Goal: Task Accomplishment & Management: Manage account settings

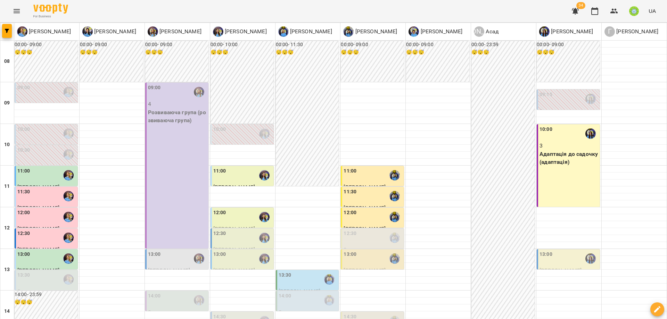
scroll to position [242, 0]
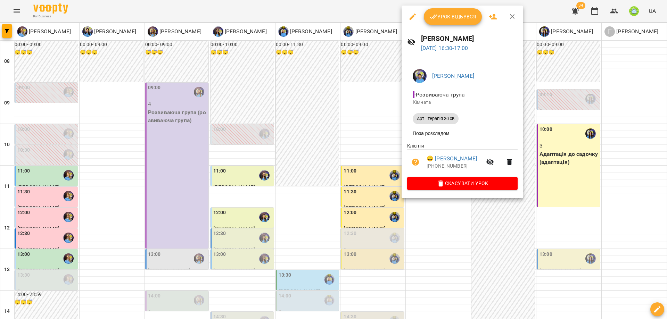
click at [416, 235] on div at bounding box center [333, 159] width 667 height 319
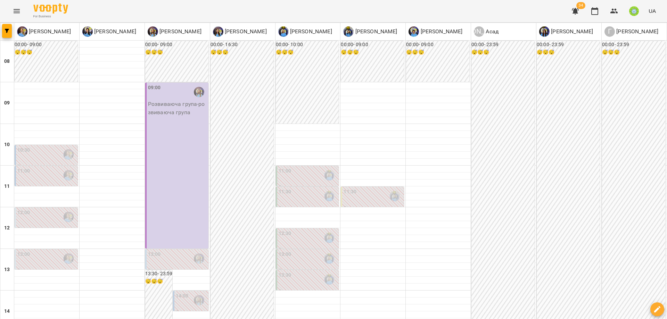
scroll to position [0, 0]
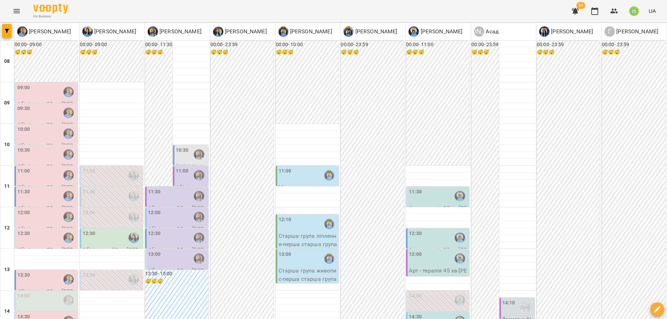
scroll to position [294, 0]
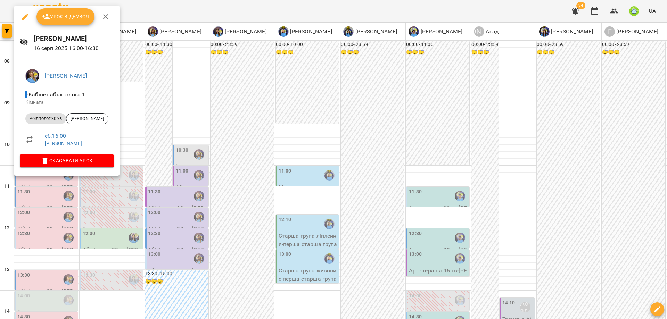
click at [207, 148] on div at bounding box center [333, 159] width 667 height 319
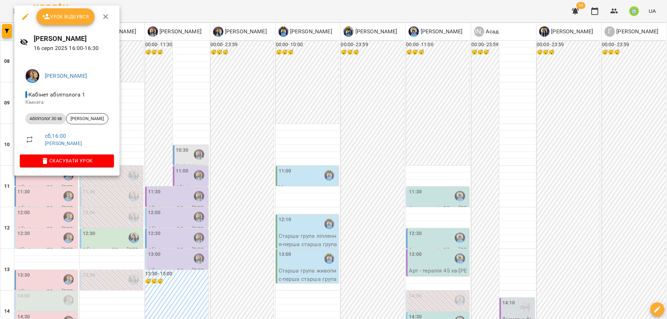
click at [282, 144] on div at bounding box center [333, 159] width 667 height 319
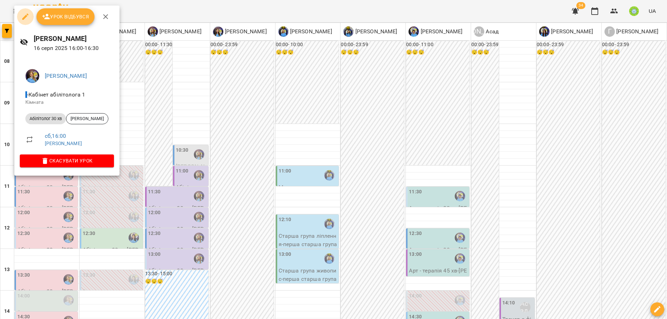
click at [26, 18] on icon "button" at bounding box center [25, 16] width 8 height 8
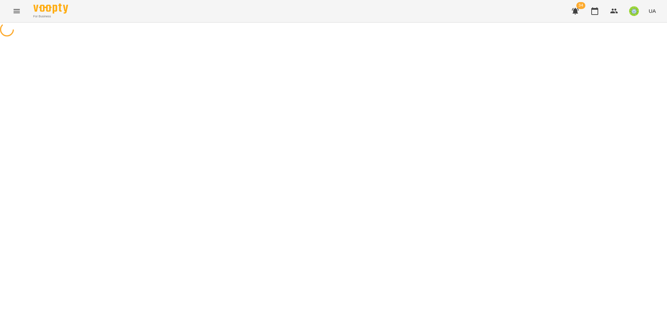
select select "**********"
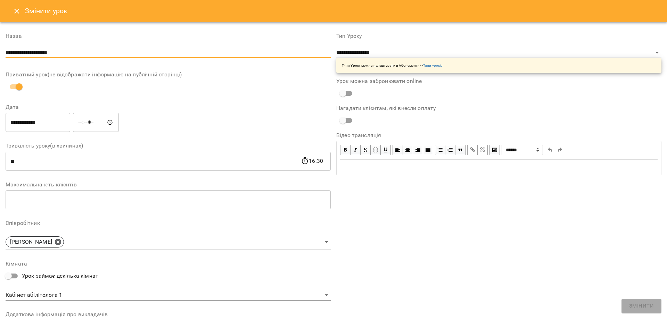
click at [189, 53] on input "**********" at bounding box center [168, 52] width 325 height 11
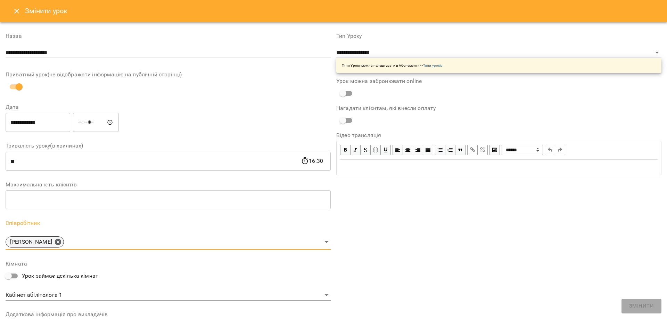
drag, startPoint x: 77, startPoint y: 242, endPoint x: 92, endPoint y: 235, distance: 16.5
click at [62, 239] on icon at bounding box center [58, 242] width 8 height 8
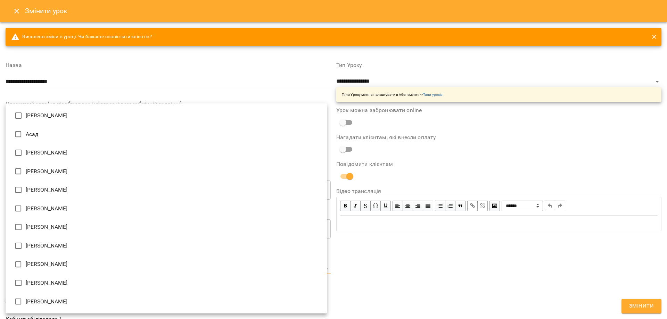
drag, startPoint x: 50, startPoint y: 268, endPoint x: 97, endPoint y: 264, distance: 47.8
click at [50, 268] on body "For Business 34 UA Журнал відвідувань / Позднякова Анастасія сб, 16 серп 2025 1…" at bounding box center [333, 149] width 667 height 298
type input "**********"
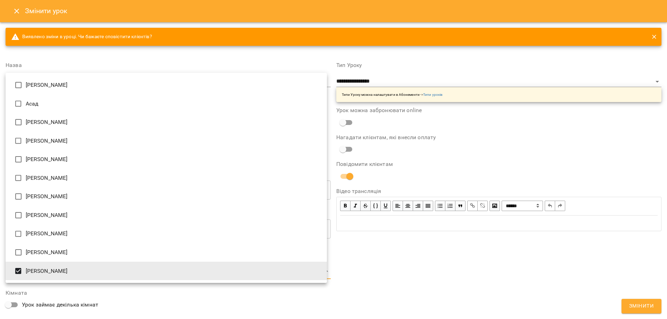
drag, startPoint x: 379, startPoint y: 284, endPoint x: 375, endPoint y: 284, distance: 4.2
click at [379, 284] on div at bounding box center [333, 159] width 667 height 319
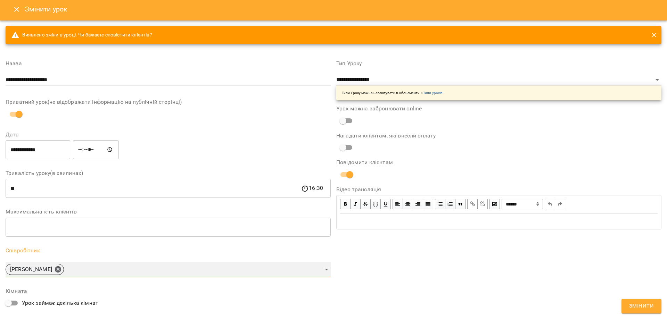
scroll to position [2, 0]
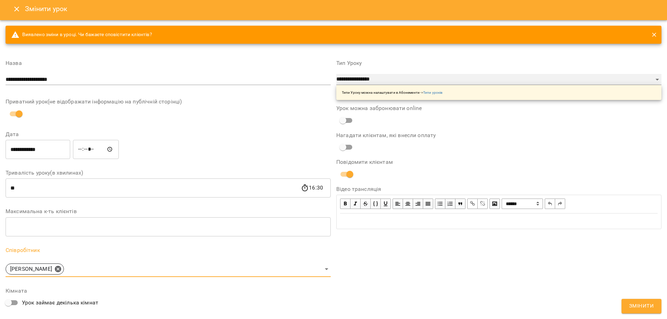
click at [383, 84] on select "**********" at bounding box center [498, 79] width 325 height 11
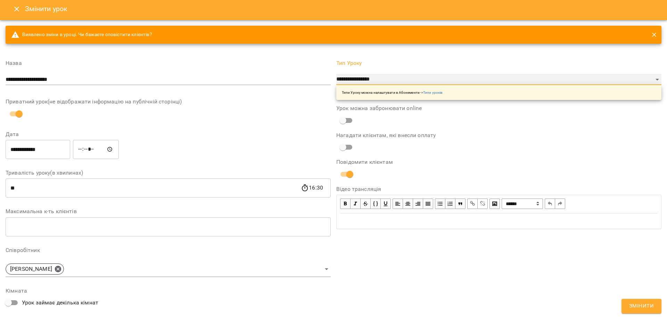
select select "**********"
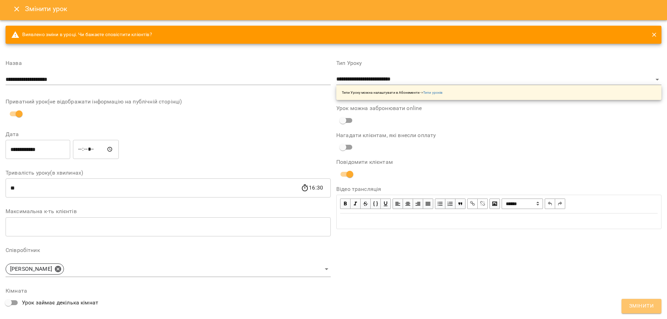
click at [642, 308] on span "Змінити" at bounding box center [641, 306] width 25 height 9
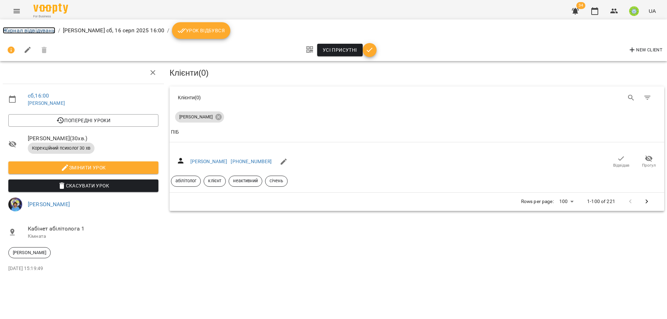
drag, startPoint x: 30, startPoint y: 30, endPoint x: 301, endPoint y: 88, distance: 277.7
click at [30, 30] on link "Журнал відвідувань" at bounding box center [29, 30] width 52 height 7
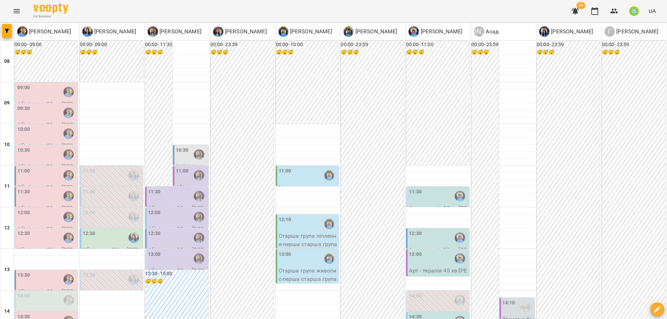
scroll to position [179, 0]
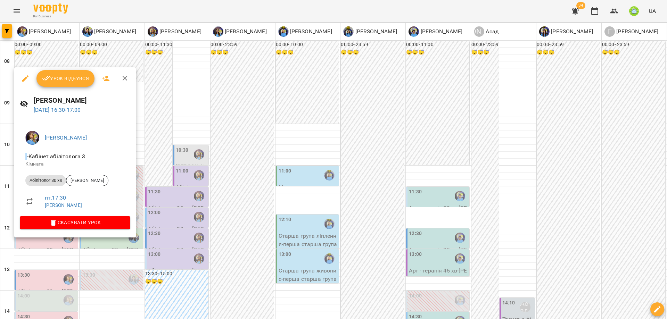
drag, startPoint x: 295, startPoint y: 215, endPoint x: 212, endPoint y: 219, distance: 82.8
click at [294, 215] on div at bounding box center [333, 159] width 667 height 319
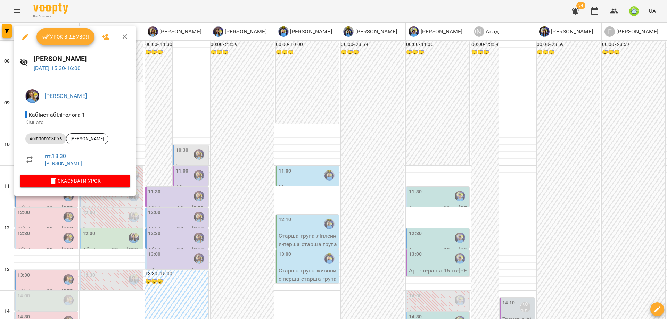
click at [313, 237] on div at bounding box center [333, 159] width 667 height 319
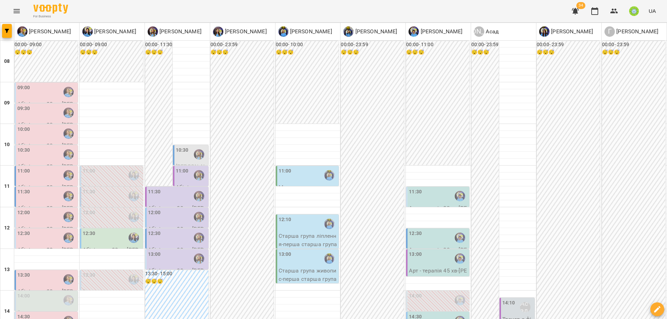
scroll to position [15, 0]
click at [33, 84] on div "09:00" at bounding box center [46, 92] width 59 height 16
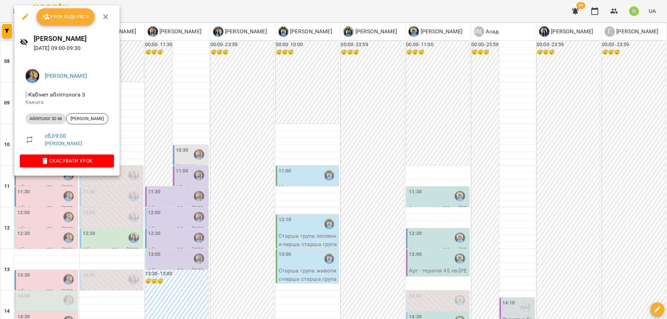
click at [176, 147] on div at bounding box center [333, 159] width 667 height 319
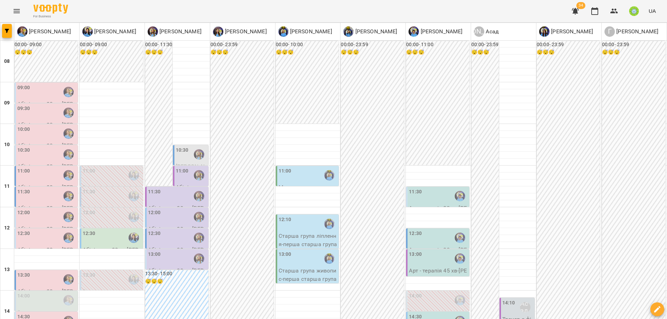
click at [25, 105] on label "09:30" at bounding box center [23, 109] width 13 height 8
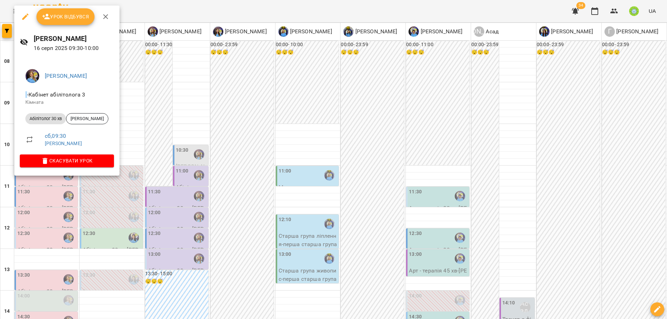
drag, startPoint x: 166, startPoint y: 134, endPoint x: 118, endPoint y: 133, distance: 47.2
click at [165, 134] on div at bounding box center [333, 159] width 667 height 319
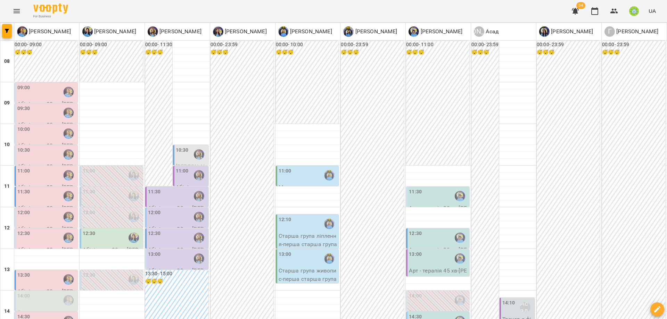
click at [30, 126] on div "10:00" at bounding box center [23, 134] width 13 height 16
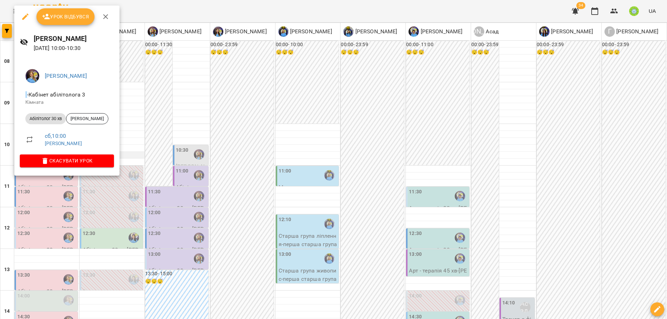
drag, startPoint x: 190, startPoint y: 117, endPoint x: 110, endPoint y: 141, distance: 83.4
click at [189, 117] on div at bounding box center [333, 159] width 667 height 319
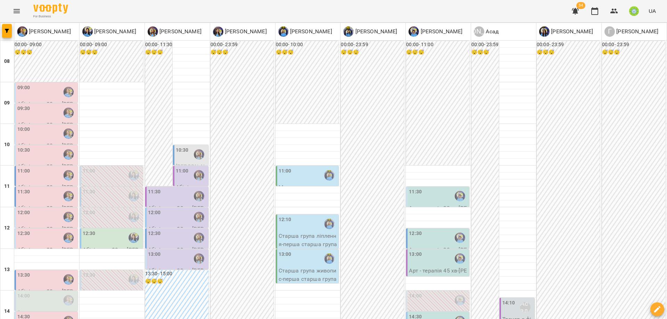
click at [25, 147] on div "10:30" at bounding box center [23, 155] width 13 height 16
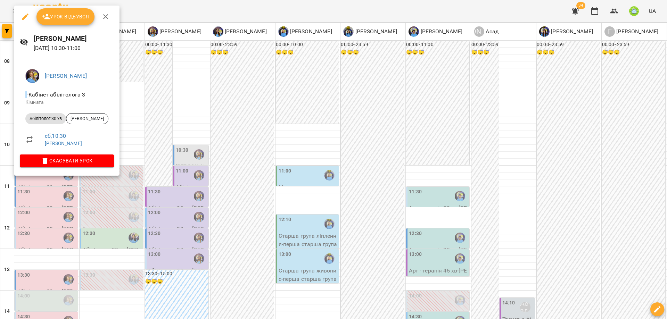
click at [157, 111] on div at bounding box center [333, 159] width 667 height 319
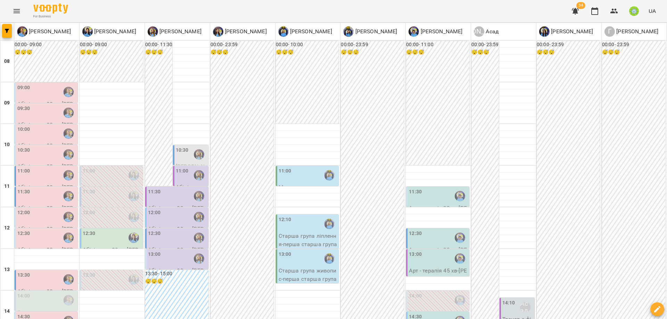
click at [31, 126] on div "10:00" at bounding box center [46, 134] width 59 height 16
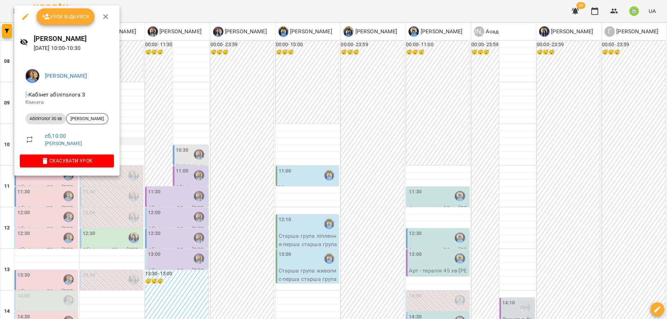
click at [166, 122] on div at bounding box center [333, 159] width 667 height 319
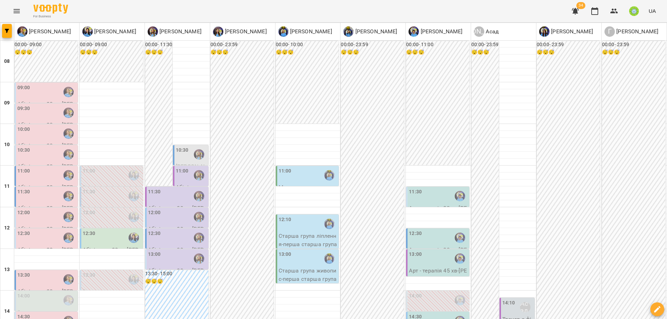
click at [46, 105] on div "09:30" at bounding box center [46, 113] width 59 height 16
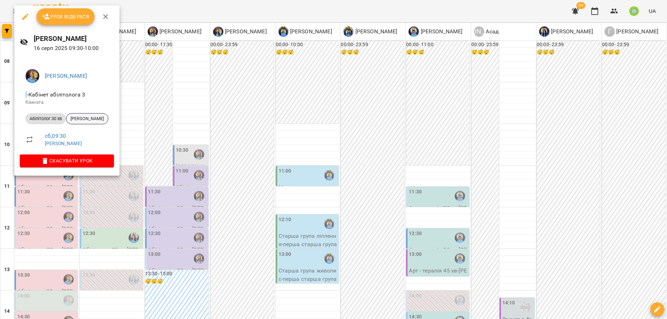
click at [90, 118] on span "Канушин Максим" at bounding box center [87, 119] width 42 height 6
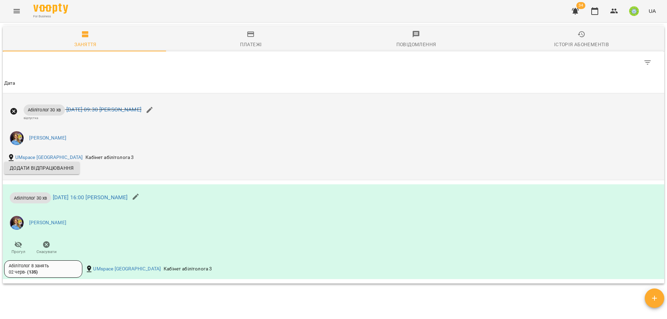
scroll to position [494, 0]
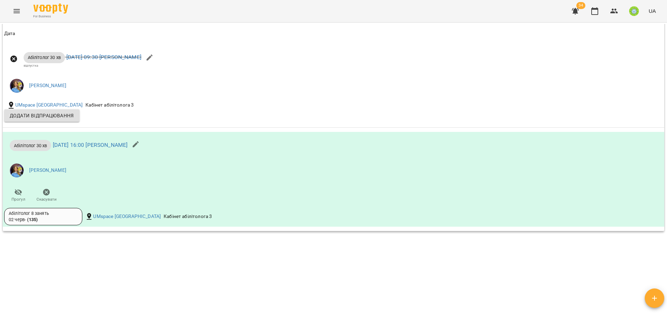
drag, startPoint x: 217, startPoint y: 219, endPoint x: 227, endPoint y: 206, distance: 16.3
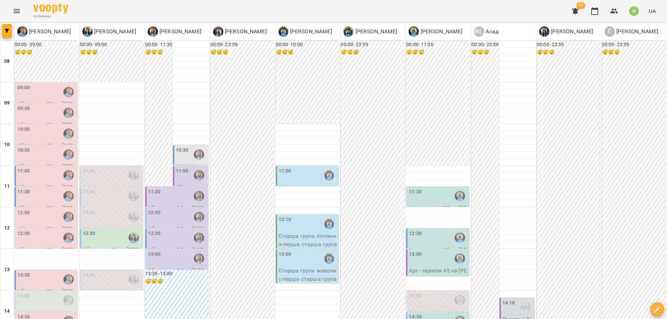
scroll to position [88, 0]
click at [35, 147] on div "10:30" at bounding box center [46, 155] width 59 height 16
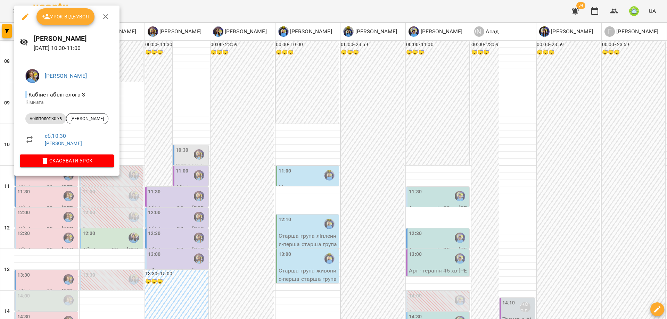
click at [215, 136] on div at bounding box center [333, 159] width 667 height 319
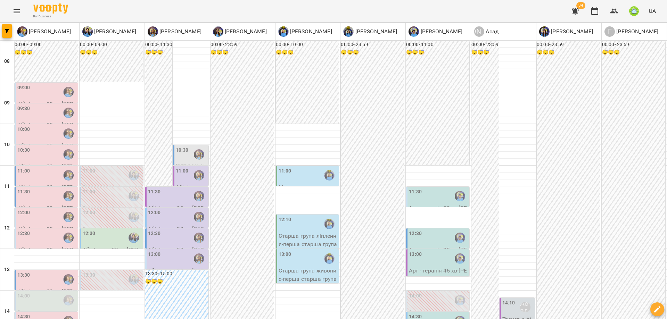
click at [36, 167] on div "11:00" at bounding box center [46, 175] width 59 height 16
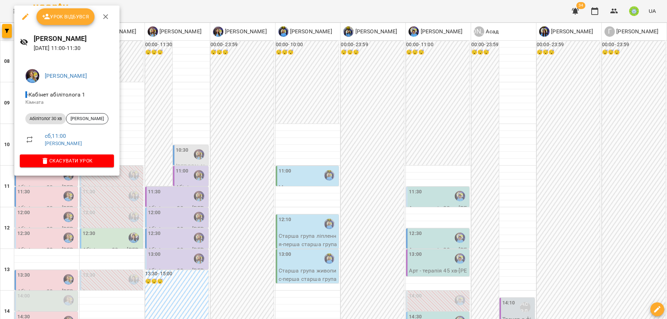
click at [170, 157] on div at bounding box center [333, 159] width 667 height 319
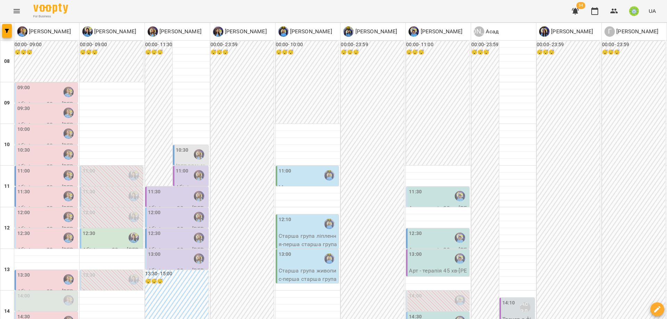
click at [31, 167] on div "11:00" at bounding box center [46, 175] width 59 height 16
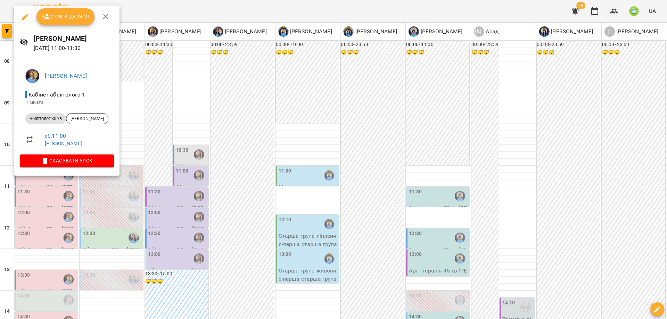
click at [136, 168] on div at bounding box center [333, 159] width 667 height 319
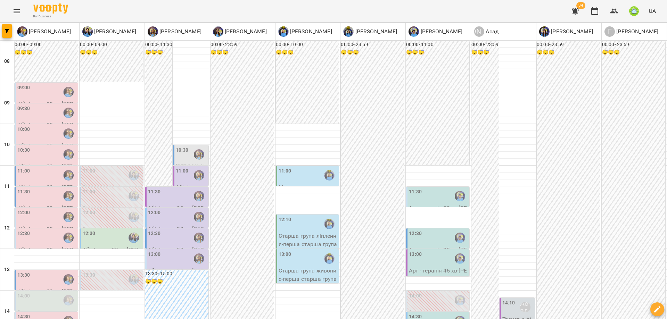
click at [25, 188] on div "11:30" at bounding box center [23, 196] width 13 height 16
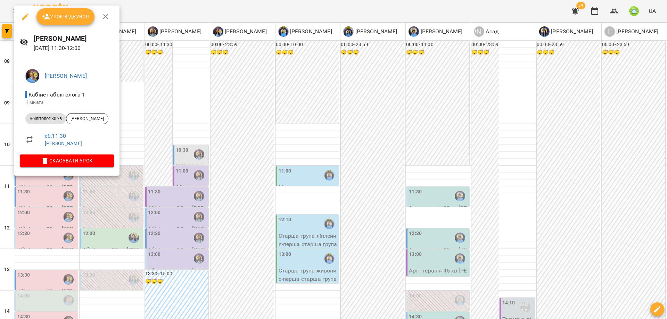
click at [139, 168] on div at bounding box center [333, 159] width 667 height 319
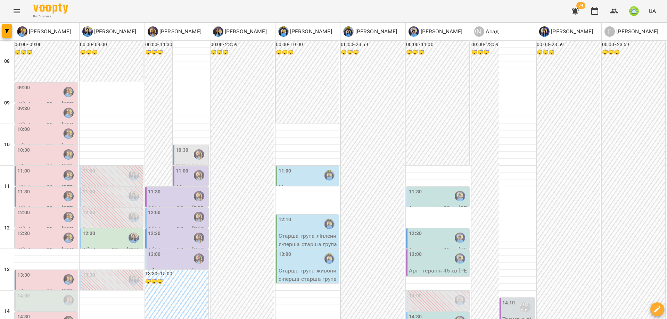
click at [42, 167] on div "11:00" at bounding box center [46, 175] width 59 height 16
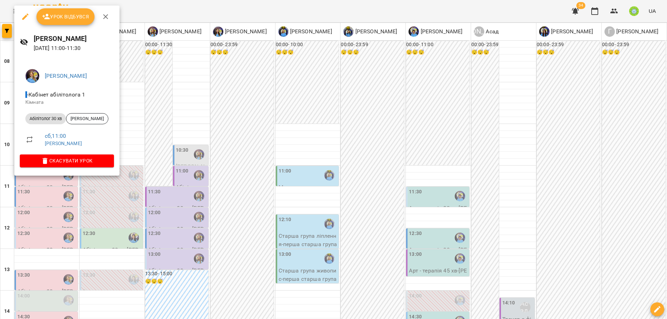
click at [129, 168] on div at bounding box center [333, 159] width 667 height 319
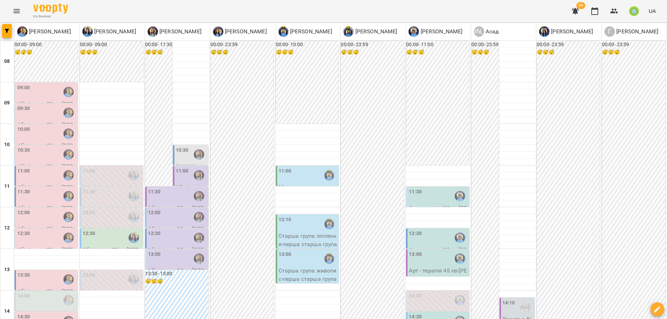
click at [47, 188] on div "11:30" at bounding box center [46, 196] width 59 height 16
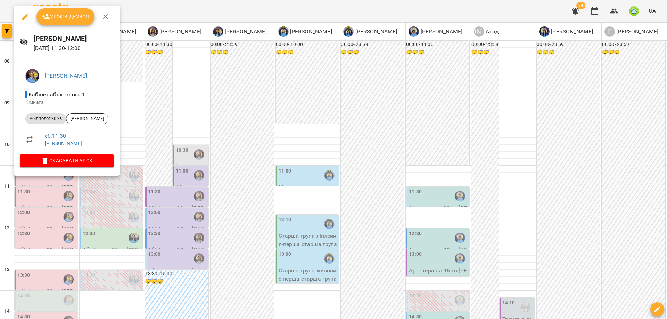
click at [135, 162] on div at bounding box center [333, 159] width 667 height 319
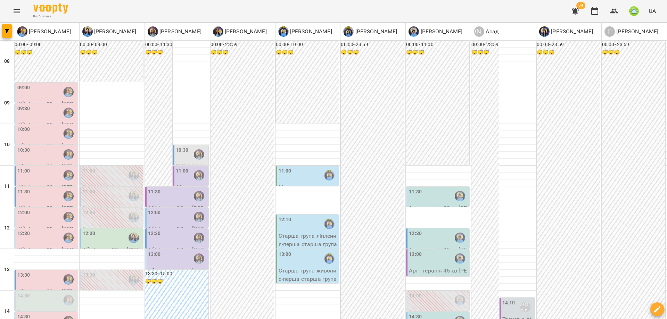
click at [35, 209] on div "12:00" at bounding box center [46, 217] width 59 height 16
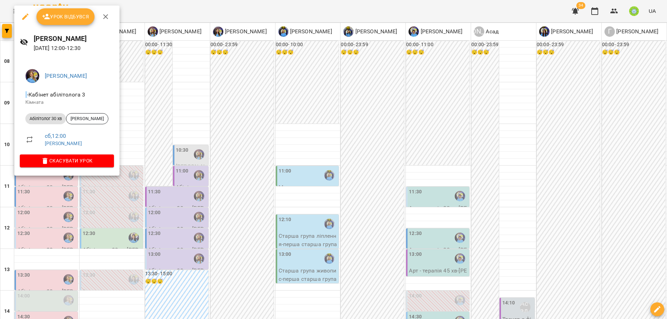
click at [127, 162] on div at bounding box center [333, 159] width 667 height 319
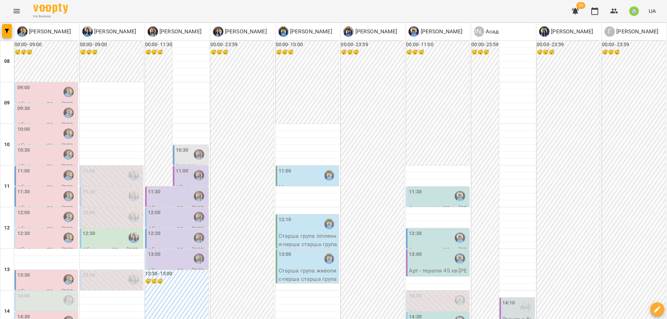
click at [37, 209] on div "12:00" at bounding box center [46, 217] width 59 height 16
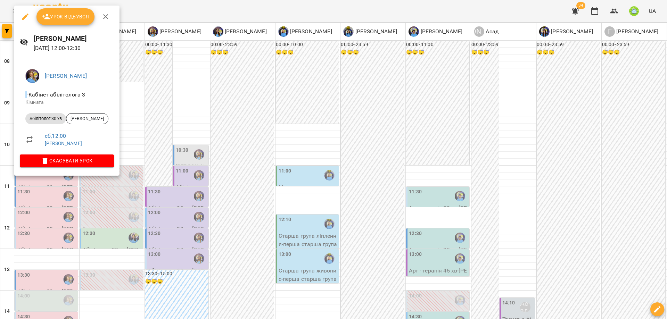
drag, startPoint x: 158, startPoint y: 200, endPoint x: 182, endPoint y: 172, distance: 36.6
click at [158, 199] on div at bounding box center [333, 159] width 667 height 319
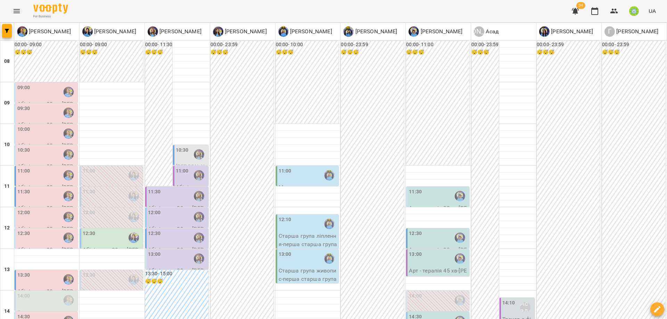
click at [438, 188] on div "11:30" at bounding box center [438, 196] width 59 height 16
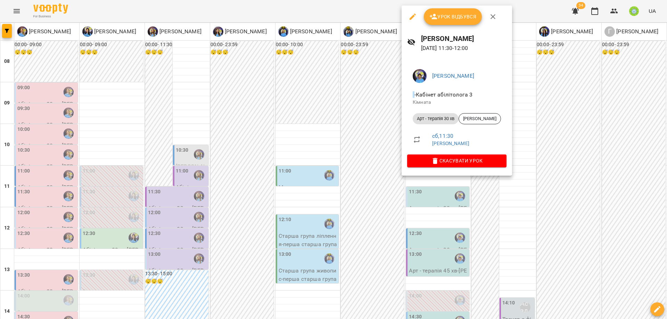
click at [356, 211] on div at bounding box center [333, 159] width 667 height 319
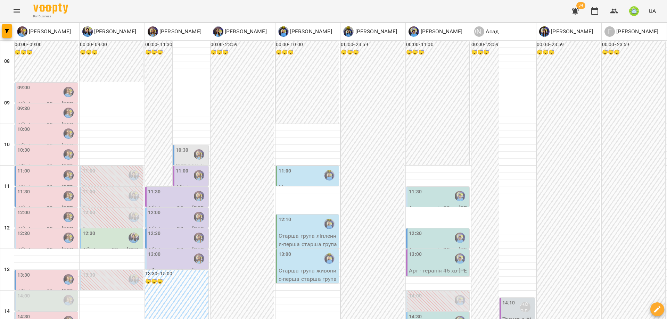
click at [421, 230] on div "12:30" at bounding box center [438, 238] width 59 height 16
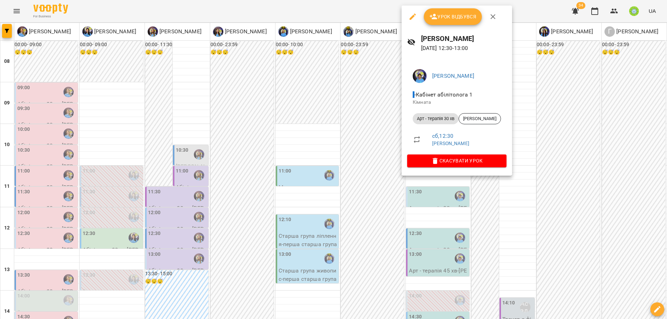
click at [351, 207] on div at bounding box center [333, 159] width 667 height 319
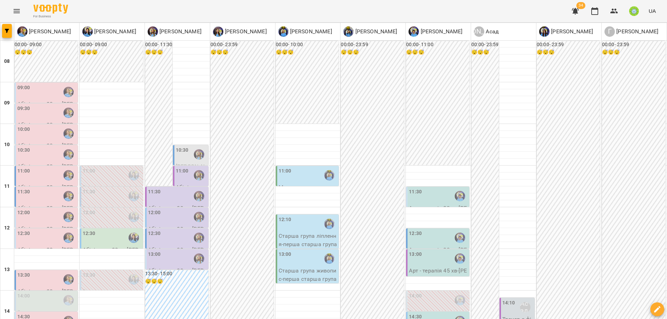
drag, startPoint x: 297, startPoint y: 287, endPoint x: 344, endPoint y: 249, distance: 60.2
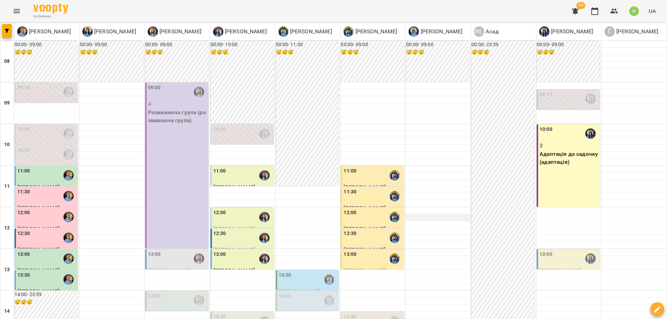
scroll to position [220, 0]
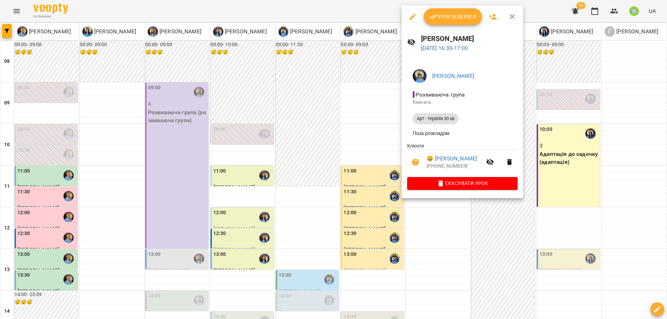
click at [571, 116] on div at bounding box center [333, 159] width 667 height 319
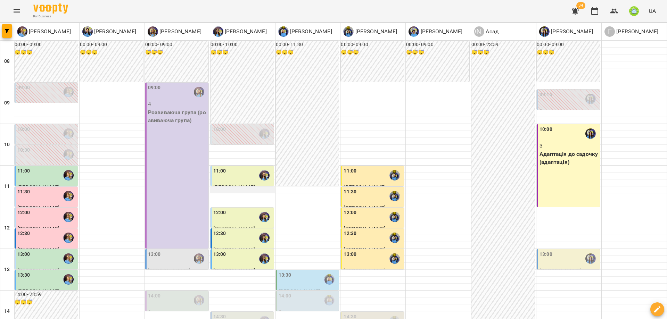
scroll to position [0, 0]
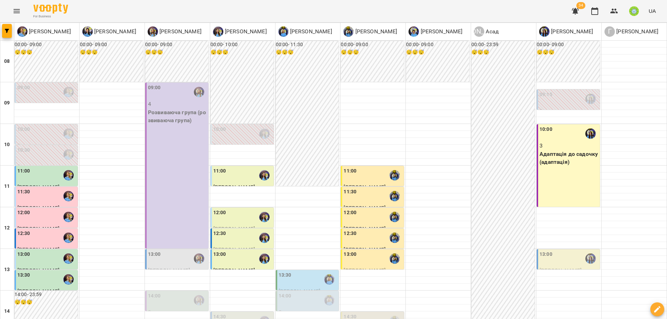
scroll to position [258, 0]
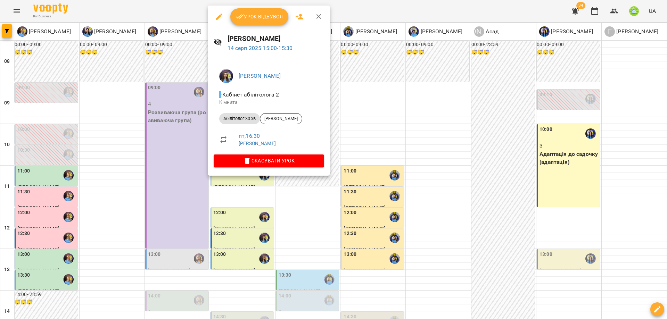
click at [376, 163] on div at bounding box center [333, 159] width 667 height 319
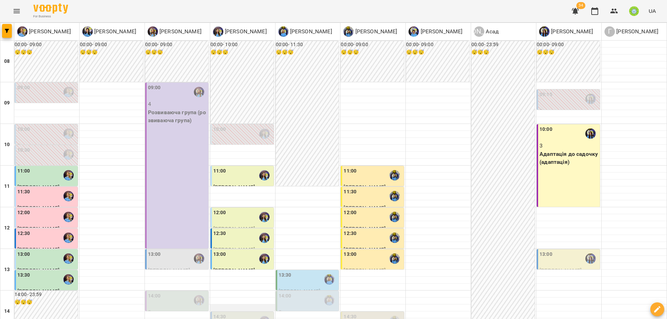
scroll to position [260, 0]
click at [242, 313] on div "14:30" at bounding box center [242, 321] width 59 height 16
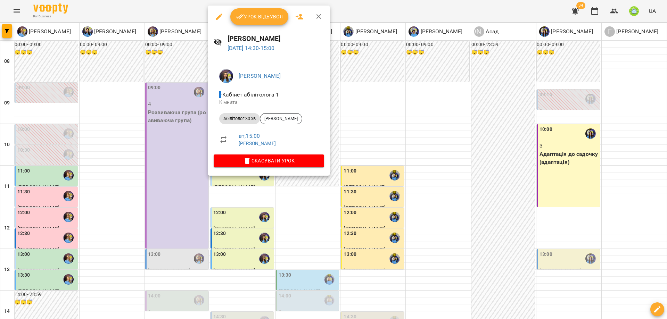
drag, startPoint x: 362, startPoint y: 198, endPoint x: 354, endPoint y: 185, distance: 14.5
click at [361, 197] on div at bounding box center [333, 159] width 667 height 319
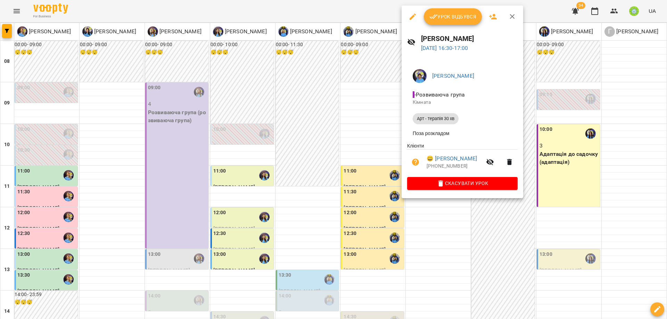
click at [169, 143] on div at bounding box center [333, 159] width 667 height 319
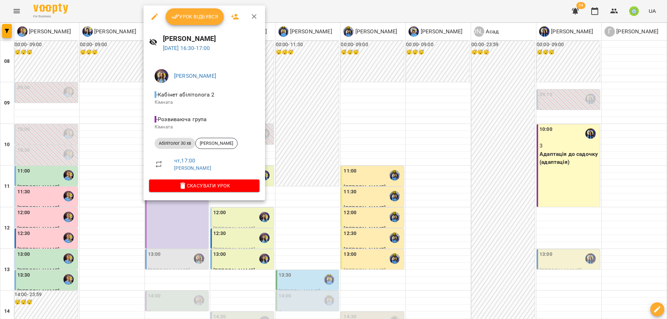
click at [310, 186] on div at bounding box center [333, 159] width 667 height 319
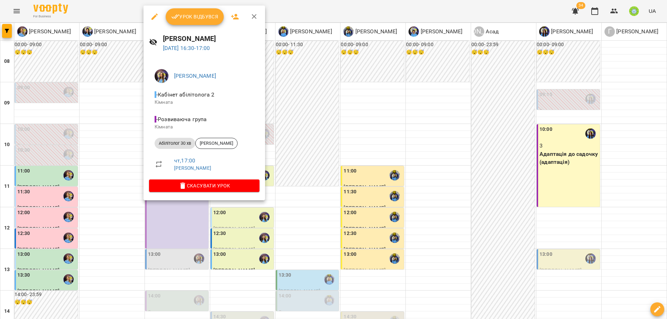
click at [316, 183] on div at bounding box center [333, 159] width 667 height 319
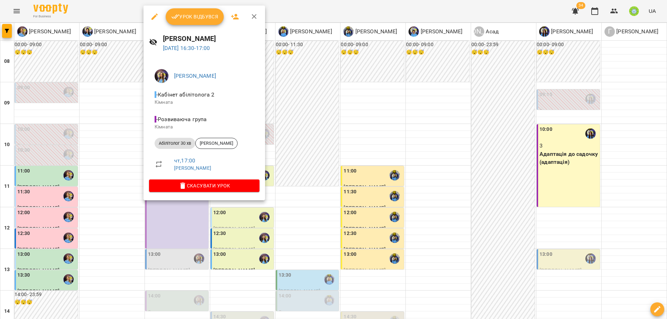
drag, startPoint x: 415, startPoint y: 106, endPoint x: 373, endPoint y: 167, distance: 73.4
click at [413, 109] on div at bounding box center [333, 159] width 667 height 319
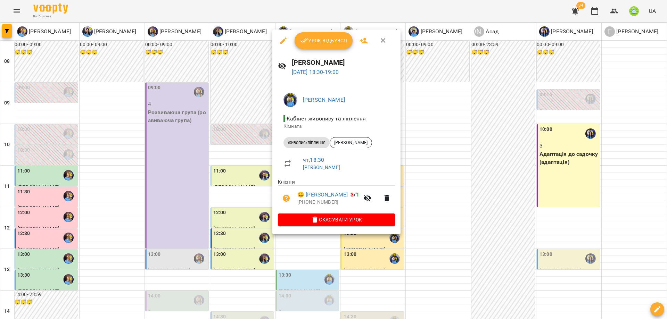
drag, startPoint x: 422, startPoint y: 167, endPoint x: 363, endPoint y: 188, distance: 62.5
click at [422, 167] on div at bounding box center [333, 159] width 667 height 319
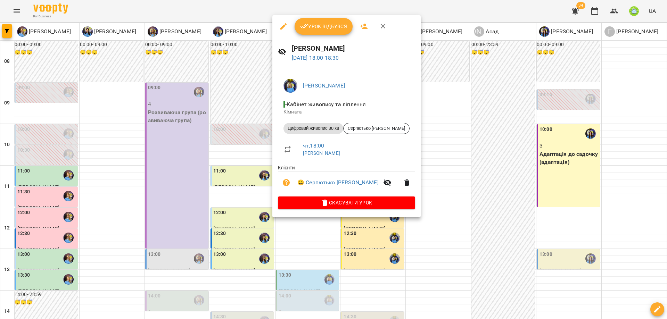
click at [434, 180] on div at bounding box center [333, 159] width 667 height 319
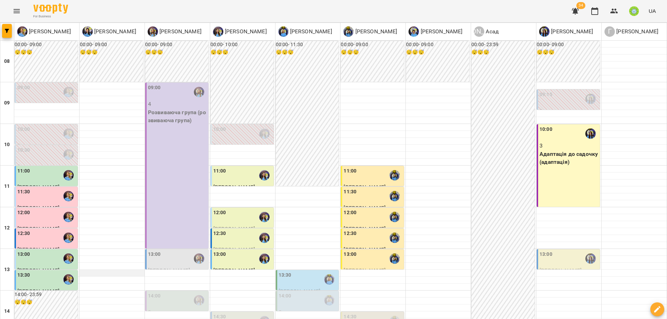
scroll to position [309, 0]
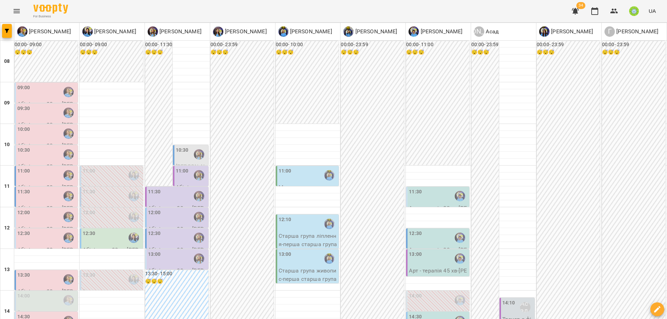
click at [39, 95] on div "09:00" at bounding box center [46, 92] width 59 height 16
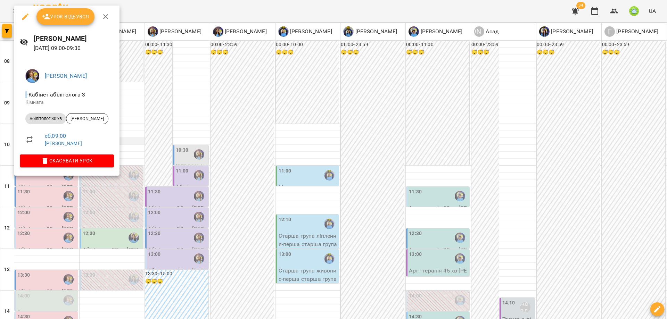
drag, startPoint x: 199, startPoint y: 151, endPoint x: 108, endPoint y: 143, distance: 91.3
click at [198, 151] on div at bounding box center [333, 159] width 667 height 319
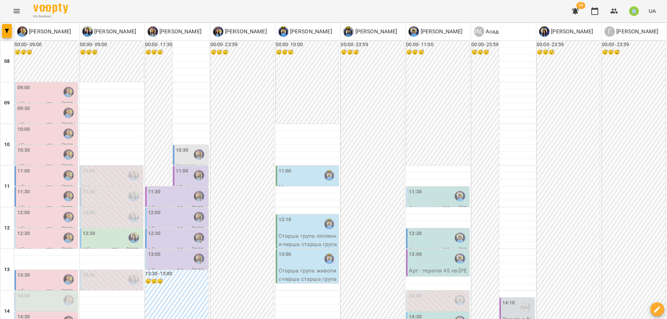
click at [35, 115] on div "09:30" at bounding box center [46, 113] width 59 height 16
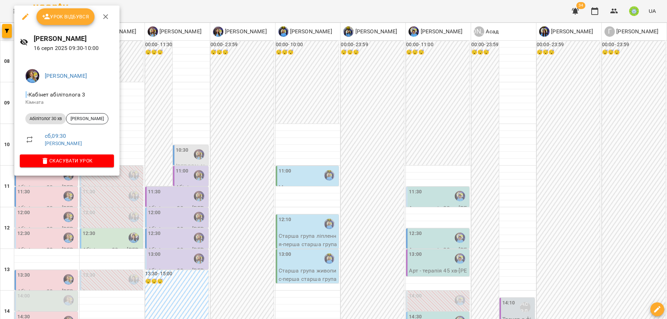
click at [199, 176] on div at bounding box center [333, 159] width 667 height 319
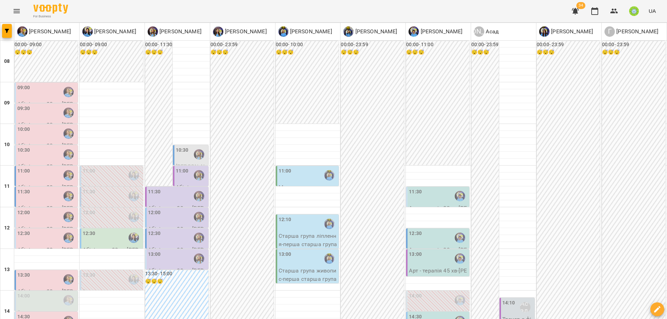
click at [39, 136] on div "10:00" at bounding box center [46, 134] width 59 height 16
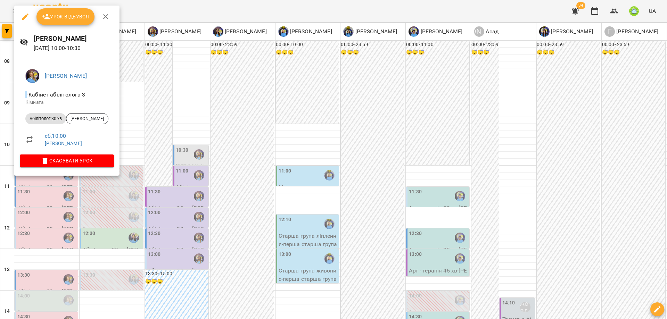
drag, startPoint x: 207, startPoint y: 162, endPoint x: 129, endPoint y: 204, distance: 88.8
click at [205, 162] on div at bounding box center [333, 159] width 667 height 319
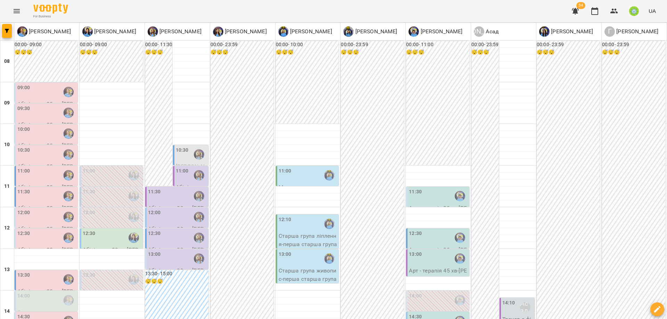
click at [32, 174] on div "11:00" at bounding box center [46, 175] width 59 height 16
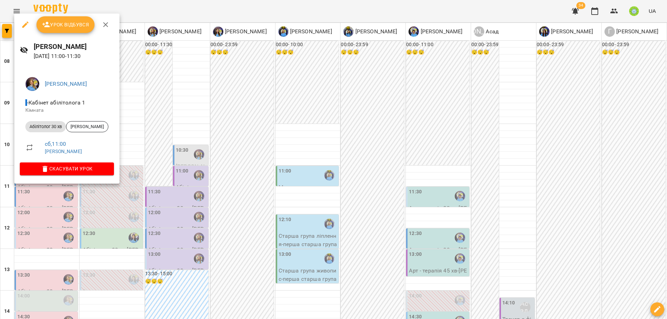
drag, startPoint x: 174, startPoint y: 185, endPoint x: 102, endPoint y: 194, distance: 72.1
click at [170, 184] on div at bounding box center [333, 159] width 667 height 319
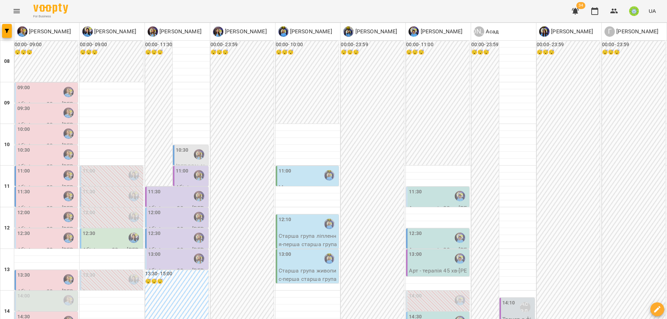
click at [32, 194] on div "11:30" at bounding box center [46, 196] width 59 height 16
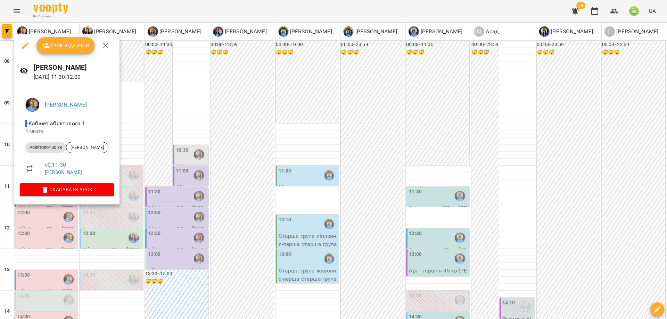
drag, startPoint x: 172, startPoint y: 194, endPoint x: 118, endPoint y: 205, distance: 55.2
click at [170, 193] on div at bounding box center [333, 159] width 667 height 319
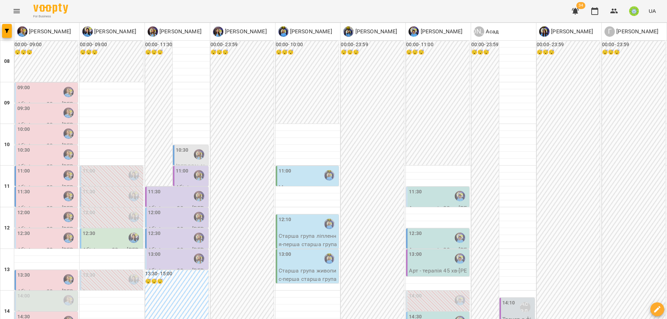
click at [31, 217] on div "12:00" at bounding box center [46, 217] width 59 height 16
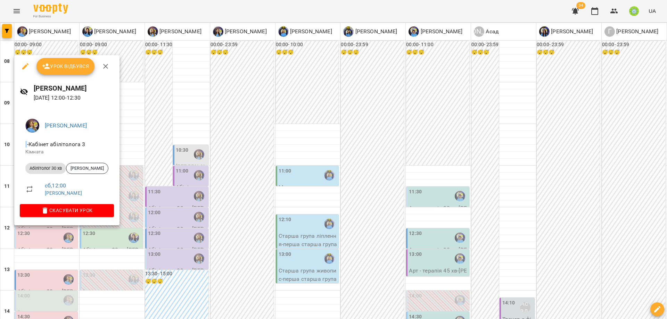
drag, startPoint x: 140, startPoint y: 212, endPoint x: 49, endPoint y: 235, distance: 94.5
click at [140, 212] on div at bounding box center [333, 159] width 667 height 319
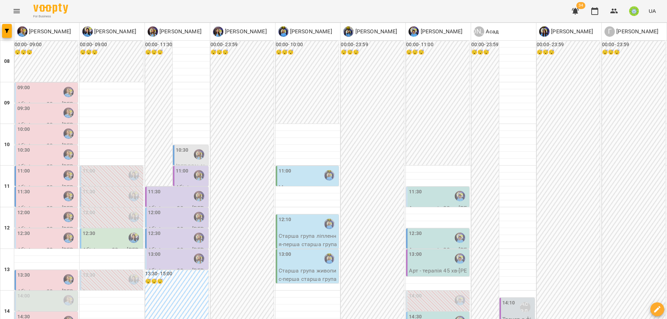
click at [26, 236] on label "12:30" at bounding box center [23, 234] width 13 height 8
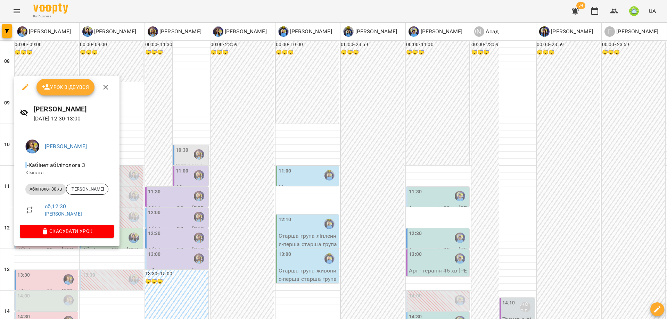
click at [144, 194] on div at bounding box center [333, 159] width 667 height 319
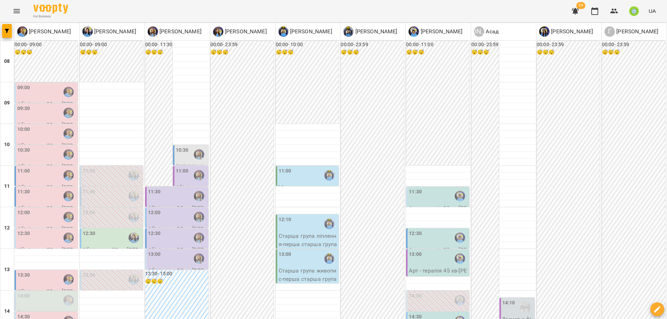
scroll to position [125, 0]
click at [37, 230] on div "12:30" at bounding box center [46, 238] width 59 height 16
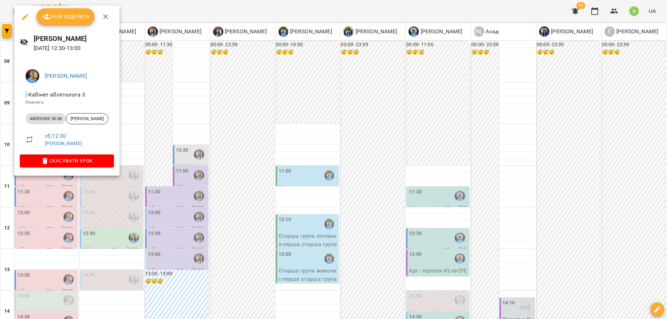
click at [157, 170] on div at bounding box center [333, 159] width 667 height 319
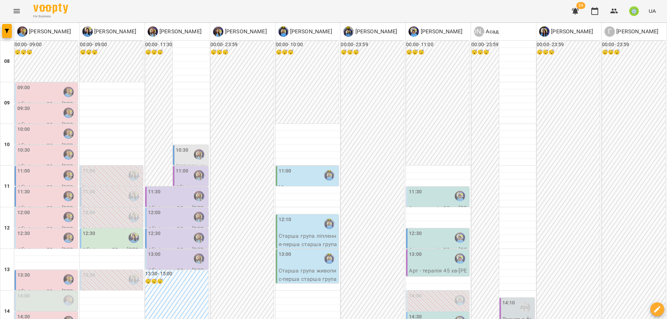
click at [36, 271] on div "13:30" at bounding box center [46, 279] width 59 height 16
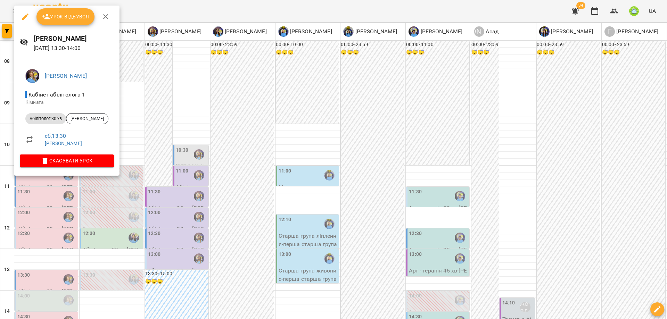
drag, startPoint x: 175, startPoint y: 183, endPoint x: 77, endPoint y: 177, distance: 98.0
click at [174, 182] on div at bounding box center [333, 159] width 667 height 319
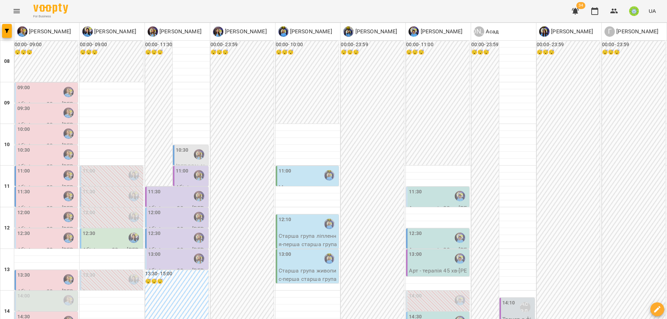
click at [31, 292] on div "14:00" at bounding box center [46, 300] width 59 height 16
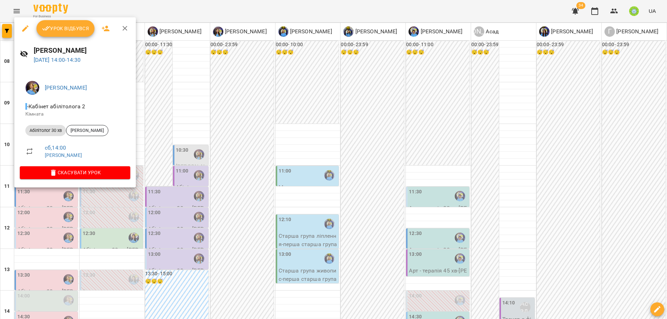
drag, startPoint x: 165, startPoint y: 195, endPoint x: 50, endPoint y: 195, distance: 114.2
click at [163, 194] on div at bounding box center [333, 159] width 667 height 319
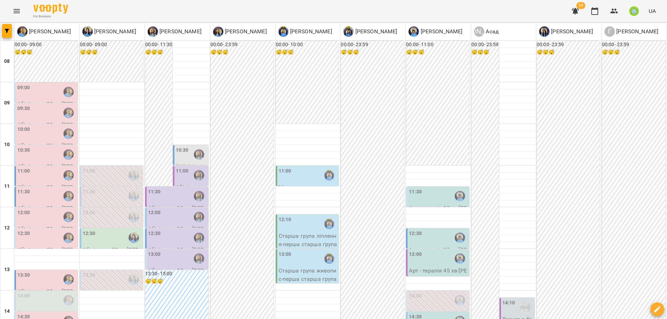
click at [39, 313] on div "14:30" at bounding box center [46, 321] width 59 height 16
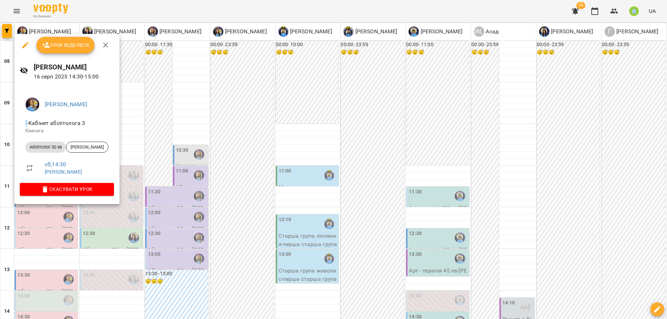
click at [180, 198] on div at bounding box center [333, 159] width 667 height 319
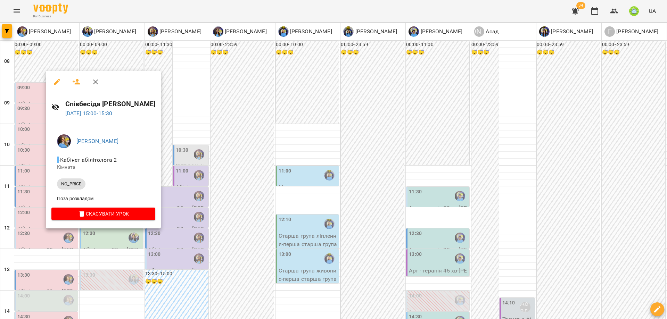
click at [190, 194] on div at bounding box center [333, 159] width 667 height 319
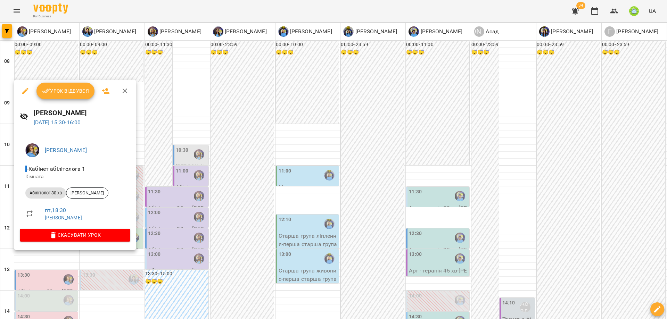
click at [197, 202] on div at bounding box center [333, 159] width 667 height 319
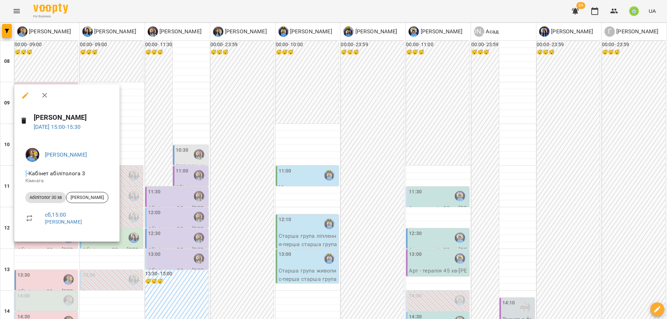
drag, startPoint x: 199, startPoint y: 225, endPoint x: 53, endPoint y: 223, distance: 145.5
click at [198, 224] on div at bounding box center [333, 159] width 667 height 319
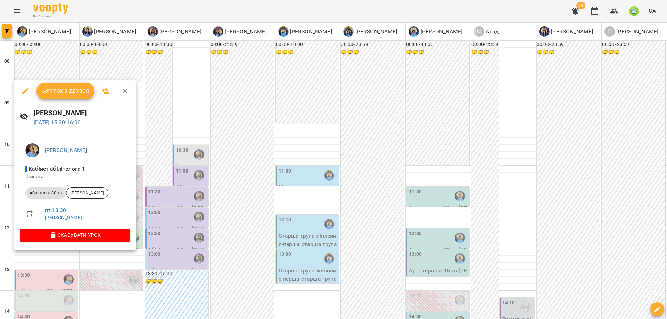
drag, startPoint x: 189, startPoint y: 217, endPoint x: 41, endPoint y: 215, distance: 148.3
click at [189, 217] on div at bounding box center [333, 159] width 667 height 319
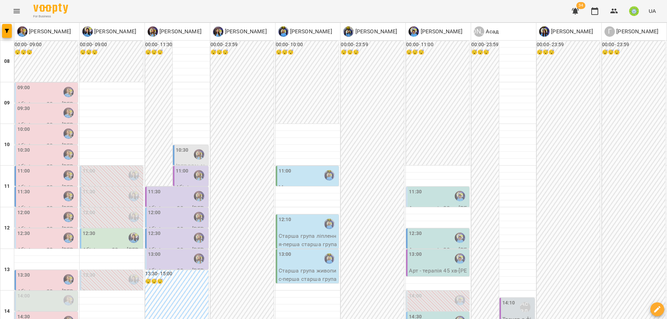
scroll to position [225, 0]
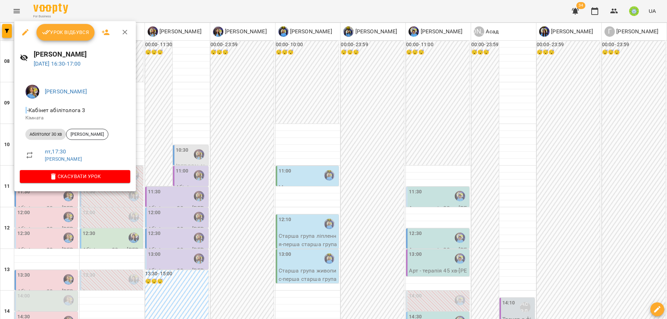
click at [147, 209] on div at bounding box center [333, 159] width 667 height 319
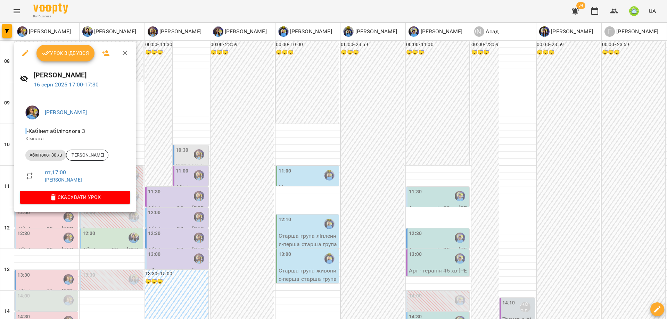
click at [221, 214] on div at bounding box center [333, 159] width 667 height 319
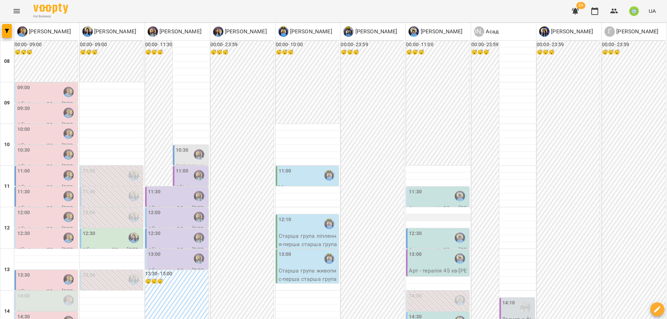
scroll to position [53, 0]
click at [164, 188] on div "11:30" at bounding box center [177, 196] width 59 height 16
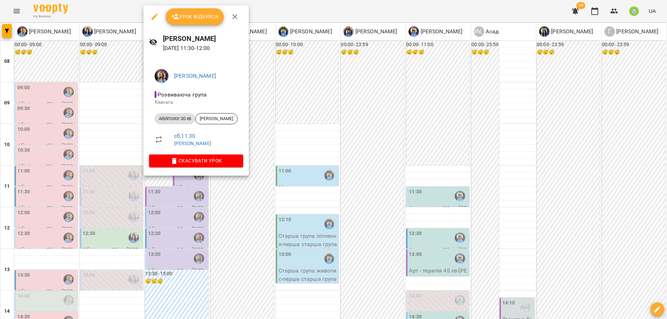
click at [253, 203] on div at bounding box center [333, 159] width 667 height 319
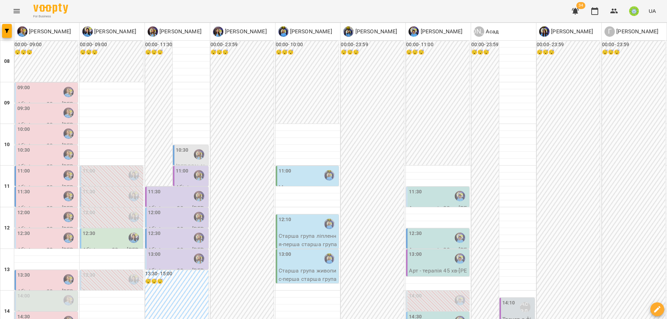
click at [154, 209] on label "12:00" at bounding box center [154, 213] width 13 height 8
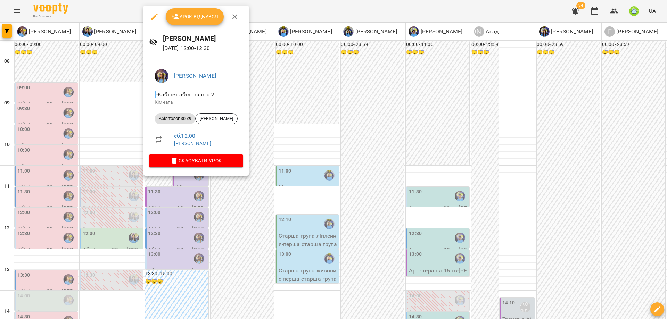
click at [226, 202] on div at bounding box center [333, 159] width 667 height 319
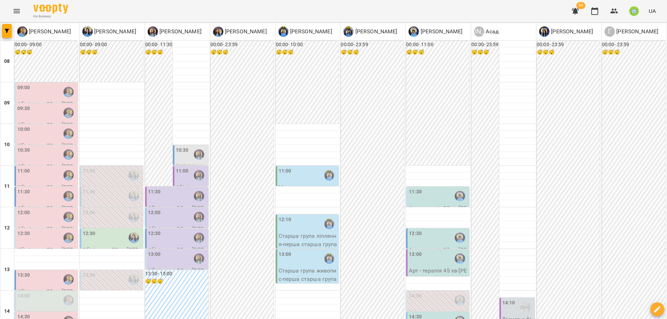
click at [181, 167] on div "11:00" at bounding box center [182, 175] width 13 height 16
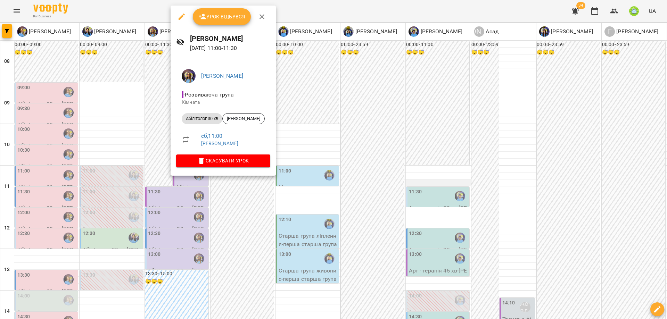
drag, startPoint x: 248, startPoint y: 227, endPoint x: 416, endPoint y: 131, distance: 194.0
click at [248, 227] on div at bounding box center [333, 159] width 667 height 319
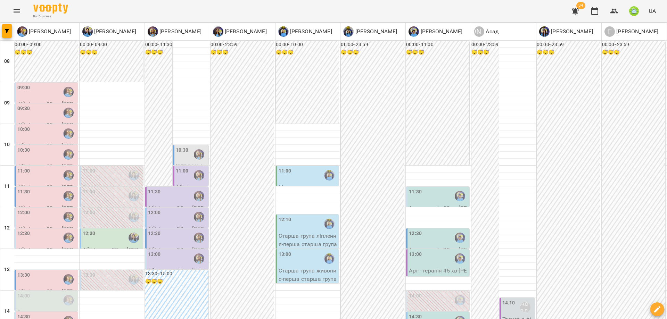
click at [422, 188] on div "11:30" at bounding box center [438, 196] width 59 height 16
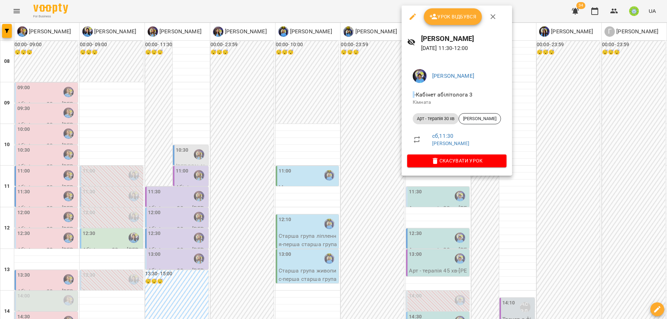
click at [236, 207] on div at bounding box center [333, 159] width 667 height 319
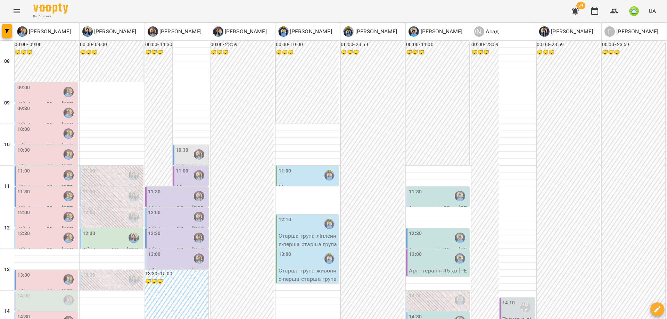
click at [177, 167] on div "11:00" at bounding box center [182, 175] width 13 height 16
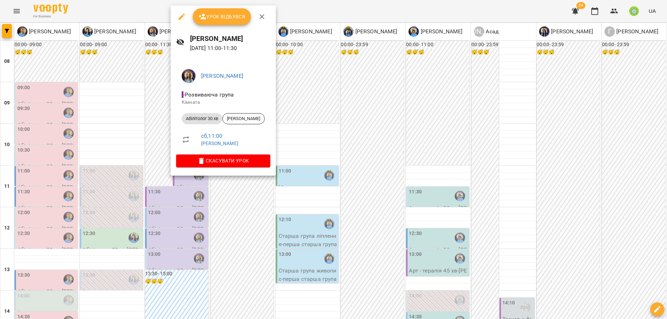
drag, startPoint x: 373, startPoint y: 169, endPoint x: 349, endPoint y: 170, distance: 23.6
click at [371, 169] on div at bounding box center [333, 159] width 667 height 319
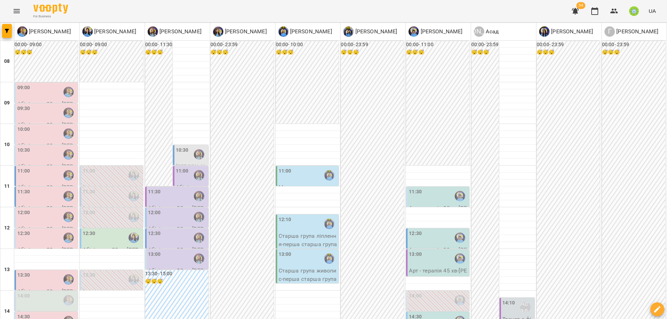
click at [182, 147] on label "10:30" at bounding box center [182, 151] width 13 height 8
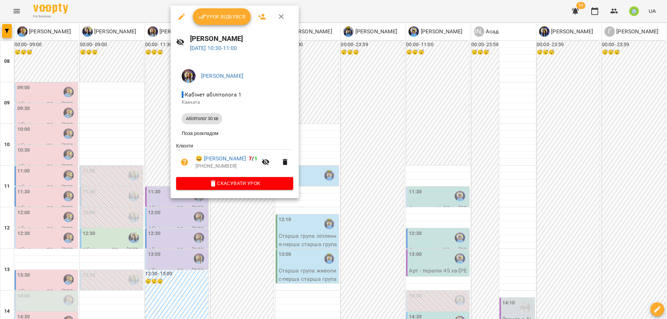
click at [243, 229] on div at bounding box center [333, 159] width 667 height 319
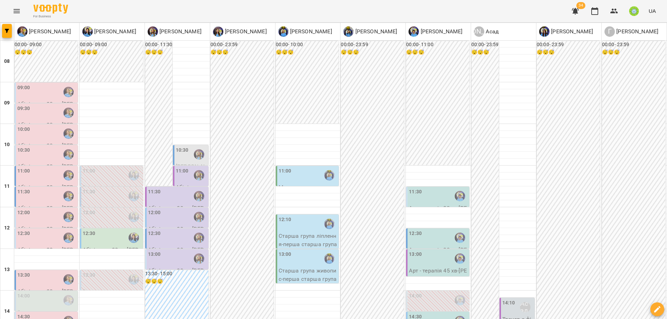
click at [176, 167] on label "11:00" at bounding box center [182, 171] width 13 height 8
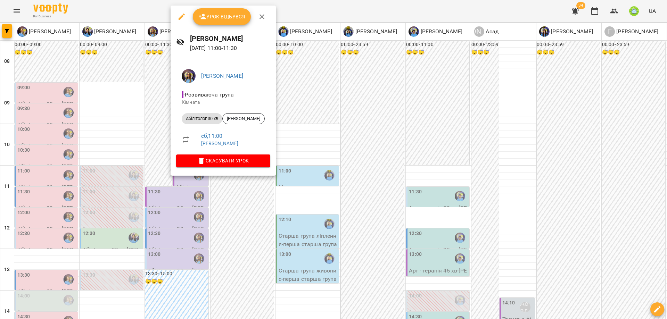
drag, startPoint x: 226, startPoint y: 195, endPoint x: 162, endPoint y: 160, distance: 73.3
click at [224, 193] on div at bounding box center [333, 159] width 667 height 319
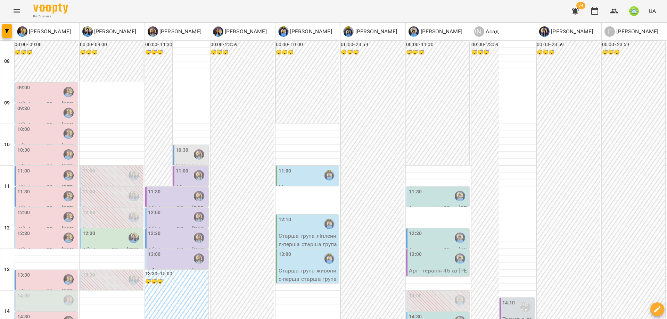
click at [155, 188] on div "11:30" at bounding box center [154, 196] width 13 height 16
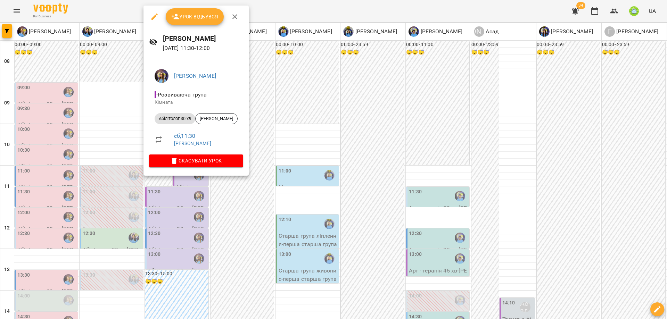
click at [239, 202] on div at bounding box center [333, 159] width 667 height 319
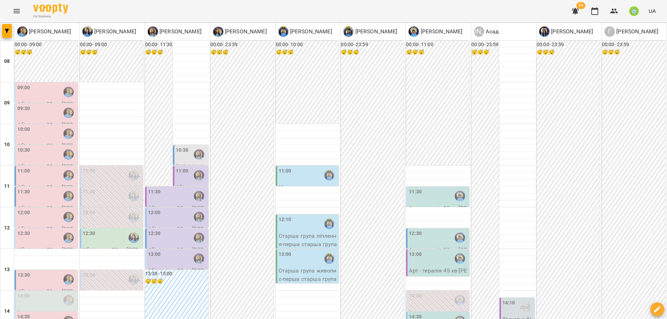
click at [167, 188] on div "11:30" at bounding box center [177, 196] width 59 height 16
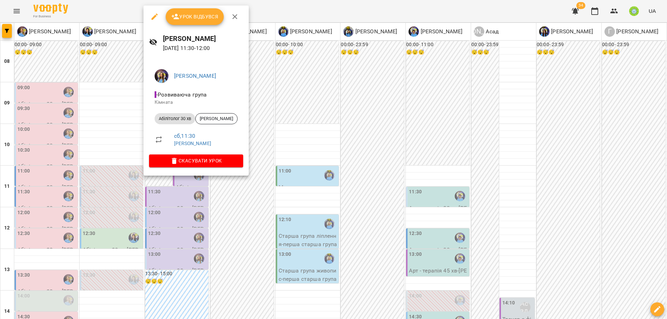
click at [199, 161] on span "Скасувати Урок" at bounding box center [195, 161] width 83 height 8
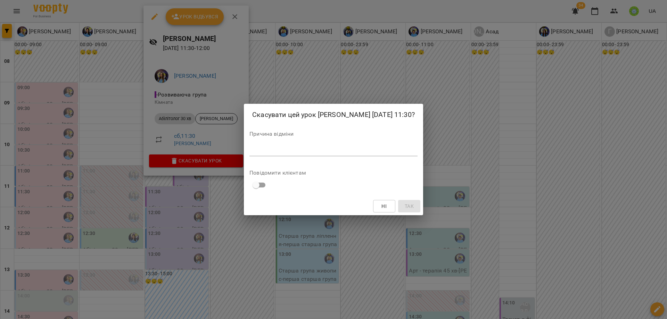
click at [352, 153] on textarea at bounding box center [333, 150] width 168 height 7
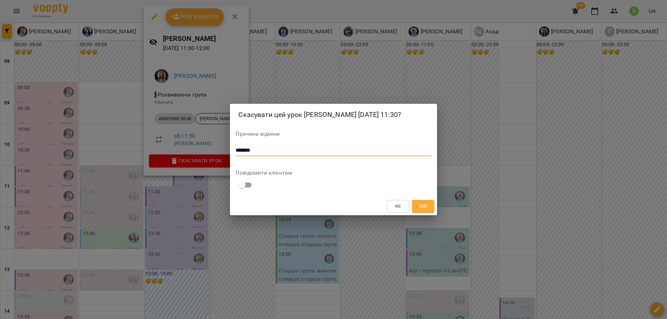
type textarea "*******"
click at [416, 205] on button "Так" at bounding box center [423, 206] width 22 height 12
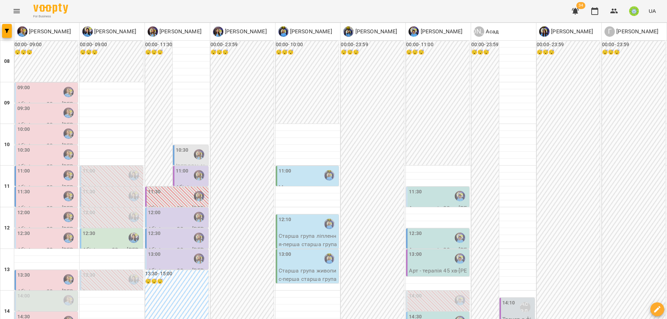
click at [179, 167] on div "11:00" at bounding box center [182, 175] width 13 height 16
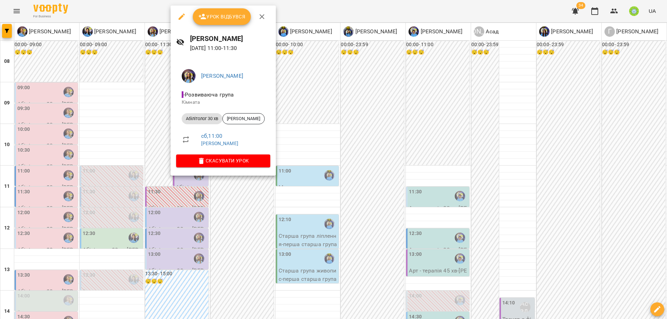
click at [252, 217] on div at bounding box center [333, 159] width 667 height 319
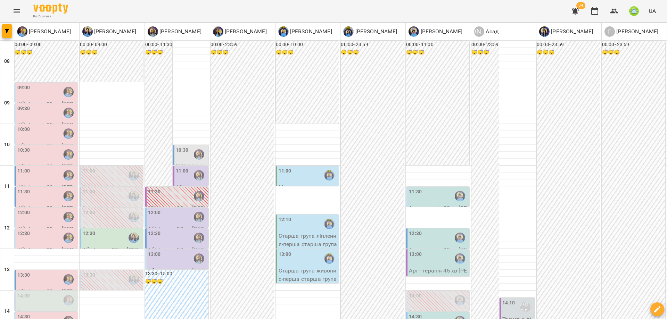
click at [164, 209] on div "12:00" at bounding box center [177, 217] width 59 height 16
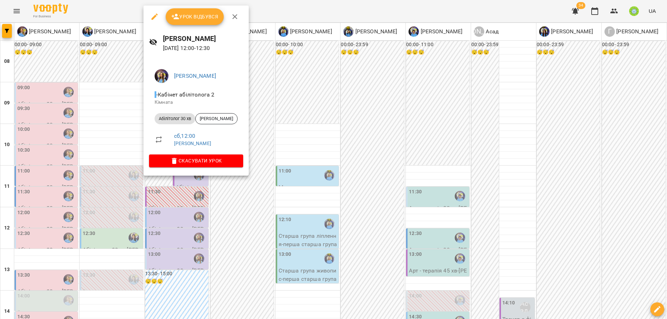
click at [252, 236] on div at bounding box center [333, 159] width 667 height 319
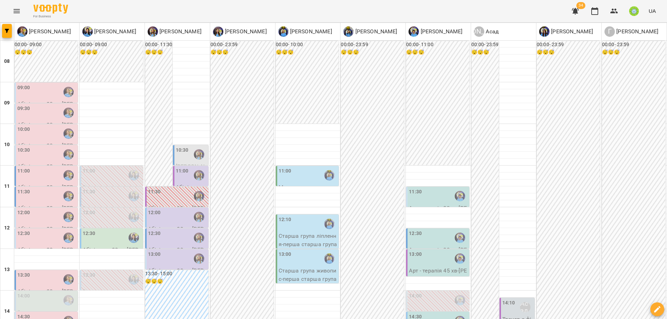
click at [417, 188] on div "11:30" at bounding box center [438, 196] width 59 height 16
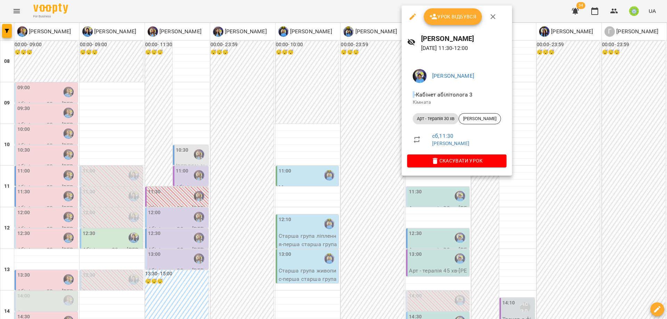
click at [305, 126] on div at bounding box center [333, 159] width 667 height 319
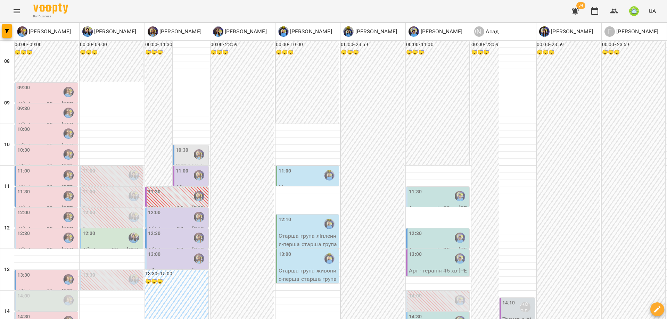
click at [306, 167] on div "11:00" at bounding box center [307, 175] width 59 height 16
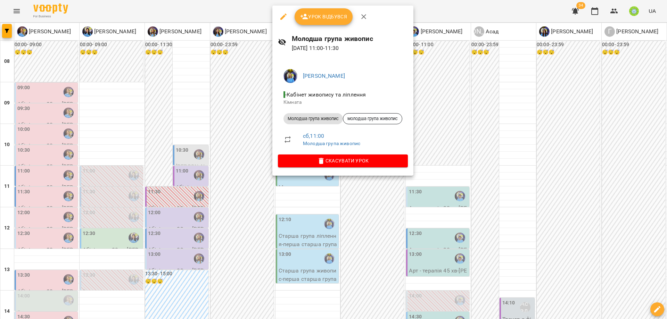
click at [331, 160] on span "Скасувати Урок" at bounding box center [342, 161] width 119 height 8
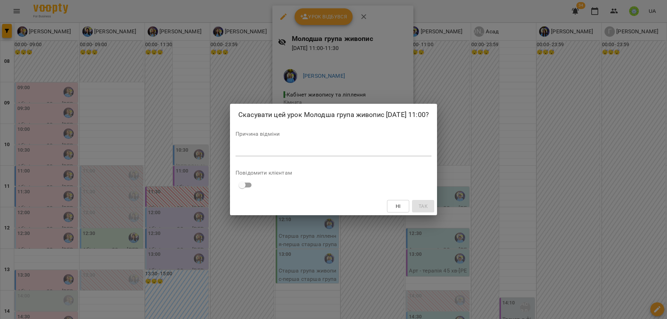
click at [309, 154] on textarea at bounding box center [333, 150] width 196 height 7
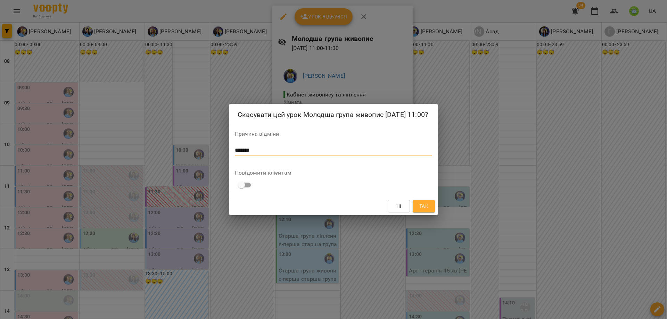
type textarea "*******"
click at [428, 208] on span "Так" at bounding box center [423, 206] width 9 height 8
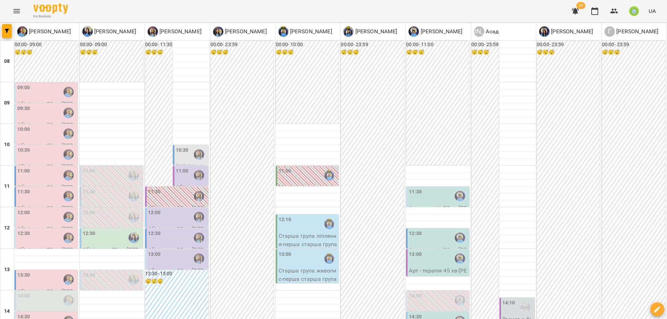
click at [36, 209] on div "12:00" at bounding box center [46, 217] width 59 height 16
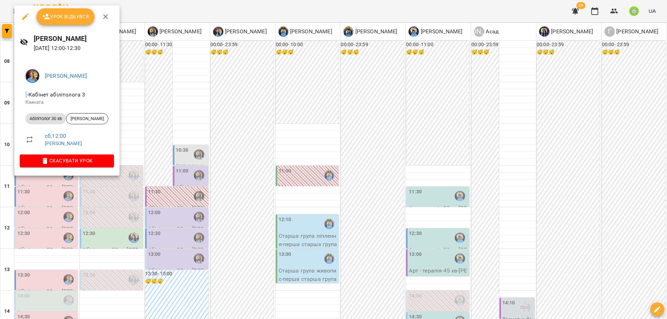
click at [240, 210] on div at bounding box center [333, 159] width 667 height 319
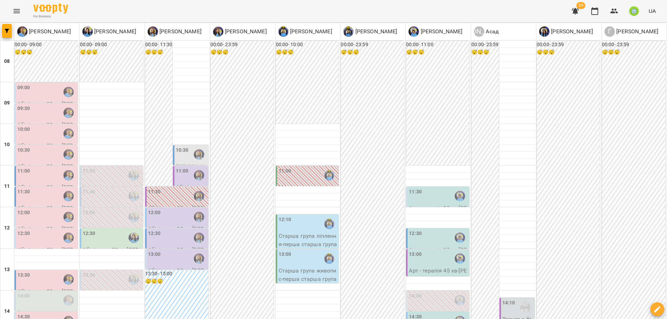
click at [409, 246] on p "Арт - терапія 30 хв - Мусаев Миран" at bounding box center [438, 254] width 59 height 16
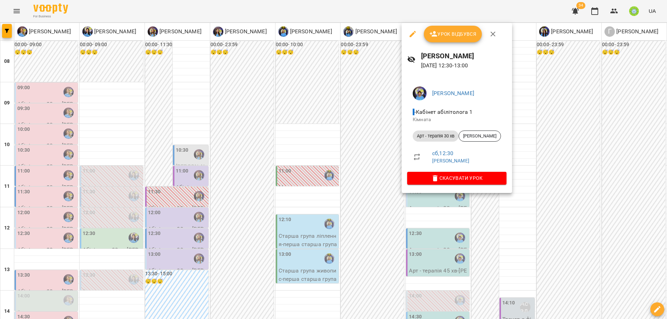
click at [308, 239] on div at bounding box center [333, 159] width 667 height 319
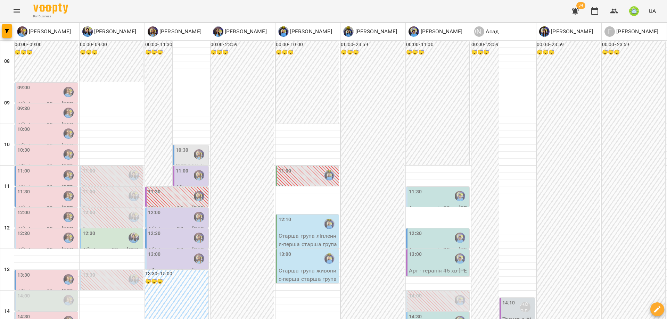
click at [33, 209] on div "12:00" at bounding box center [46, 217] width 59 height 16
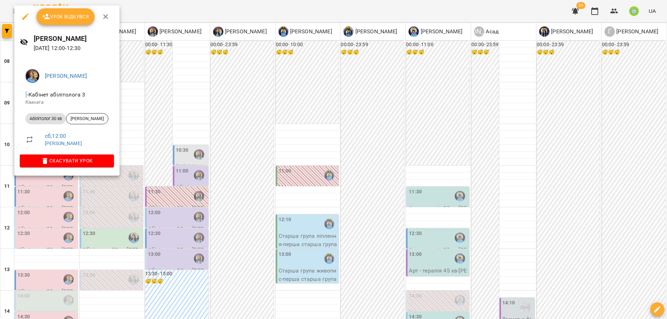
click at [153, 220] on div at bounding box center [333, 159] width 667 height 319
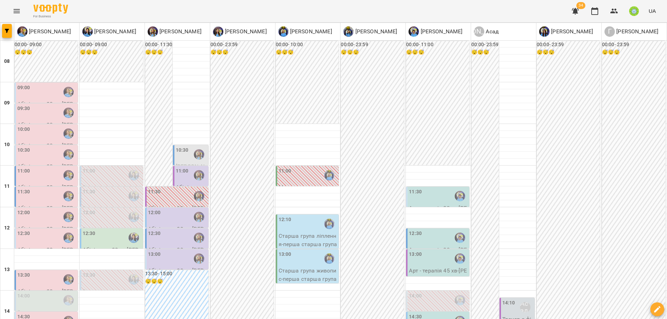
scroll to position [0, 0]
click at [33, 193] on div "11:30" at bounding box center [46, 196] width 59 height 16
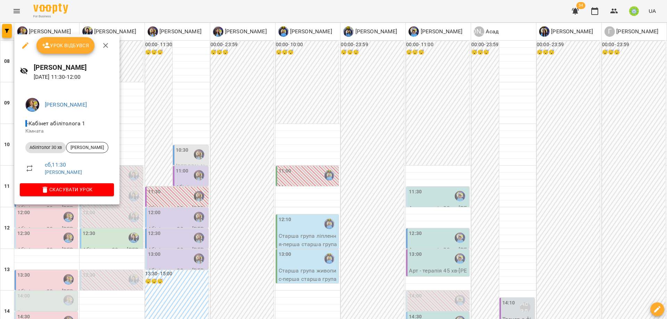
drag, startPoint x: 163, startPoint y: 215, endPoint x: 77, endPoint y: 222, distance: 86.4
click at [161, 215] on div at bounding box center [333, 159] width 667 height 319
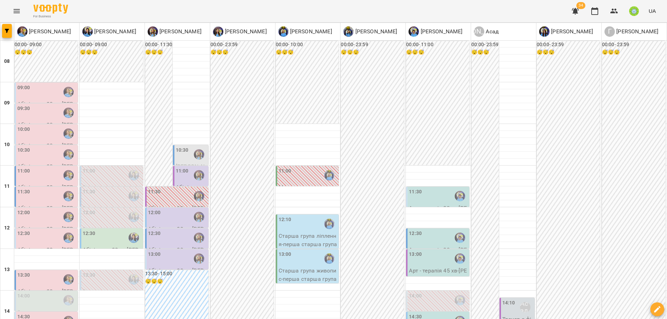
click at [43, 220] on div "12:00" at bounding box center [46, 217] width 59 height 16
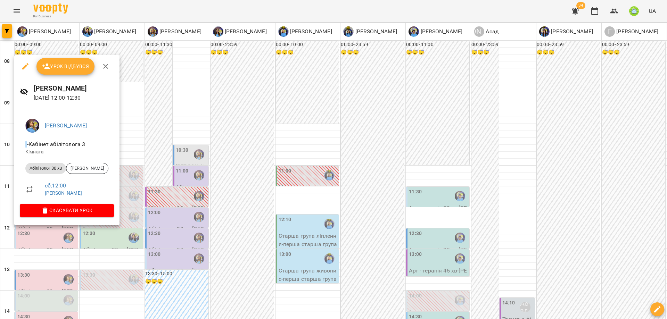
click at [185, 227] on div at bounding box center [333, 159] width 667 height 319
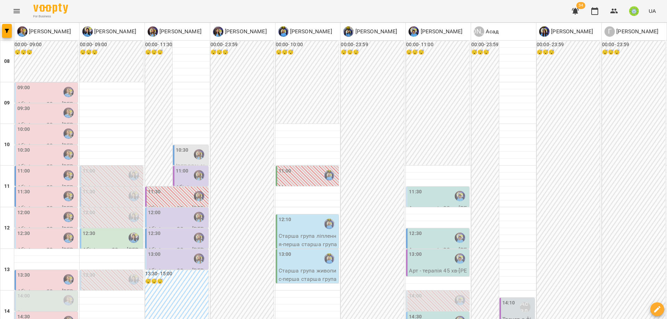
click at [435, 194] on div "11:30" at bounding box center [438, 196] width 59 height 16
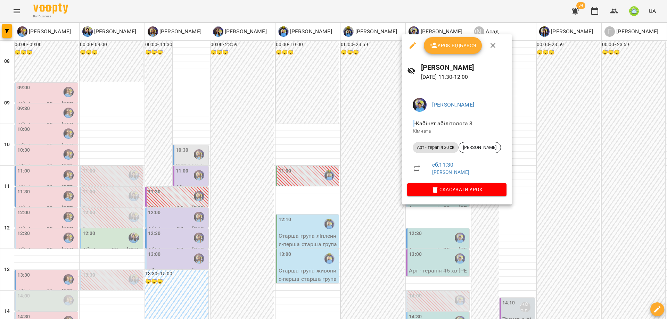
click at [376, 214] on div at bounding box center [333, 159] width 667 height 319
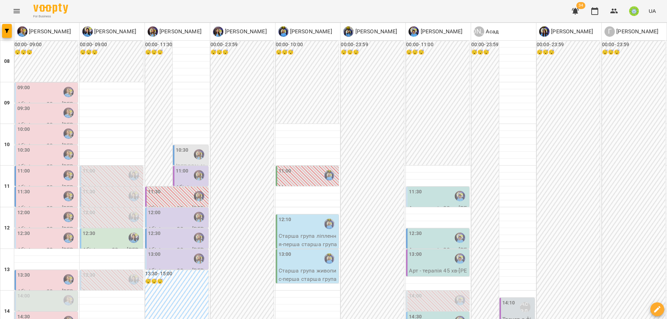
click at [37, 217] on div "12:00" at bounding box center [46, 217] width 59 height 16
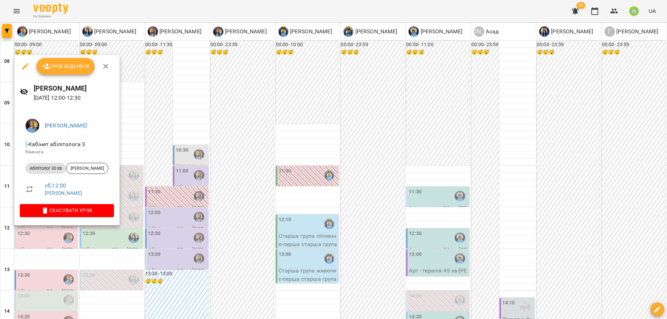
click at [237, 224] on div at bounding box center [333, 159] width 667 height 319
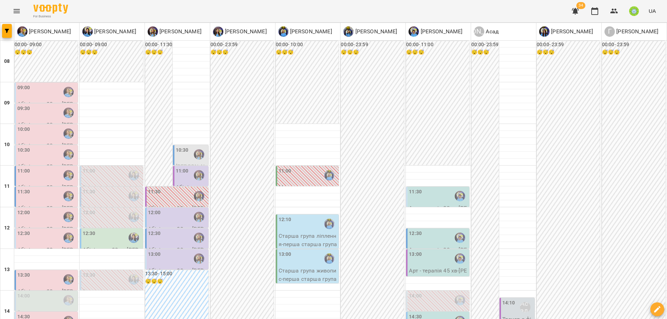
scroll to position [71, 0]
click at [97, 230] on div "12:30" at bounding box center [112, 238] width 59 height 16
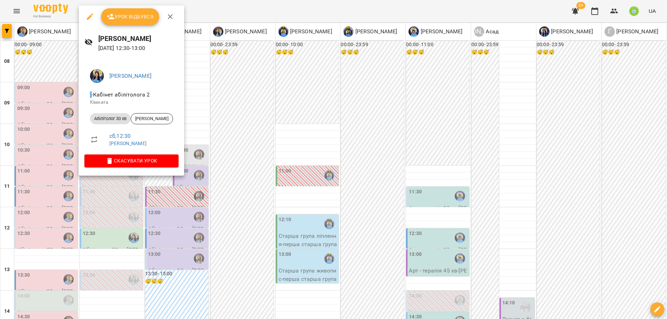
click at [110, 191] on div at bounding box center [333, 159] width 667 height 319
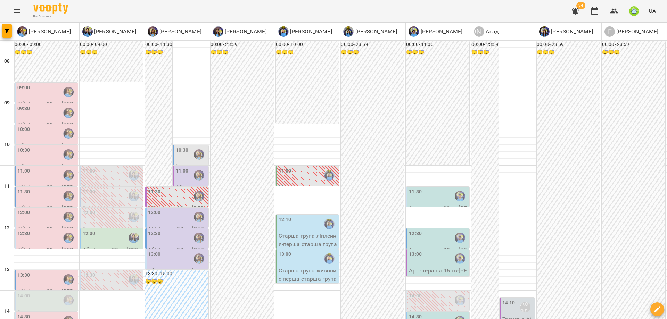
click at [186, 188] on div "11:30" at bounding box center [177, 196] width 59 height 16
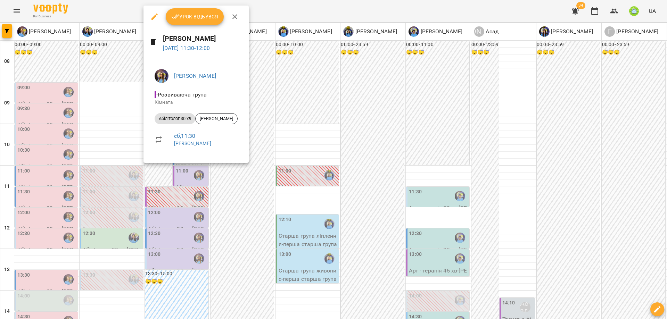
click at [270, 246] on div at bounding box center [333, 159] width 667 height 319
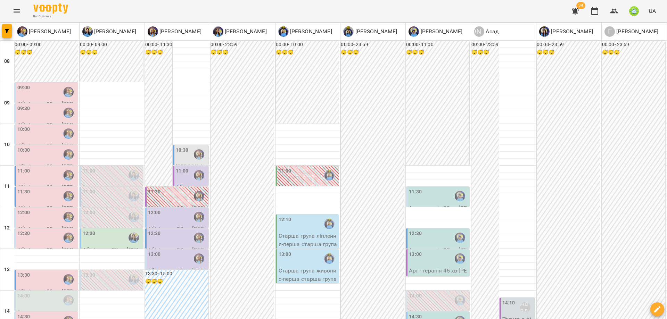
click at [116, 230] on div "12:30" at bounding box center [112, 238] width 59 height 16
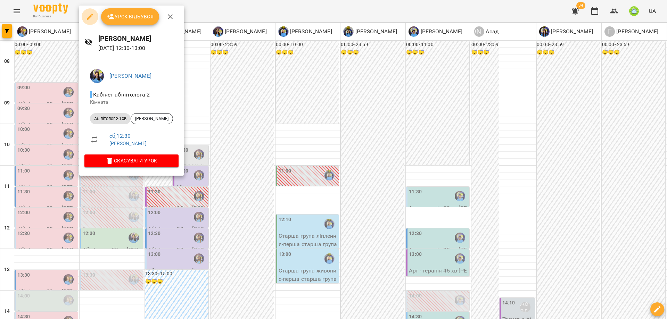
click at [85, 17] on button "button" at bounding box center [90, 16] width 17 height 17
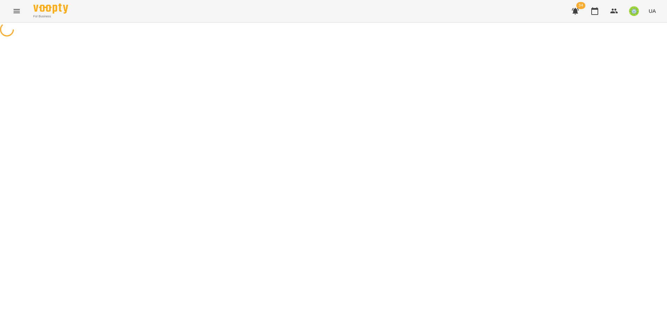
select select "**********"
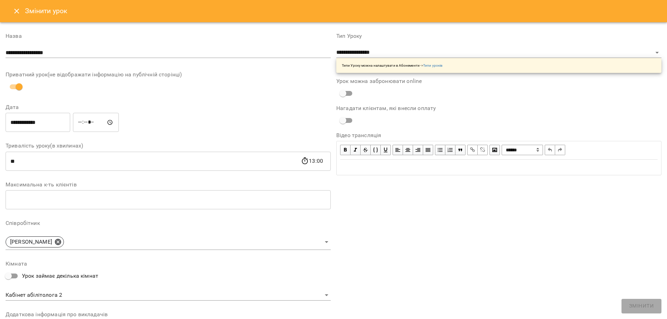
drag, startPoint x: 84, startPoint y: 121, endPoint x: 81, endPoint y: 125, distance: 5.0
click at [84, 121] on input "*****" at bounding box center [96, 122] width 46 height 19
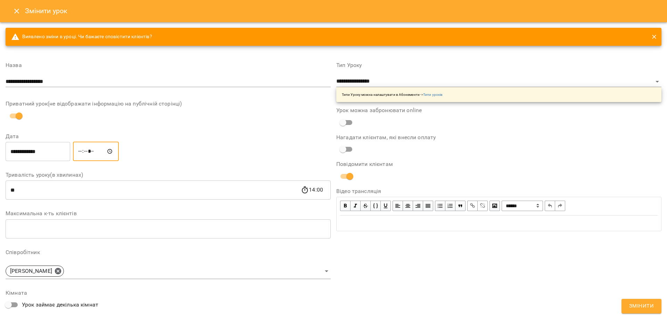
type input "*****"
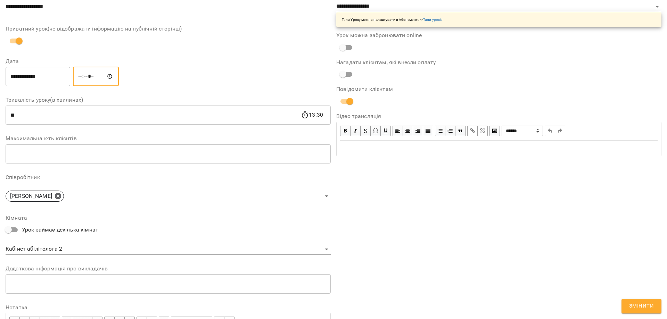
scroll to position [78, 0]
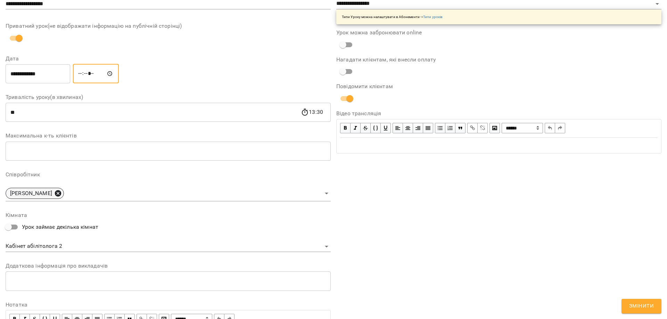
click at [62, 191] on icon at bounding box center [58, 194] width 8 height 8
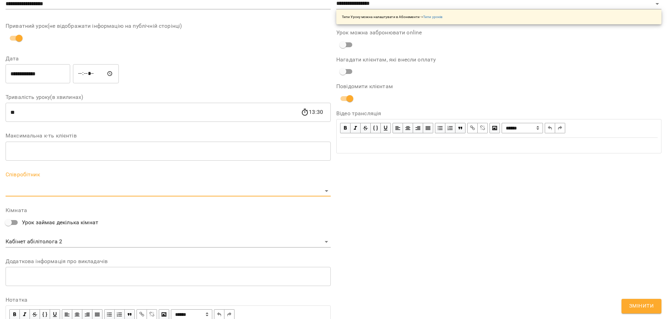
click at [78, 193] on body "For Business 34 UA Журнал відвідувань / Базілєва Катерина сб, 16 серп 2025 12:3…" at bounding box center [333, 149] width 667 height 298
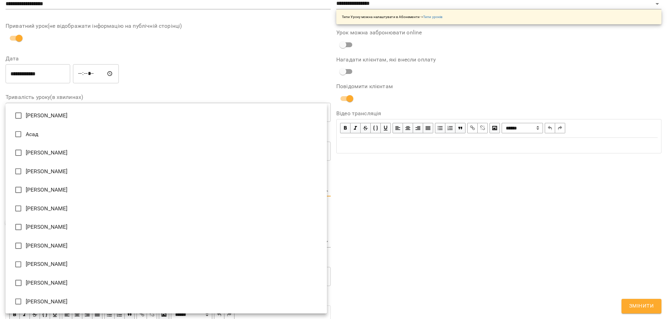
click at [52, 244] on li "[PERSON_NAME]" at bounding box center [166, 245] width 321 height 19
type input "**********"
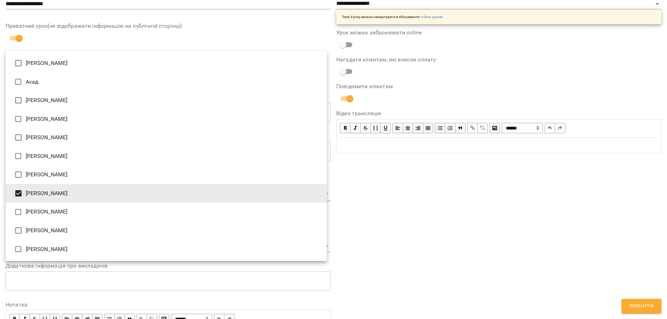
click at [641, 302] on div at bounding box center [333, 159] width 667 height 319
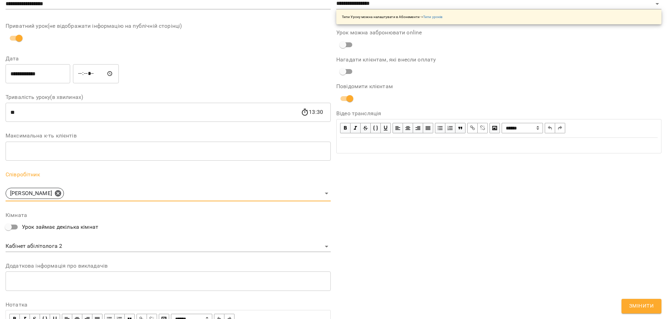
click at [642, 305] on span "Змінити" at bounding box center [641, 306] width 25 height 9
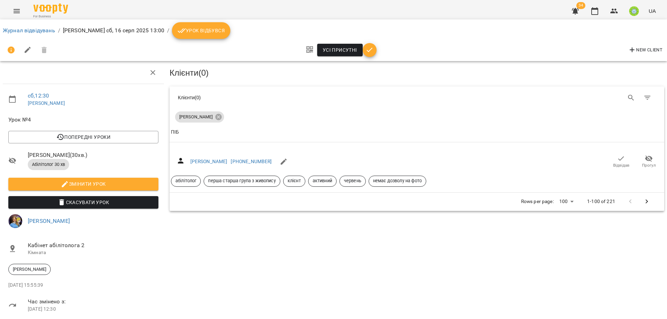
click at [20, 26] on ol "Журнал відвідувань / Базілєва Катерина сб, 16 серп 2025 13:00 / Урок відбувся" at bounding box center [333, 30] width 661 height 17
drag, startPoint x: 22, startPoint y: 32, endPoint x: 182, endPoint y: 40, distance: 160.6
click at [22, 33] on link "Журнал відвідувань" at bounding box center [29, 30] width 52 height 7
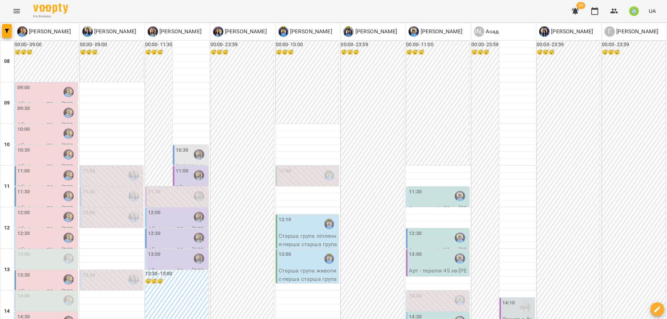
scroll to position [7, 0]
click at [34, 210] on div "12:00" at bounding box center [46, 217] width 59 height 16
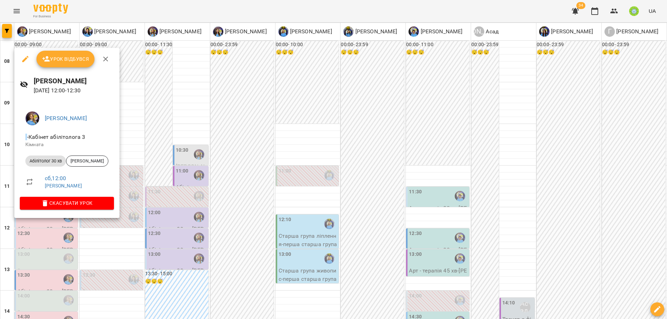
click at [115, 235] on div at bounding box center [333, 159] width 667 height 319
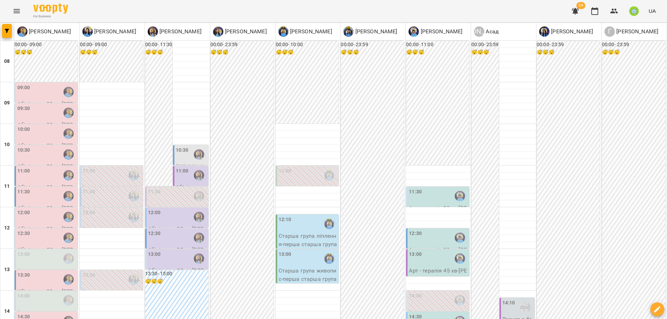
click at [410, 188] on label "11:30" at bounding box center [415, 192] width 13 height 8
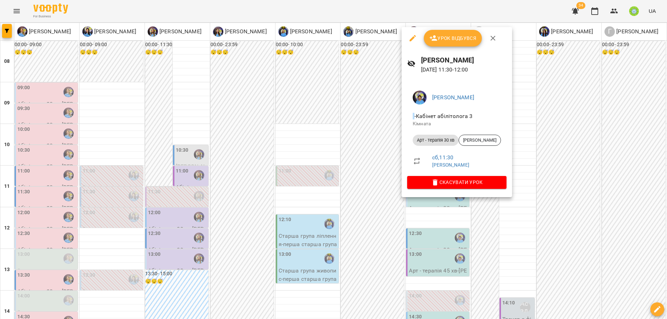
drag, startPoint x: 423, startPoint y: 206, endPoint x: 444, endPoint y: 218, distance: 24.9
click at [424, 207] on div at bounding box center [333, 159] width 667 height 319
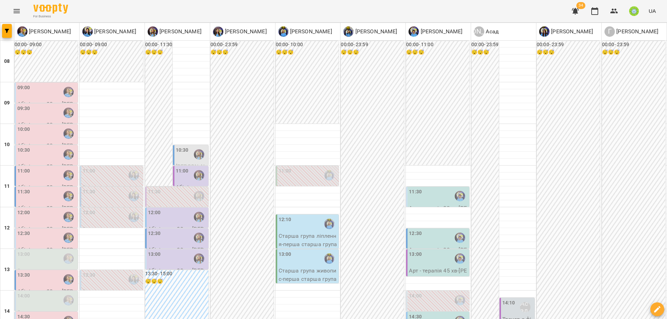
click at [426, 191] on div "11:30" at bounding box center [438, 196] width 59 height 16
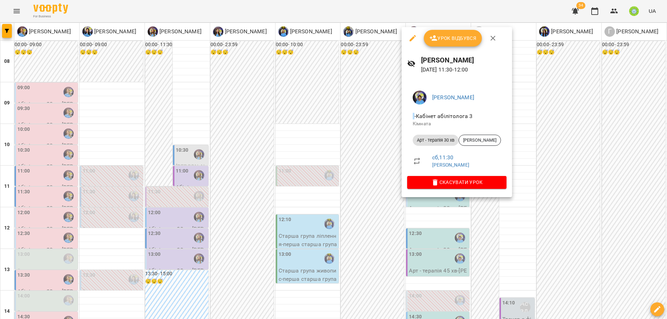
click at [428, 209] on div at bounding box center [333, 159] width 667 height 319
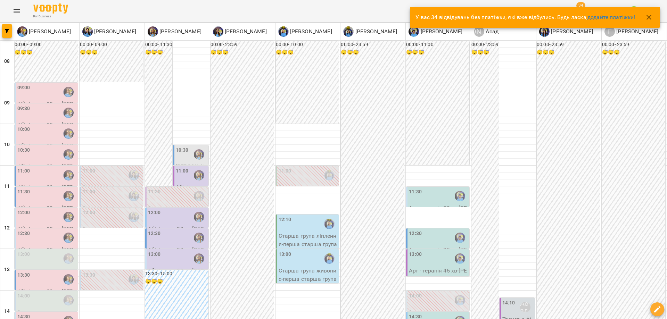
click at [182, 168] on div "11:00" at bounding box center [182, 175] width 13 height 16
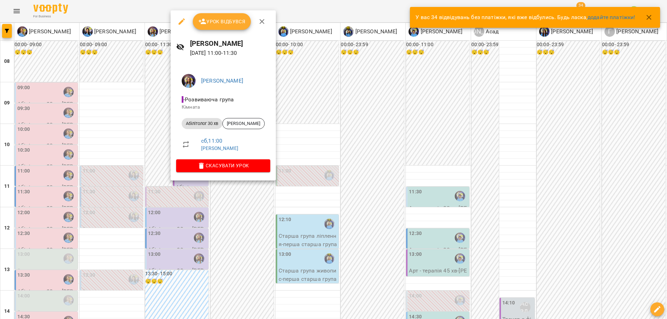
click at [256, 202] on div at bounding box center [333, 159] width 667 height 319
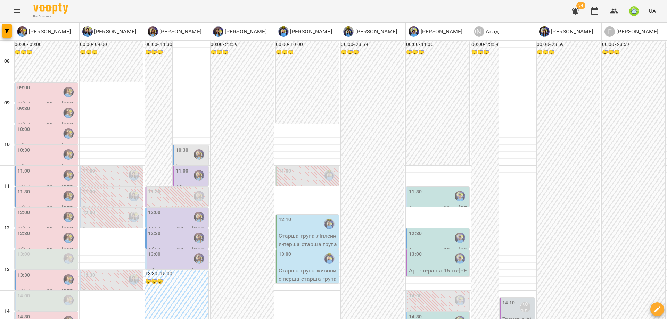
click at [426, 228] on div "12:30 Арт - терапія 30 хв - Мусаев Миран" at bounding box center [437, 245] width 63 height 35
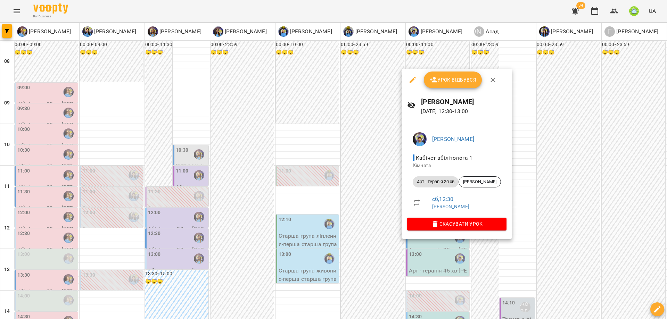
click at [374, 225] on div at bounding box center [333, 159] width 667 height 319
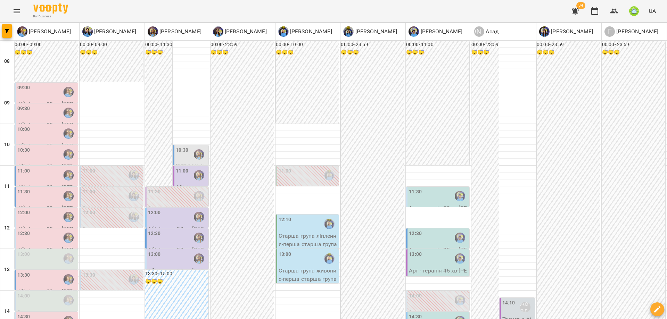
click at [174, 212] on div "12:00" at bounding box center [177, 217] width 59 height 16
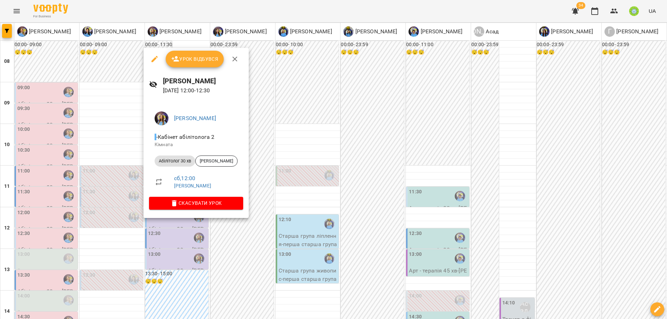
click at [264, 188] on div at bounding box center [333, 159] width 667 height 319
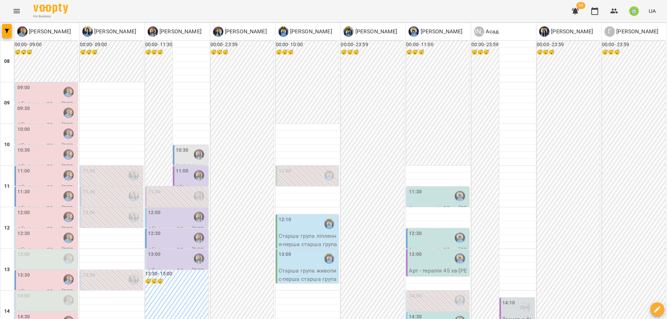
click at [191, 168] on div at bounding box center [199, 175] width 16 height 16
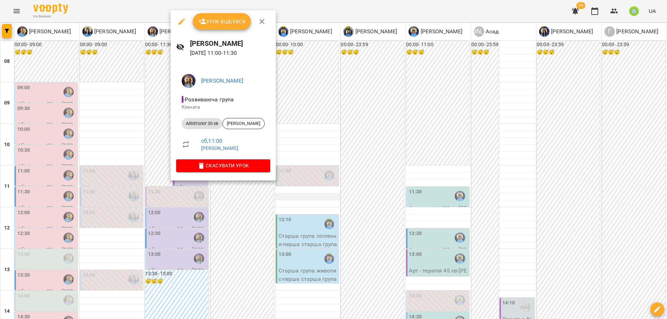
drag, startPoint x: 311, startPoint y: 199, endPoint x: 271, endPoint y: 193, distance: 40.4
click at [311, 199] on div at bounding box center [333, 159] width 667 height 319
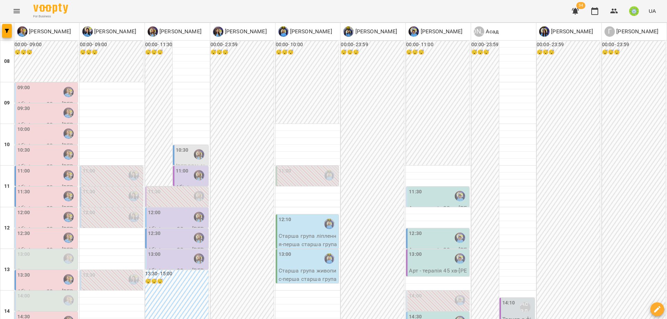
click at [416, 187] on div "11:30 Арт - терапія 30 хв - Середа Тимофій" at bounding box center [437, 204] width 63 height 35
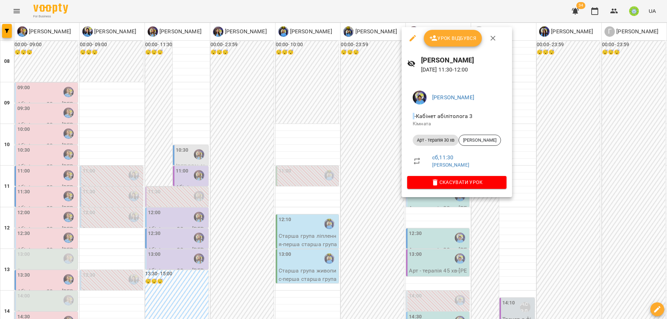
click at [517, 224] on div at bounding box center [333, 159] width 667 height 319
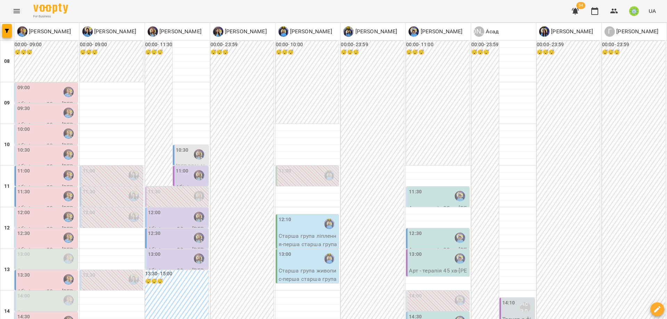
click at [41, 149] on div "10:30" at bounding box center [46, 155] width 59 height 16
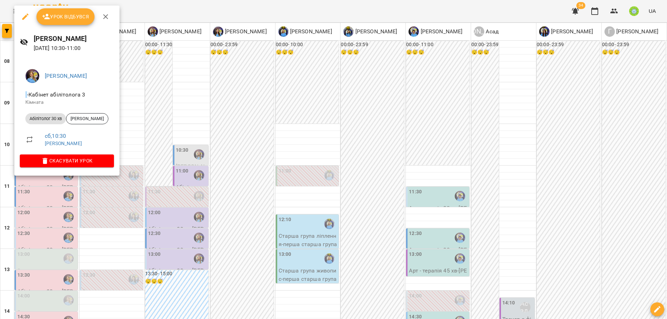
click at [145, 136] on div at bounding box center [333, 159] width 667 height 319
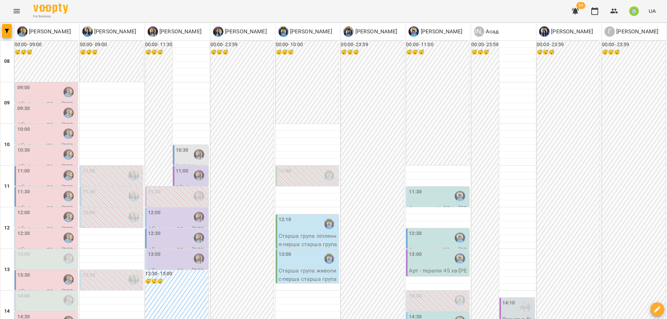
click at [34, 171] on div "11:00" at bounding box center [46, 175] width 59 height 16
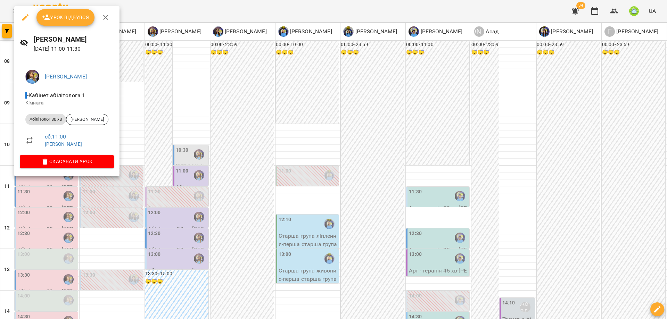
click at [102, 216] on div at bounding box center [333, 159] width 667 height 319
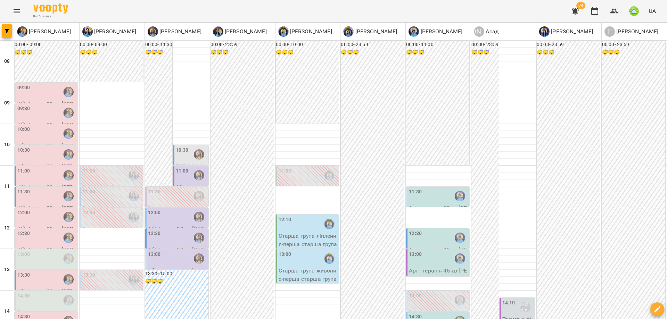
click at [36, 188] on div "11:30" at bounding box center [46, 196] width 59 height 16
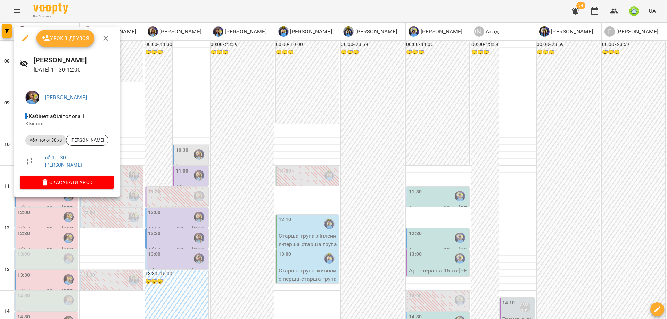
click at [113, 228] on div at bounding box center [333, 159] width 667 height 319
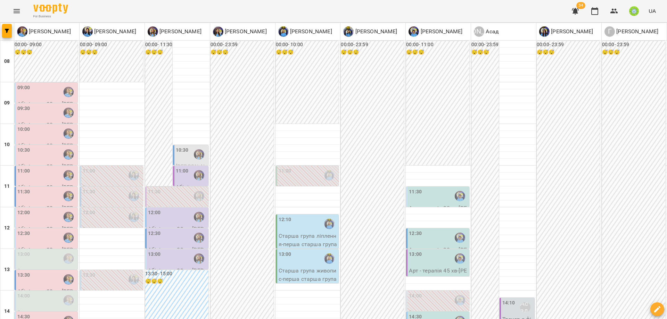
click at [166, 211] on div "12:00" at bounding box center [177, 217] width 59 height 16
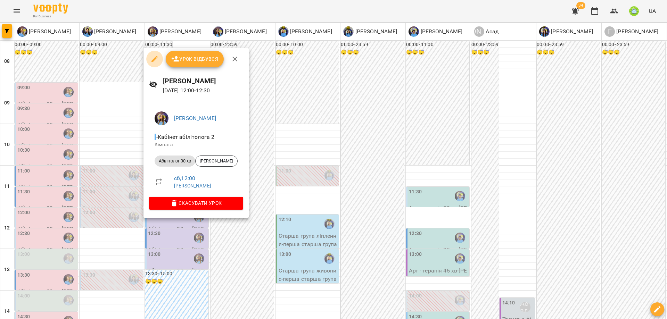
click at [149, 60] on button "button" at bounding box center [154, 59] width 17 height 17
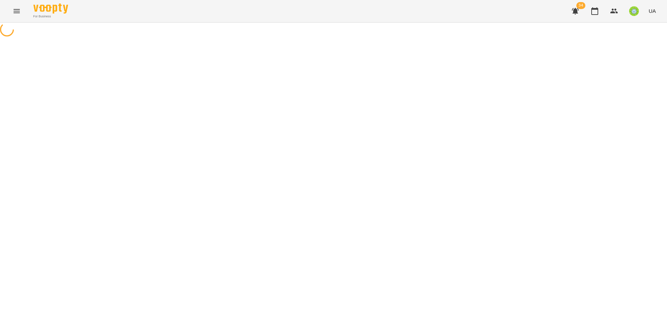
select select "**********"
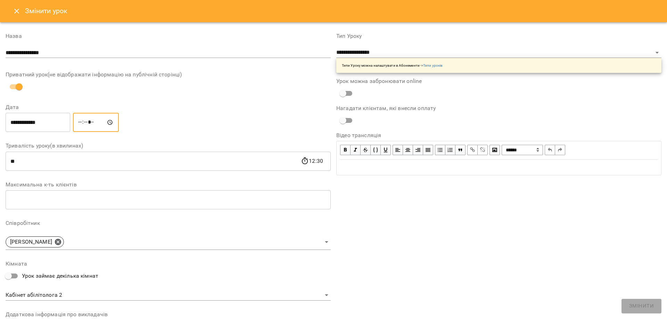
click at [83, 120] on input "*****" at bounding box center [96, 122] width 46 height 19
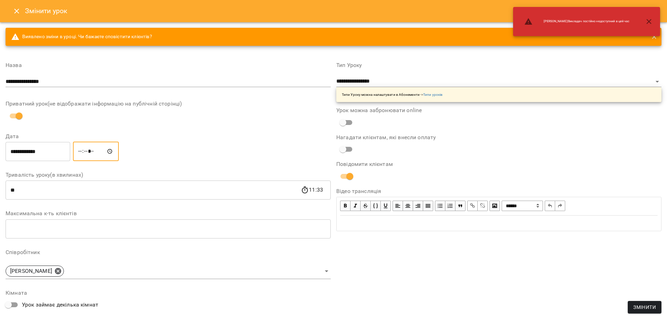
type input "*****"
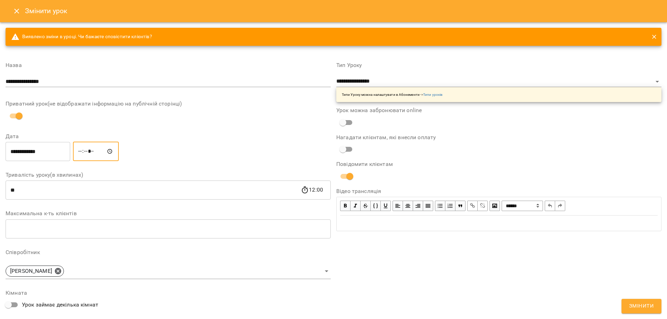
click at [642, 313] on button "Змінити" at bounding box center [641, 306] width 40 height 15
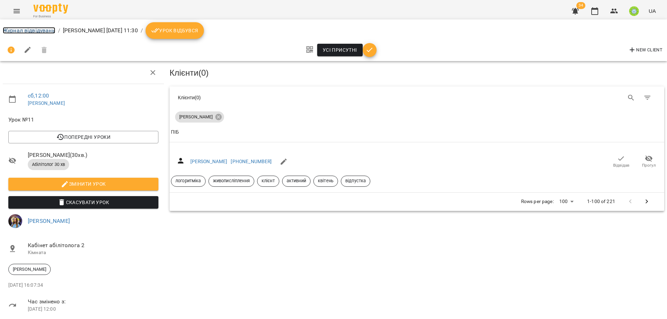
click at [19, 28] on link "Журнал відвідувань" at bounding box center [29, 30] width 52 height 7
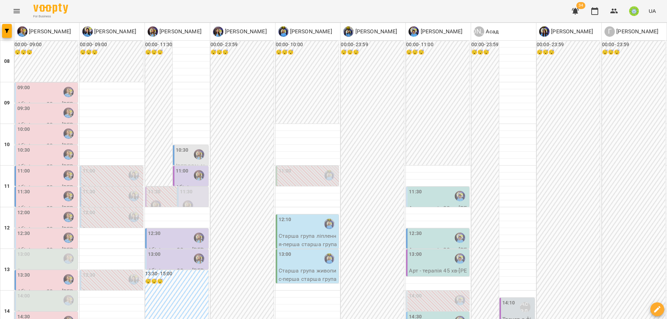
click at [200, 198] on div "11:30" at bounding box center [193, 200] width 27 height 25
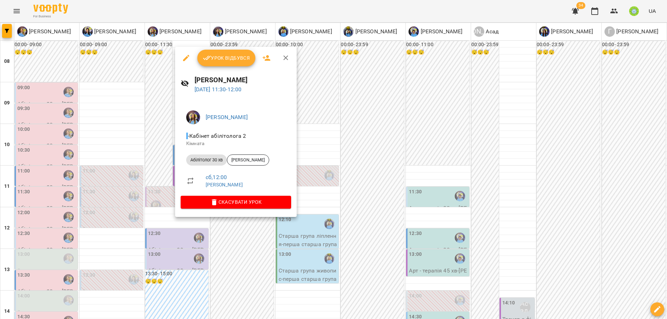
click at [399, 200] on div at bounding box center [333, 159] width 667 height 319
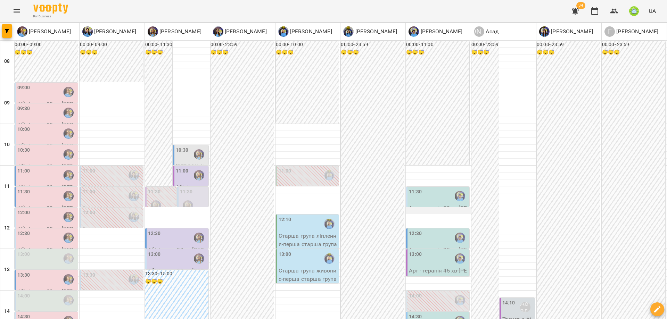
click at [408, 210] on div at bounding box center [437, 210] width 65 height 7
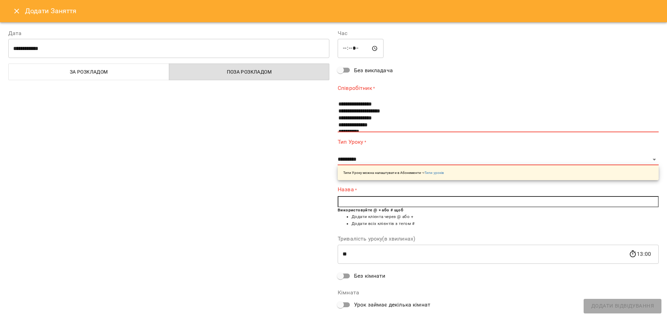
scroll to position [48, 0]
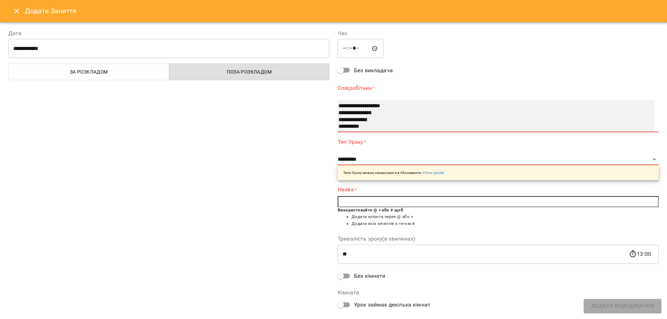
drag, startPoint x: 369, startPoint y: 126, endPoint x: 370, endPoint y: 138, distance: 11.5
select select "**********"
click at [369, 126] on option "**********" at bounding box center [487, 126] width 301 height 7
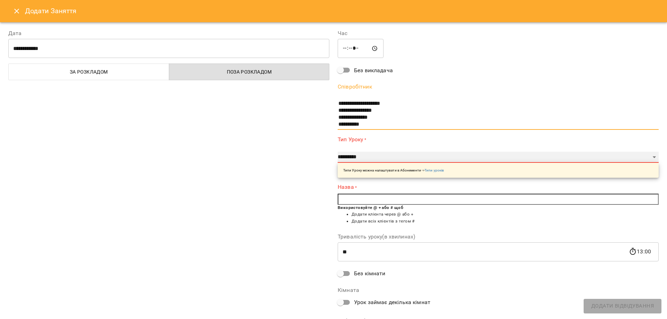
click at [358, 158] on select "**********" at bounding box center [497, 157] width 321 height 11
select select "**********"
type input "**"
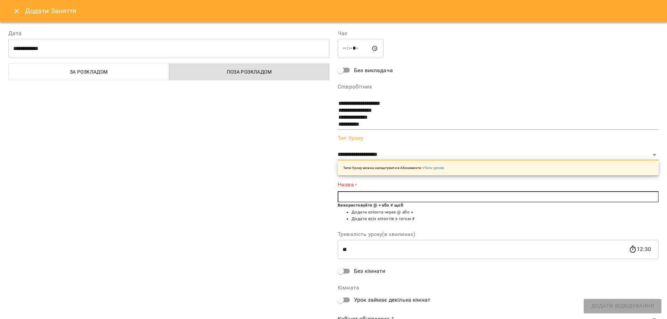
click at [345, 195] on input "text" at bounding box center [497, 196] width 321 height 11
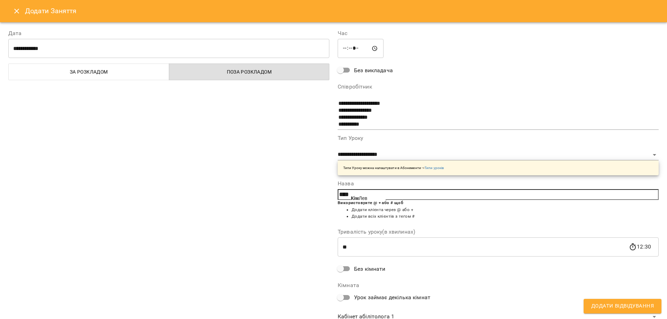
click at [353, 200] on b "Кім" at bounding box center [355, 198] width 8 height 6
type input "*******"
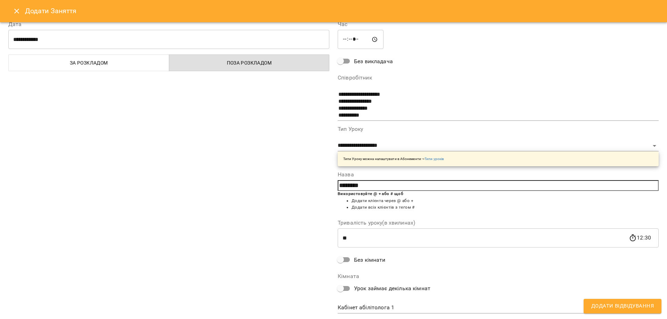
scroll to position [26, 0]
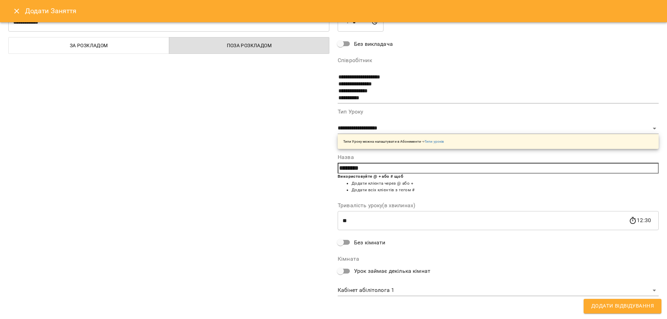
click at [486, 295] on body "For Business 34 UA Позднякова Анастасія Базілєва Катерина Казимирів Тетяна Ігна…" at bounding box center [333, 314] width 667 height 628
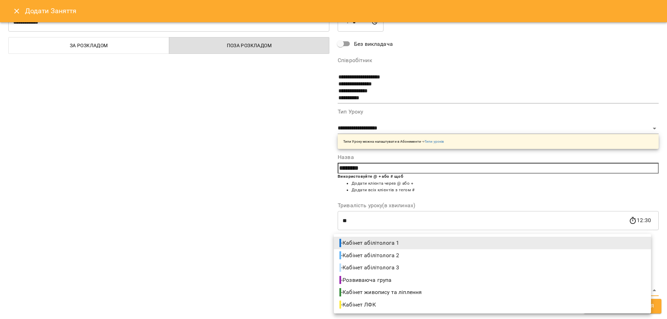
drag, startPoint x: 362, startPoint y: 307, endPoint x: 381, endPoint y: 303, distance: 18.9
click at [363, 307] on span "- Кабінет ЛФК" at bounding box center [358, 305] width 38 height 8
type input "**********"
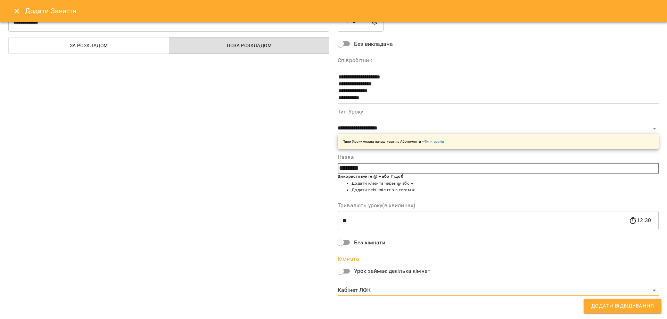
click at [631, 309] on span "Додати Відвідування" at bounding box center [622, 306] width 62 height 9
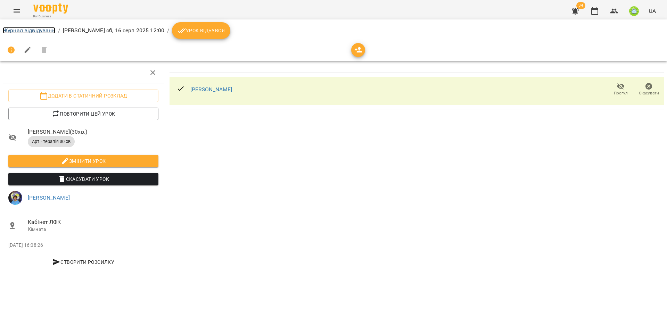
click at [27, 31] on link "Журнал відвідувань" at bounding box center [29, 30] width 52 height 7
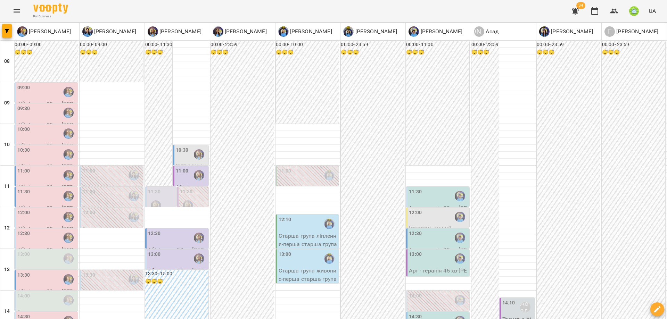
scroll to position [87, 0]
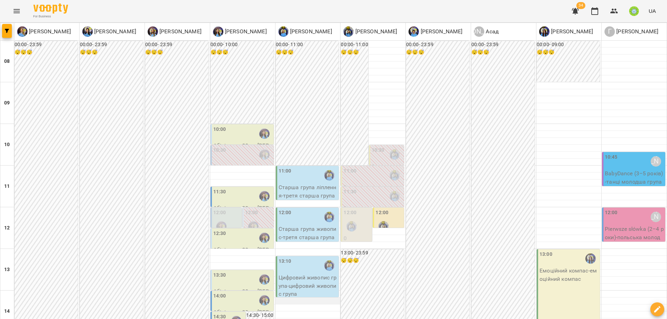
scroll to position [51, 0]
click at [15, 15] on icon "Menu" at bounding box center [16, 11] width 8 height 8
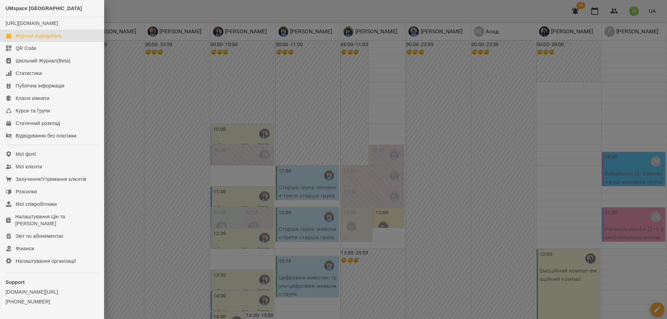
drag, startPoint x: 172, startPoint y: 53, endPoint x: 58, endPoint y: 41, distance: 114.8
click at [172, 54] on div at bounding box center [333, 159] width 667 height 319
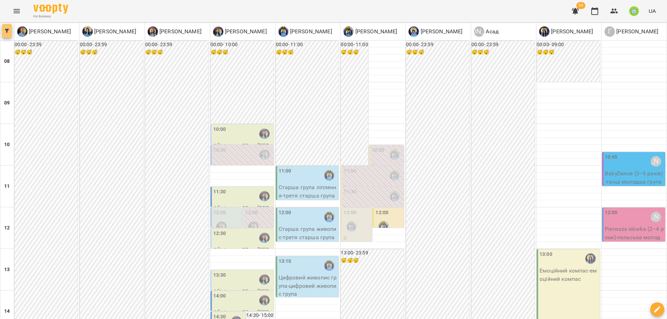
click at [7, 31] on icon "button" at bounding box center [7, 31] width 4 height 4
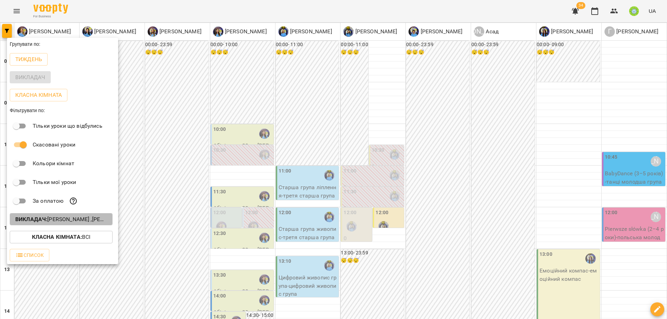
click at [61, 219] on p "Викладач : Ігнатенко Оксана ,Асад,Базілєва Катерина,Вахнован Діана,Городецька К…" at bounding box center [61, 219] width 92 height 8
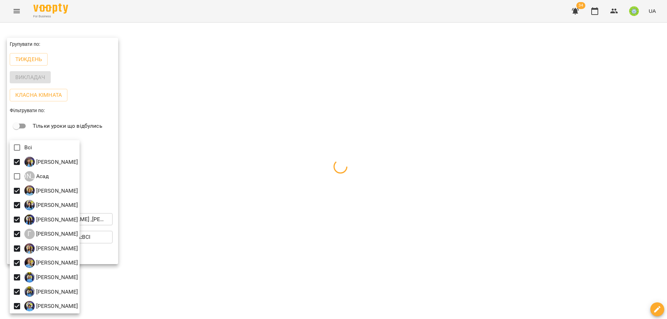
click at [234, 177] on div at bounding box center [333, 159] width 667 height 319
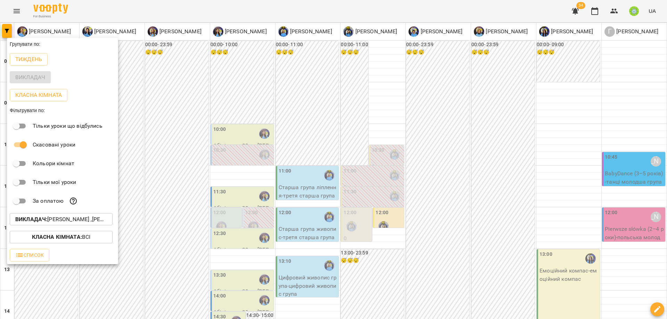
click at [193, 157] on div at bounding box center [333, 159] width 667 height 319
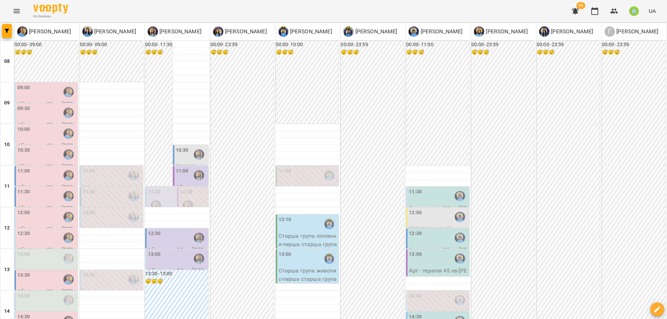
scroll to position [55, 0]
click at [495, 34] on p "Бадун Наталія" at bounding box center [505, 31] width 43 height 8
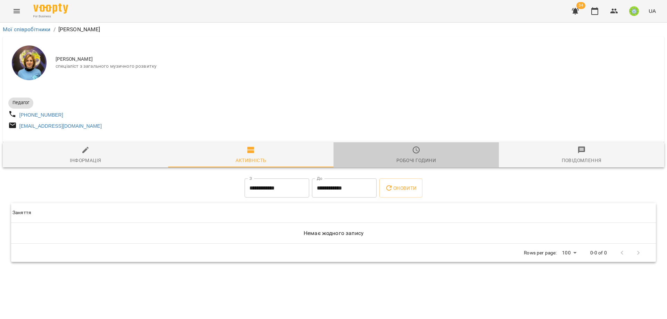
click at [439, 154] on span "Робочі години" at bounding box center [415, 155] width 157 height 19
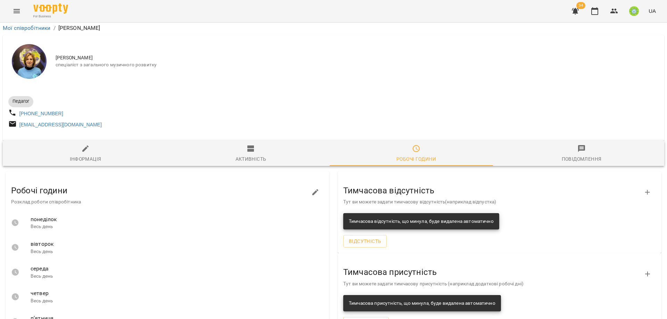
scroll to position [100, 0]
click at [311, 188] on icon "button" at bounding box center [315, 192] width 8 height 8
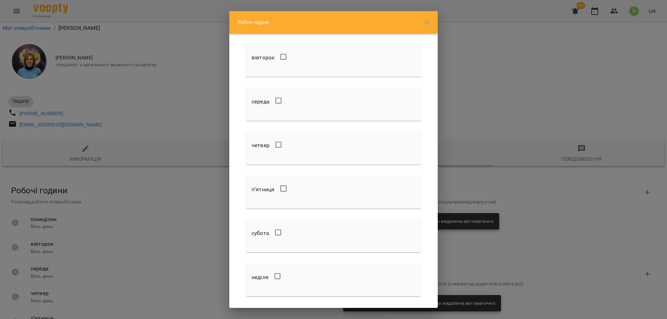
scroll to position [88, 0]
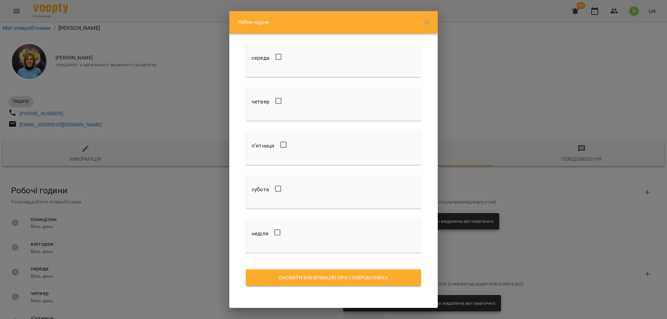
drag, startPoint x: 260, startPoint y: 187, endPoint x: 280, endPoint y: 200, distance: 23.9
click at [260, 187] on h6 "субота" at bounding box center [260, 190] width 18 height 10
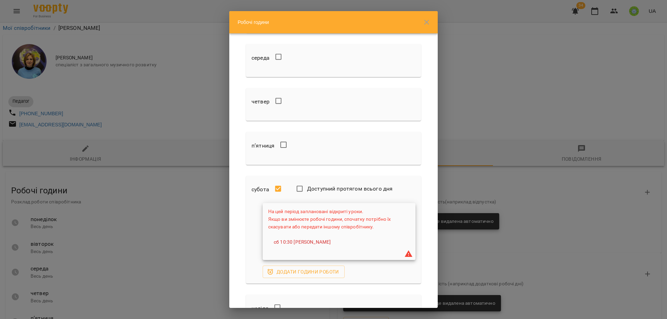
click at [407, 174] on div "субота Доступний протягом всього дня На цей період заплановані відкриті уроки. …" at bounding box center [333, 229] width 181 height 113
drag, startPoint x: 296, startPoint y: 269, endPoint x: 306, endPoint y: 271, distance: 9.9
click at [296, 269] on span "Додати години роботи" at bounding box center [303, 272] width 71 height 8
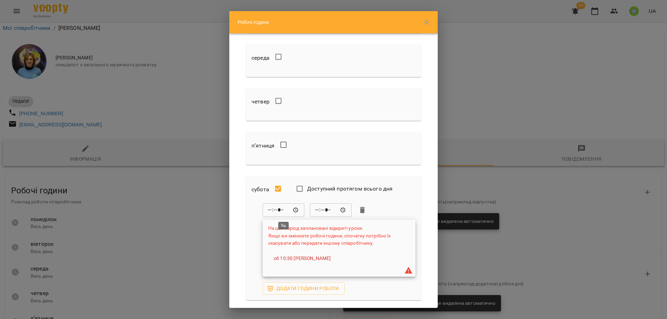
click at [270, 210] on input "*****" at bounding box center [283, 210] width 42 height 14
type input "*****"
click at [314, 212] on input "*****" at bounding box center [331, 210] width 42 height 14
type input "*****"
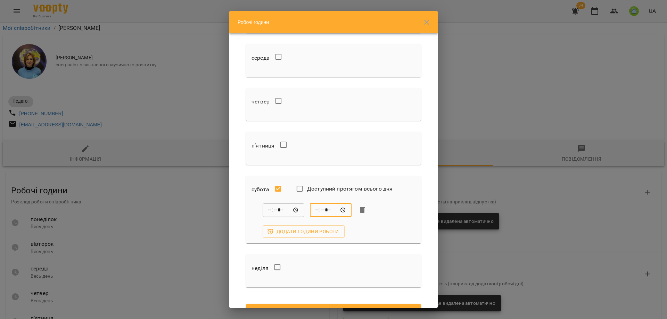
click at [400, 223] on div "***** ​ ***** ​ Додати години роботи" at bounding box center [333, 220] width 164 height 35
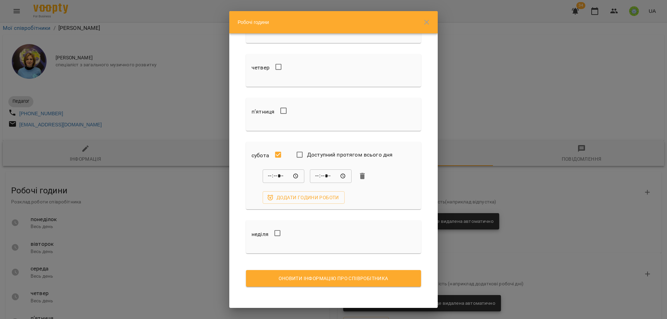
scroll to position [123, 0]
drag, startPoint x: 333, startPoint y: 277, endPoint x: 393, endPoint y: 226, distance: 78.8
click at [333, 277] on span "Оновити інформацію про співробітника" at bounding box center [333, 278] width 164 height 8
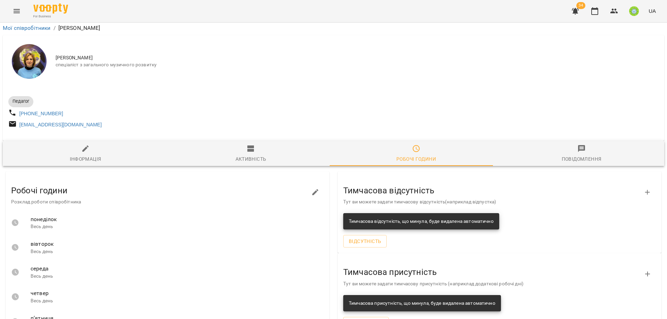
click at [13, 10] on icon "Menu" at bounding box center [16, 11] width 8 height 8
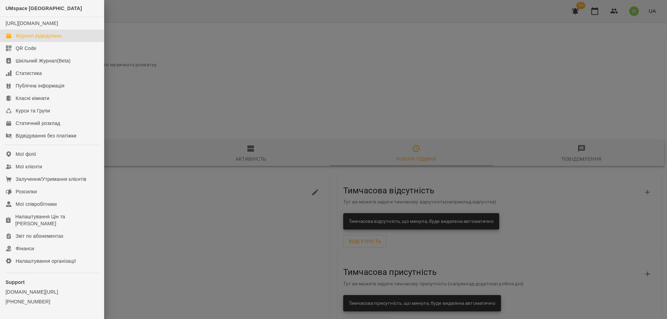
click at [46, 42] on link "Журнал відвідувань" at bounding box center [52, 36] width 104 height 12
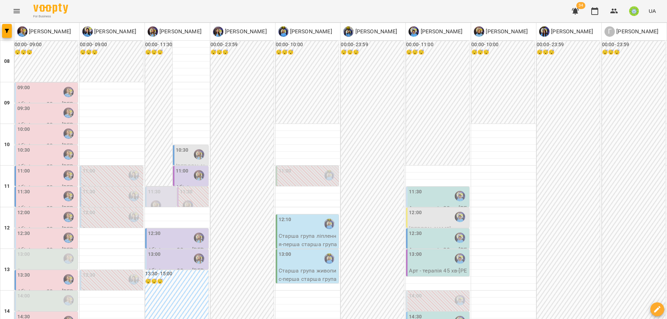
click at [418, 208] on div "12:00 Кім Лев Арт - терапія 30 хв" at bounding box center [437, 225] width 63 height 35
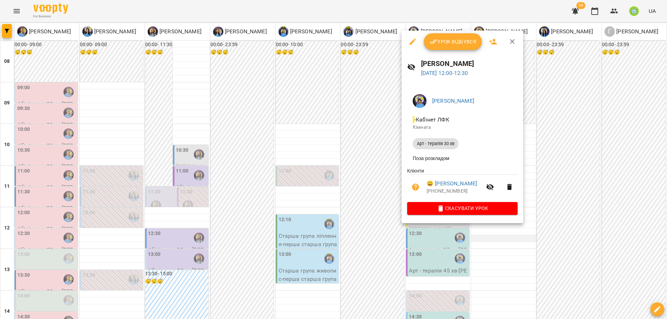
drag, startPoint x: 524, startPoint y: 253, endPoint x: 468, endPoint y: 235, distance: 58.6
click at [524, 253] on div at bounding box center [333, 159] width 667 height 319
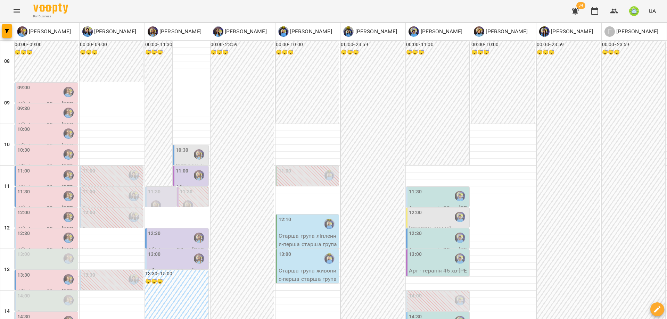
click at [420, 193] on div "11:30" at bounding box center [438, 196] width 59 height 16
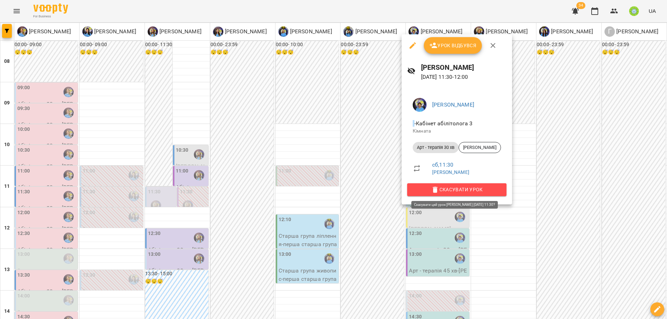
click at [421, 193] on span "Скасувати Урок" at bounding box center [456, 189] width 88 height 8
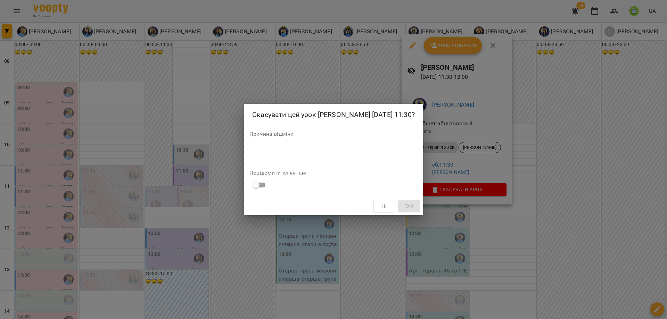
drag, startPoint x: 388, startPoint y: 201, endPoint x: 401, endPoint y: 208, distance: 15.1
click at [388, 201] on button "Ні" at bounding box center [384, 206] width 22 height 12
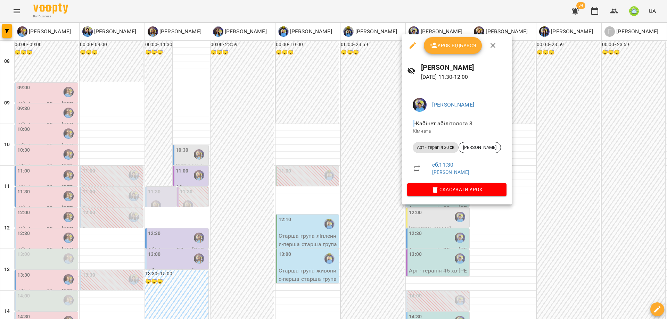
click at [544, 212] on div at bounding box center [333, 159] width 667 height 319
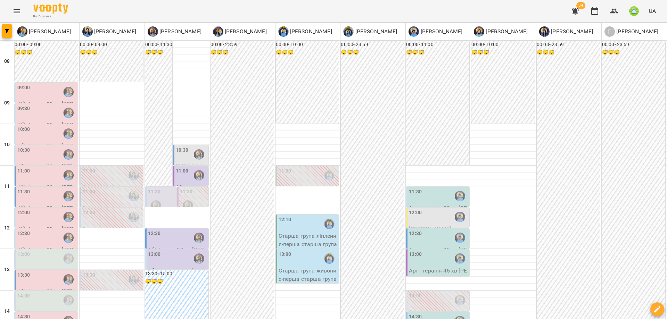
click at [176, 177] on div "11:00" at bounding box center [182, 175] width 13 height 16
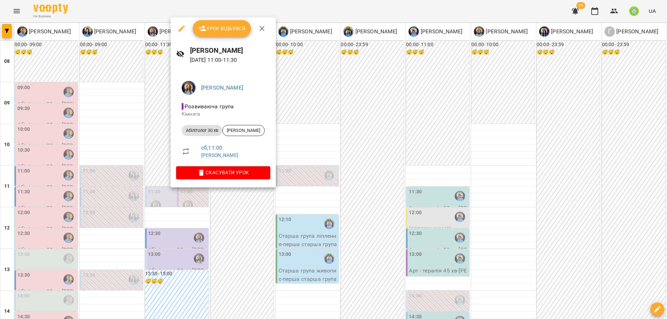
click at [228, 227] on div at bounding box center [333, 159] width 667 height 319
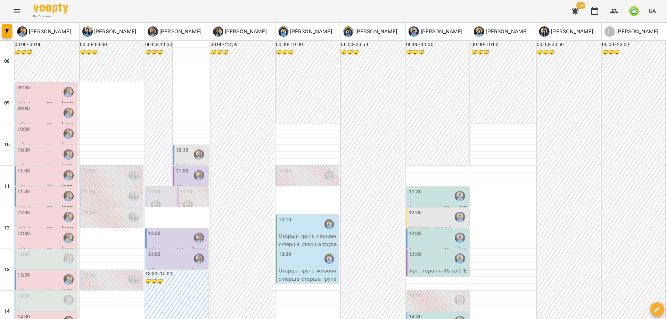
click at [416, 240] on div "12:30" at bounding box center [438, 238] width 59 height 16
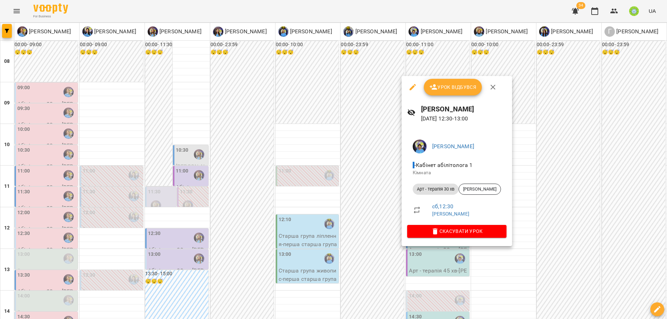
click at [538, 235] on div at bounding box center [333, 159] width 667 height 319
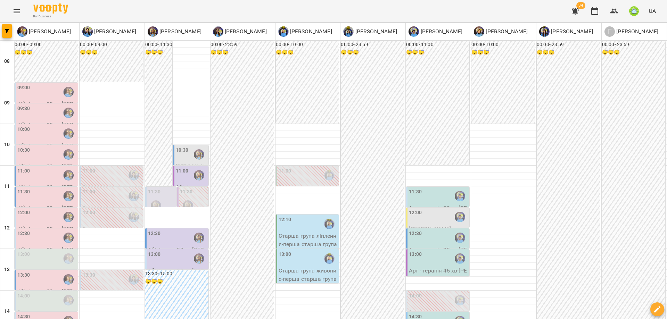
click at [411, 192] on label "11:30" at bounding box center [415, 192] width 13 height 8
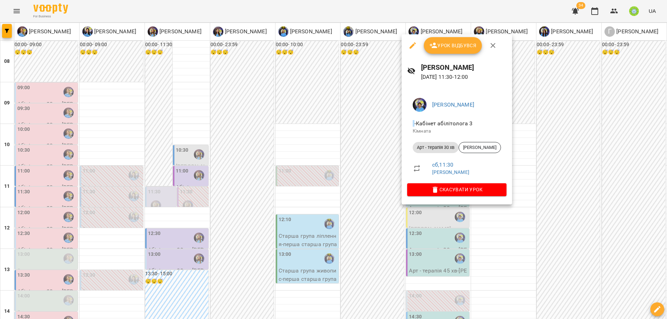
click at [504, 222] on div at bounding box center [333, 159] width 667 height 319
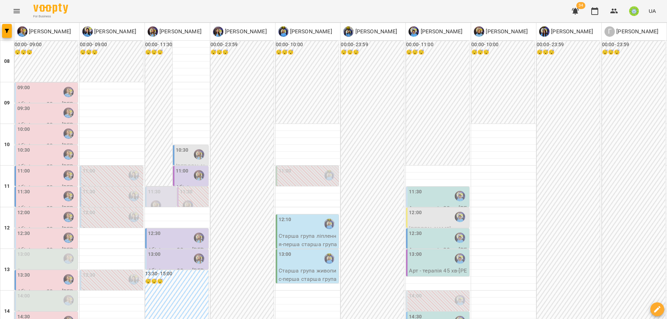
click at [418, 191] on div "11:30" at bounding box center [438, 196] width 59 height 16
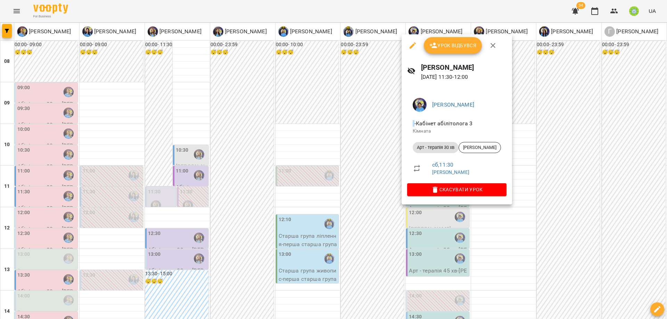
click at [410, 46] on icon "button" at bounding box center [412, 45] width 8 height 8
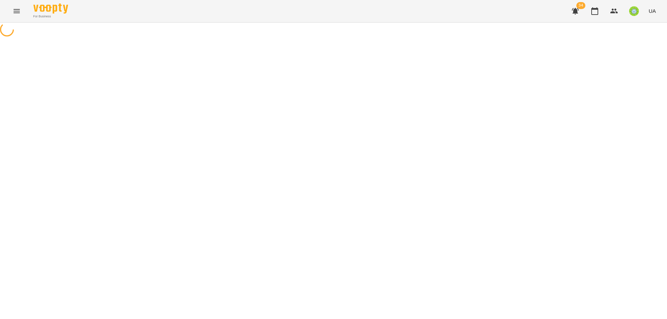
select select "**********"
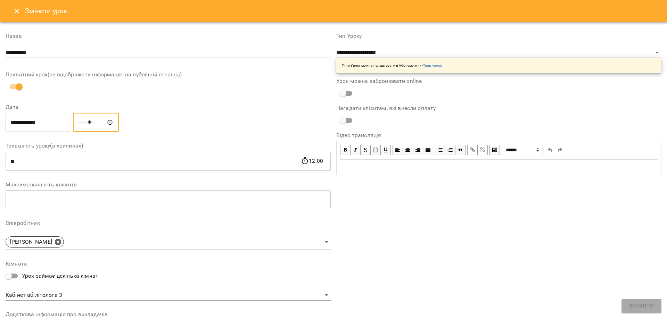
click at [90, 124] on input "*****" at bounding box center [96, 122] width 46 height 19
type input "*****"
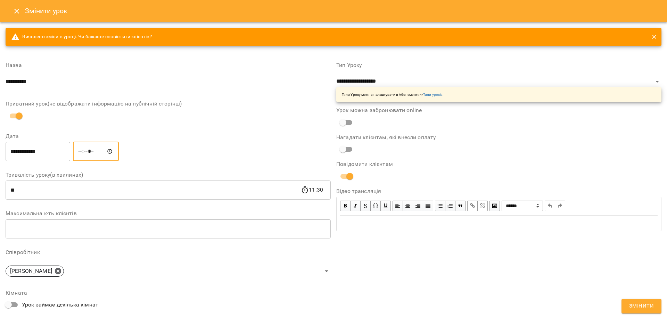
click at [646, 306] on span "Змінити" at bounding box center [641, 306] width 25 height 9
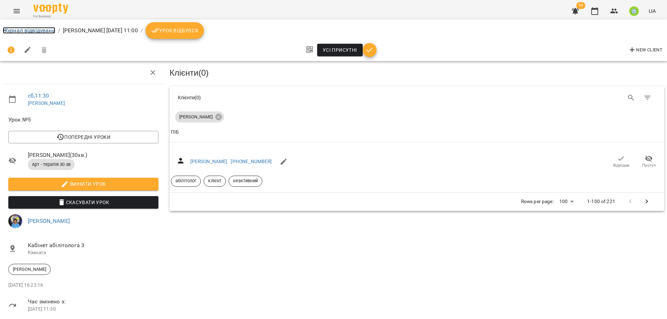
click at [24, 28] on link "Журнал відвідувань" at bounding box center [29, 30] width 52 height 7
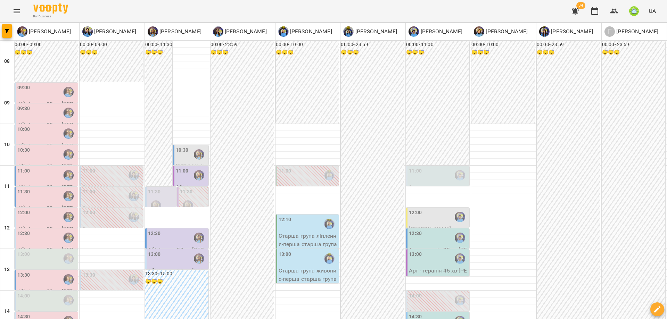
click at [183, 172] on label "11:00" at bounding box center [182, 171] width 13 height 8
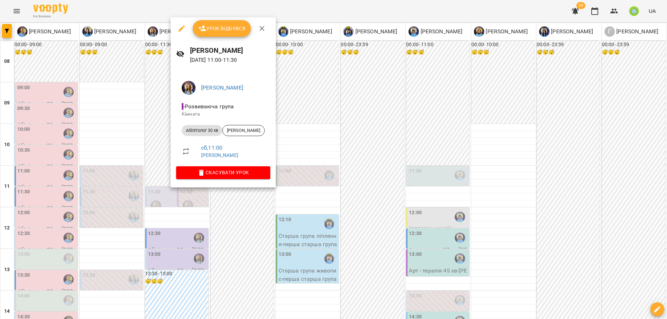
drag, startPoint x: 178, startPoint y: 29, endPoint x: 224, endPoint y: 76, distance: 66.0
click at [178, 29] on icon "button" at bounding box center [181, 28] width 8 height 8
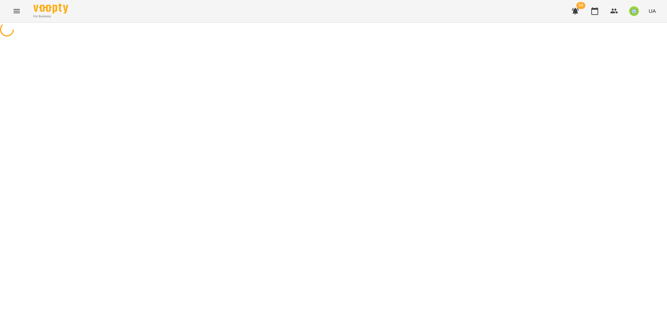
select select "**********"
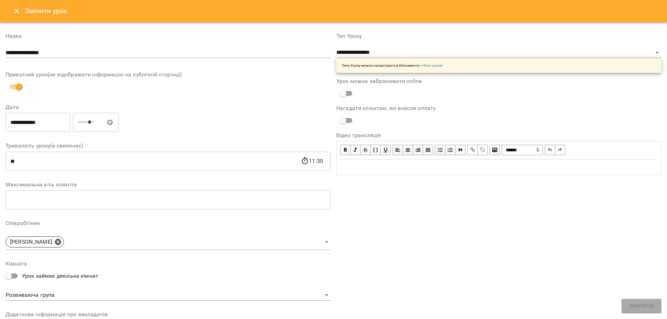
click at [90, 122] on input "*****" at bounding box center [96, 122] width 46 height 19
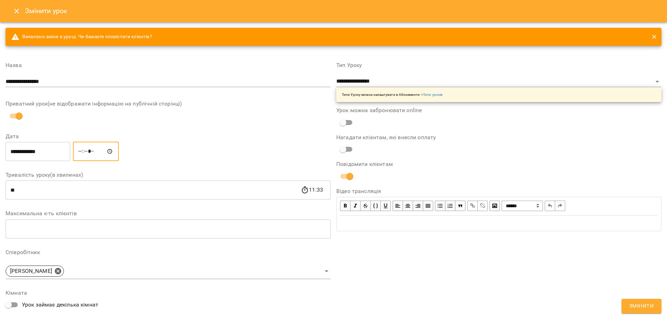
type input "*****"
click at [632, 308] on span "Змінити" at bounding box center [641, 306] width 25 height 9
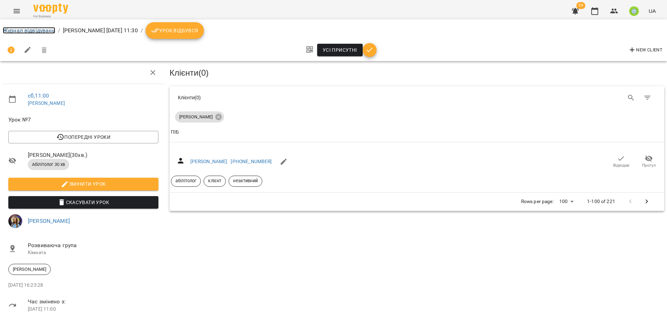
click at [28, 32] on link "Журнал відвідувань" at bounding box center [29, 30] width 52 height 7
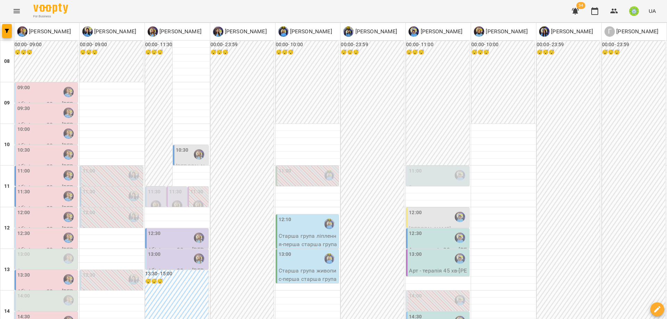
scroll to position [50, 0]
click at [417, 209] on div "12:00" at bounding box center [438, 217] width 59 height 16
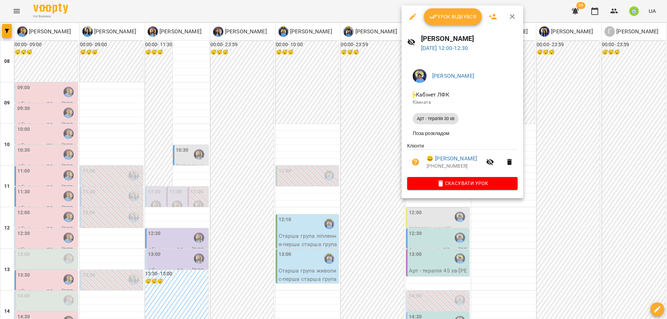
click at [411, 18] on icon "button" at bounding box center [412, 17] width 6 height 6
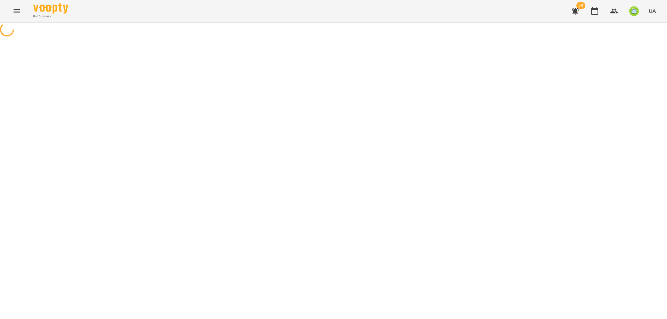
select select "**********"
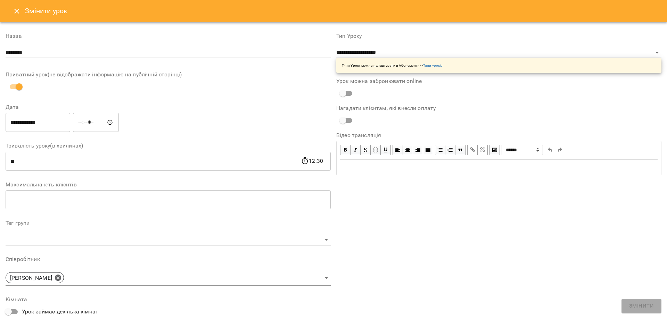
click at [82, 124] on input "*****" at bounding box center [96, 122] width 46 height 19
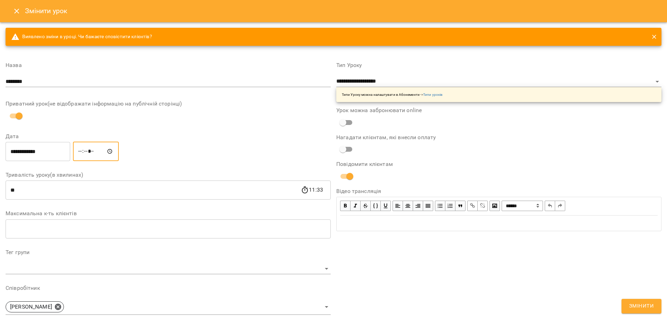
type input "*****"
click at [652, 310] on span "Змінити" at bounding box center [641, 306] width 25 height 9
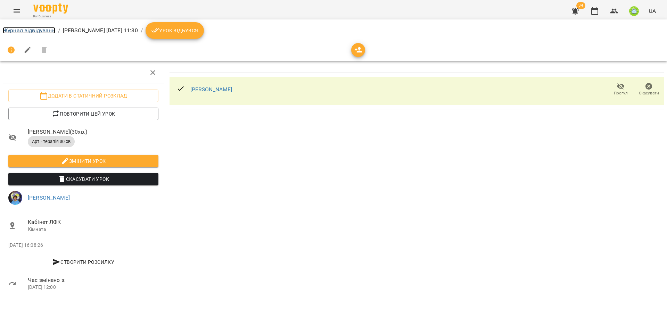
drag, startPoint x: 20, startPoint y: 32, endPoint x: 38, endPoint y: 35, distance: 17.9
click at [20, 32] on link "Журнал відвідувань" at bounding box center [29, 30] width 52 height 7
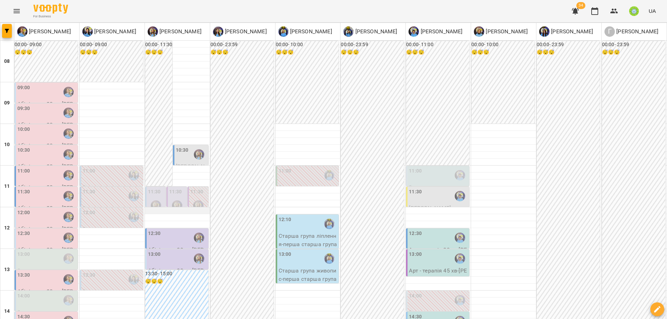
scroll to position [16, 0]
click at [177, 188] on label "11:30" at bounding box center [175, 192] width 13 height 8
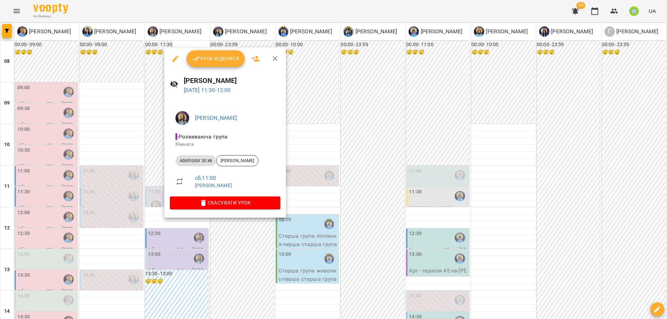
click at [174, 59] on icon "button" at bounding box center [175, 59] width 6 height 6
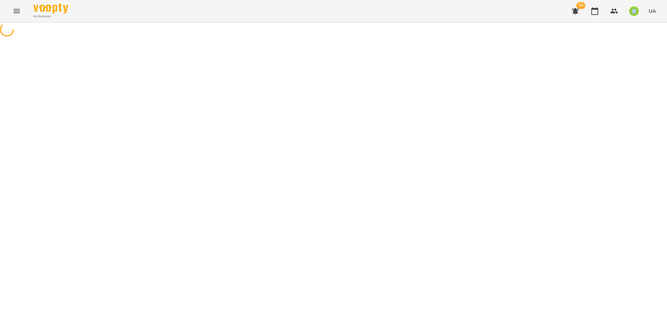
select select "**********"
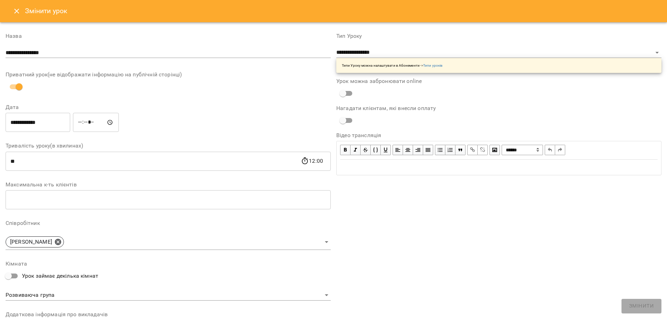
click at [91, 123] on input "*****" at bounding box center [96, 122] width 46 height 19
type input "*****"
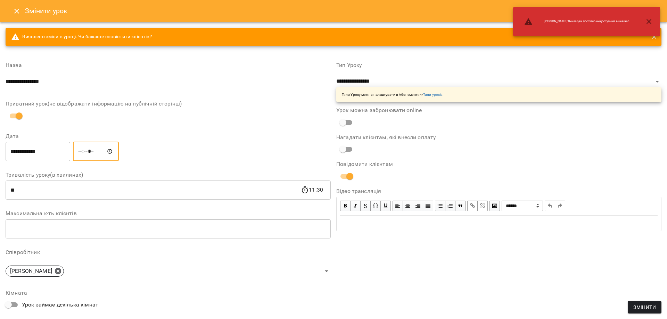
click at [17, 16] on button "Close" at bounding box center [16, 11] width 17 height 17
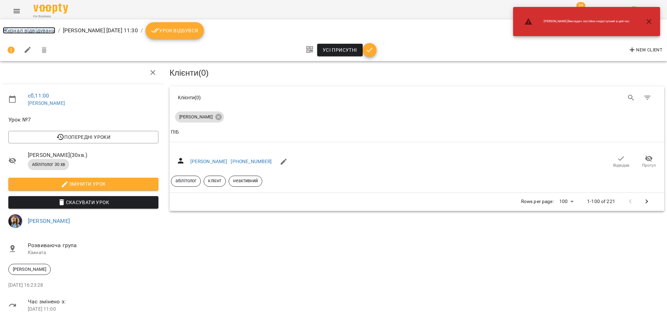
click at [12, 28] on link "Журнал відвідувань" at bounding box center [29, 30] width 52 height 7
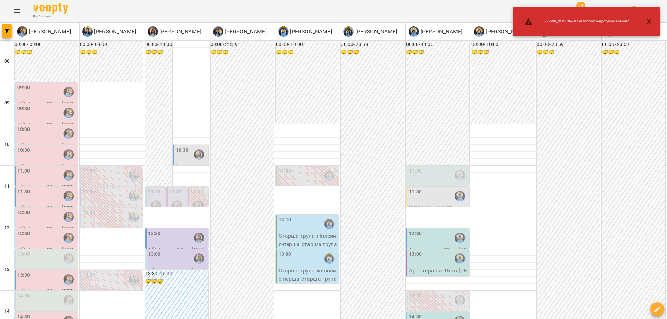
click at [420, 169] on div "11:00" at bounding box center [438, 175] width 59 height 16
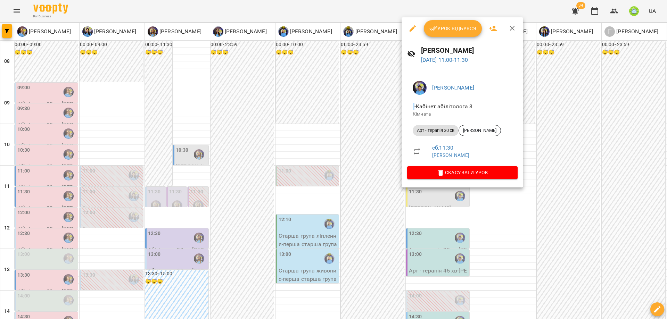
drag, startPoint x: 180, startPoint y: 213, endPoint x: 230, endPoint y: 219, distance: 50.0
click at [181, 213] on div at bounding box center [333, 159] width 667 height 319
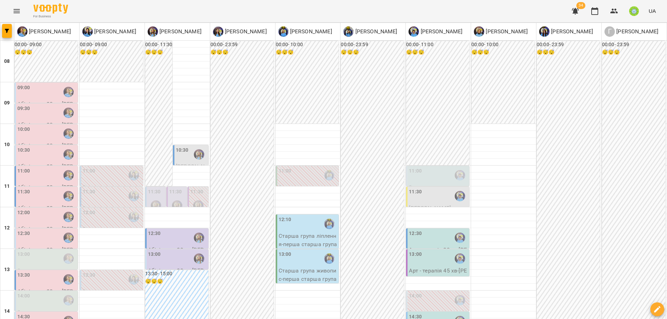
click at [153, 199] on div at bounding box center [156, 206] width 16 height 16
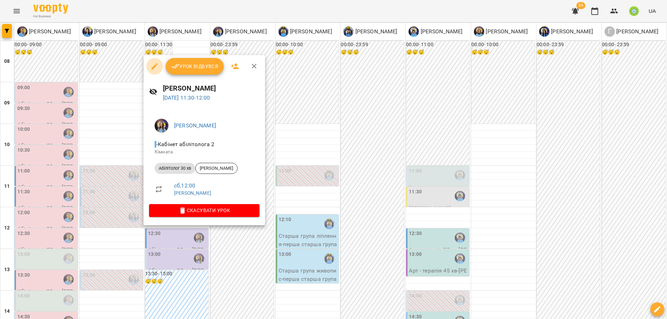
click at [151, 67] on icon "button" at bounding box center [154, 66] width 8 height 8
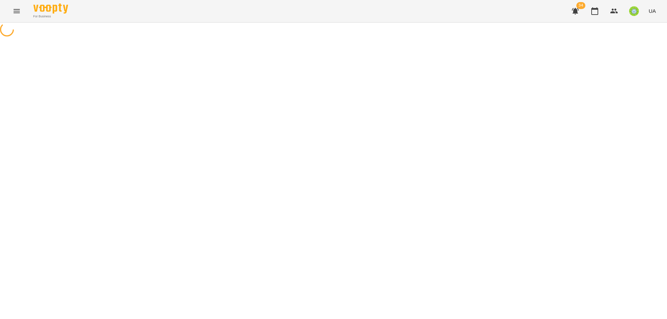
select select "**********"
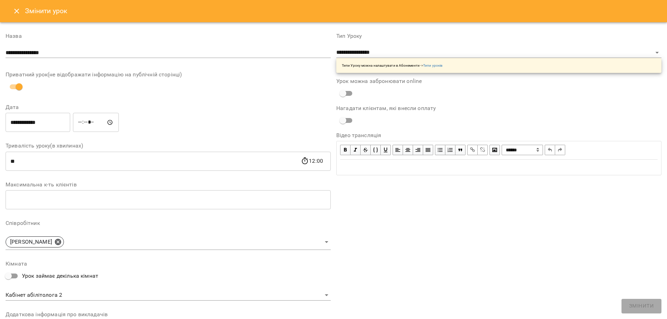
click at [82, 122] on input "*****" at bounding box center [96, 122] width 46 height 19
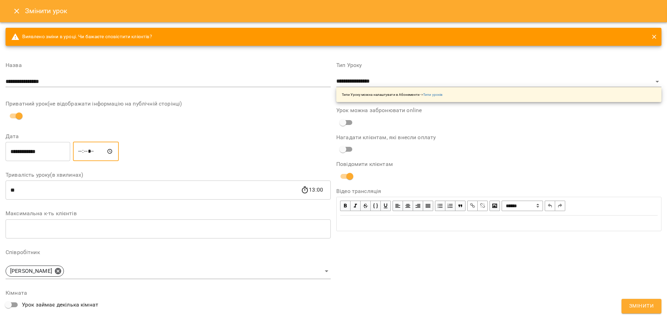
type input "*****"
click at [640, 305] on span "Змінити" at bounding box center [641, 306] width 25 height 9
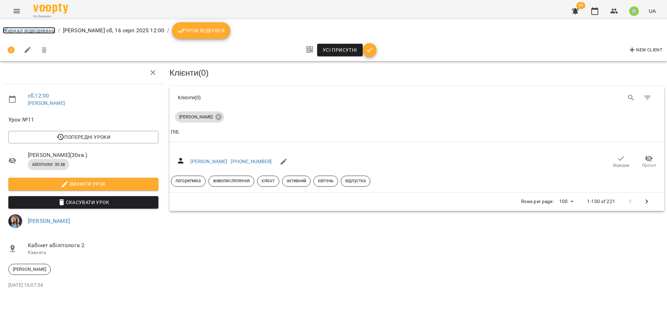
click at [37, 31] on link "Журнал відвідувань" at bounding box center [29, 30] width 52 height 7
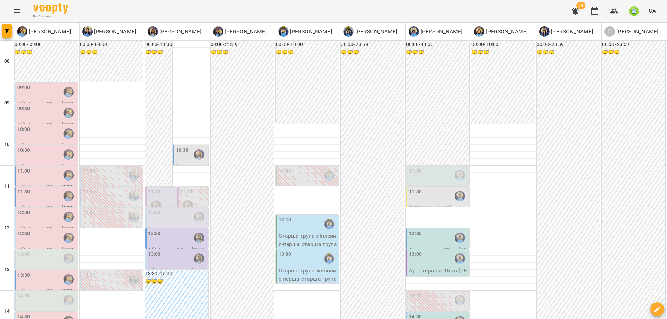
scroll to position [24, 0]
click at [159, 188] on div "11:30" at bounding box center [161, 200] width 27 height 25
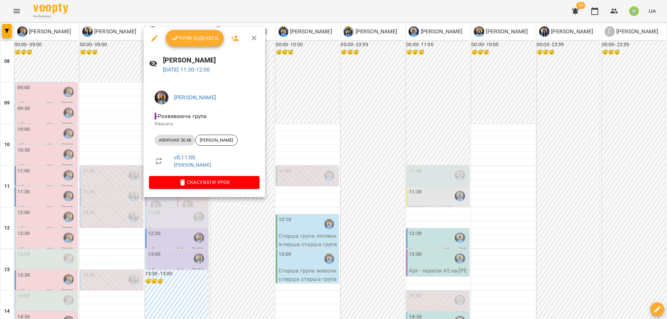
drag, startPoint x: 254, startPoint y: 256, endPoint x: 217, endPoint y: 244, distance: 39.5
click at [253, 255] on div at bounding box center [333, 159] width 667 height 319
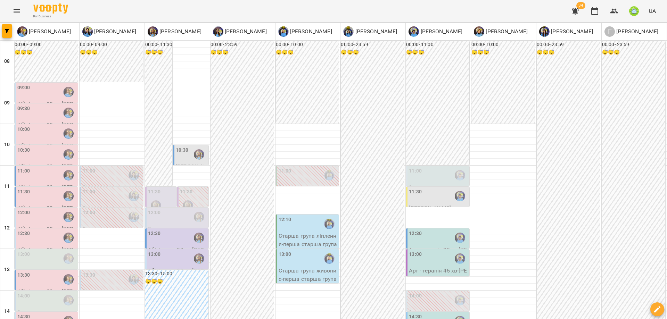
click at [183, 198] on div at bounding box center [188, 206] width 16 height 16
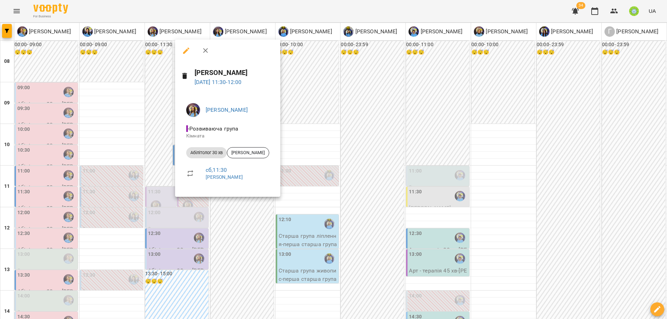
drag, startPoint x: 239, startPoint y: 234, endPoint x: 292, endPoint y: 213, distance: 56.4
click at [241, 232] on div at bounding box center [333, 159] width 667 height 319
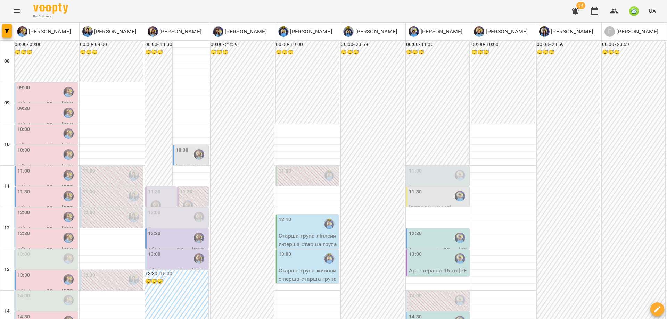
click at [421, 140] on div "00:00 - 11:00 😴😴😴" at bounding box center [437, 103] width 63 height 124
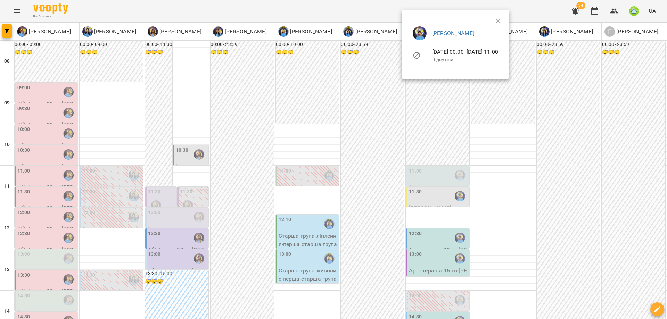
drag, startPoint x: 431, startPoint y: 157, endPoint x: 432, endPoint y: 161, distance: 4.2
click at [431, 157] on div at bounding box center [333, 159] width 667 height 319
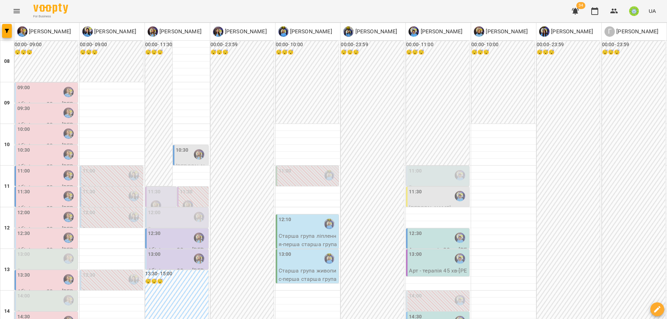
click at [429, 167] on div "11:00" at bounding box center [438, 175] width 59 height 16
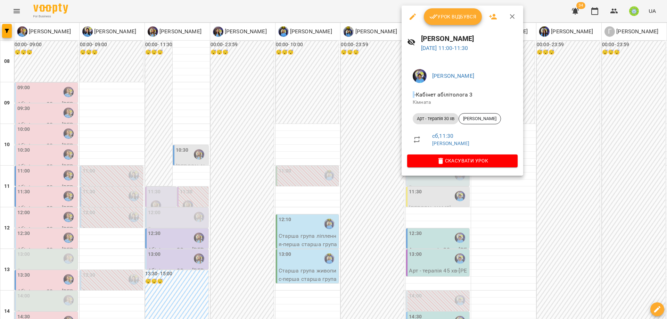
click at [308, 187] on div at bounding box center [333, 159] width 667 height 319
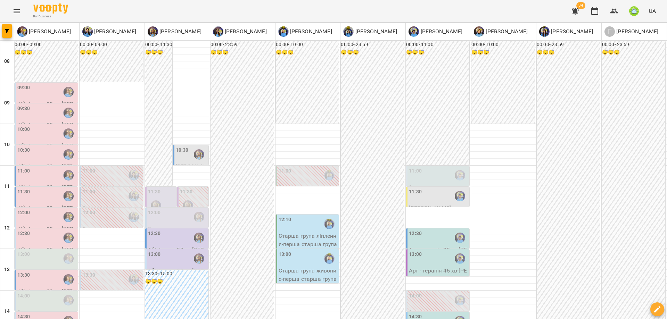
click at [155, 188] on div "11:30" at bounding box center [154, 192] width 13 height 9
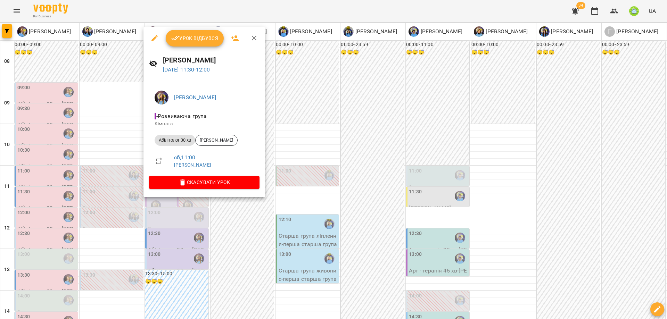
click at [305, 178] on div at bounding box center [333, 159] width 667 height 319
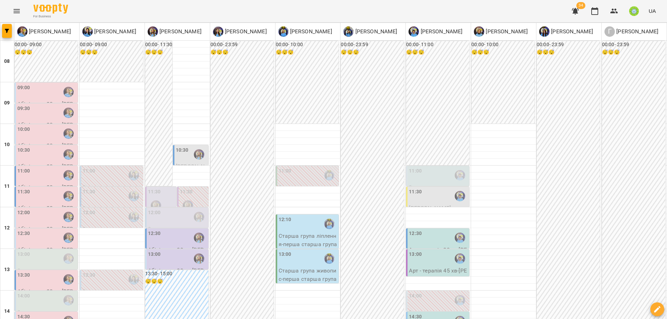
click at [423, 188] on div "11:30" at bounding box center [438, 196] width 59 height 16
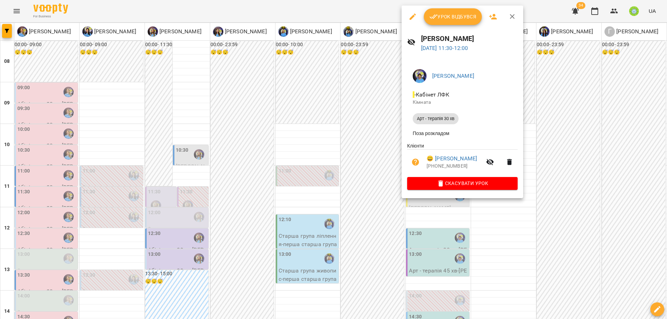
click at [287, 168] on div at bounding box center [333, 159] width 667 height 319
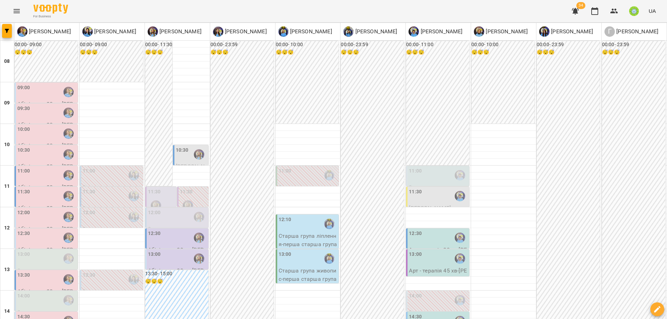
click at [151, 209] on div "12:00" at bounding box center [154, 217] width 13 height 16
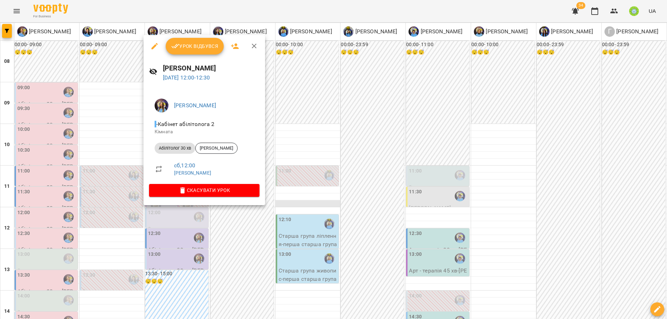
click at [327, 177] on div at bounding box center [333, 159] width 667 height 319
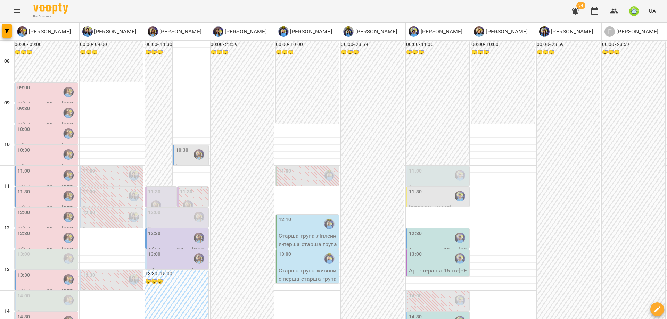
click at [30, 209] on div "12:00" at bounding box center [46, 217] width 59 height 16
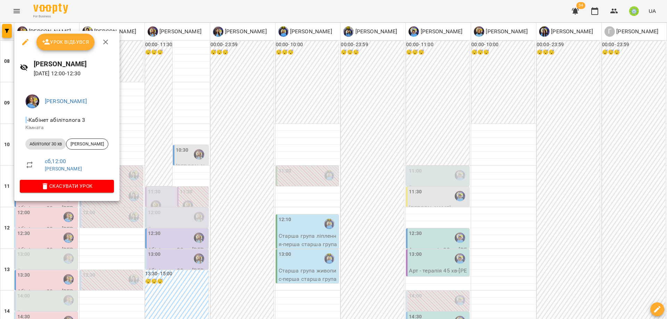
click at [170, 200] on div at bounding box center [333, 159] width 667 height 319
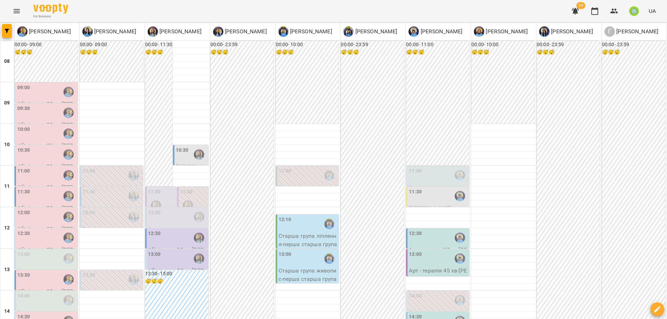
click at [422, 230] on div "12:30" at bounding box center [438, 238] width 59 height 16
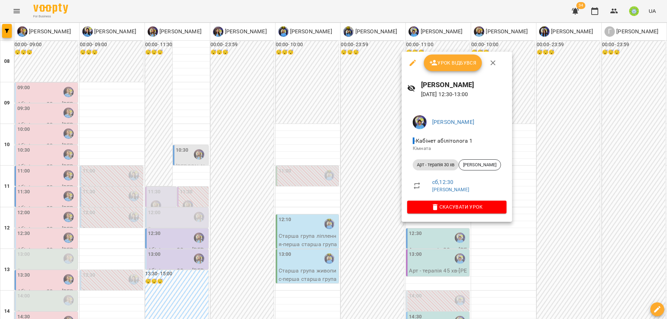
click at [517, 226] on div at bounding box center [333, 159] width 667 height 319
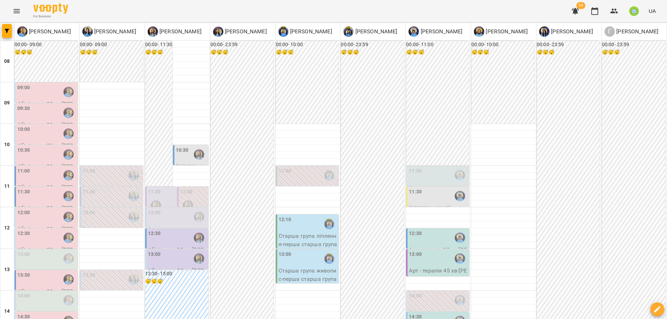
click at [35, 251] on div "13:00" at bounding box center [46, 259] width 59 height 16
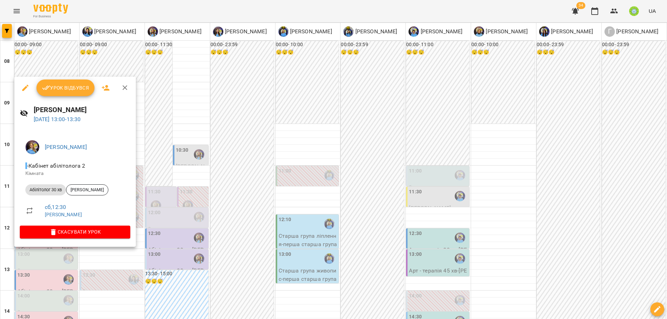
click at [179, 223] on div at bounding box center [333, 159] width 667 height 319
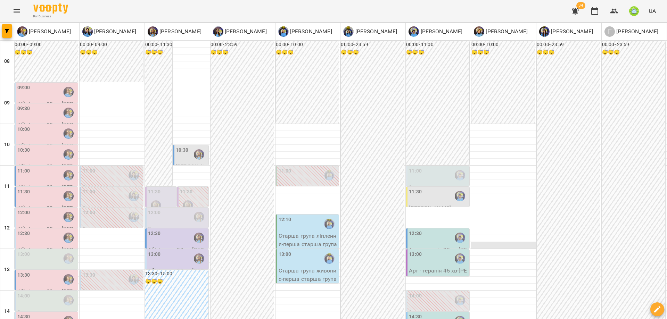
scroll to position [117, 0]
click at [425, 292] on div "14:00" at bounding box center [438, 300] width 59 height 16
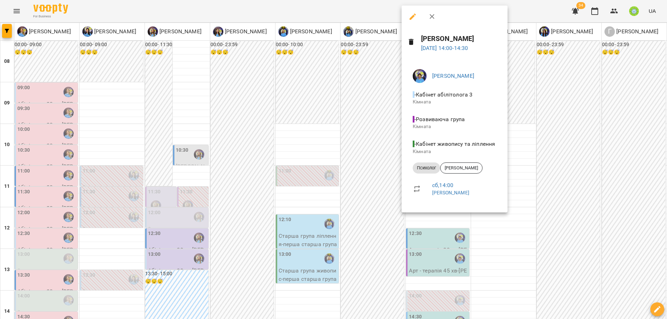
click at [521, 221] on div at bounding box center [333, 159] width 667 height 319
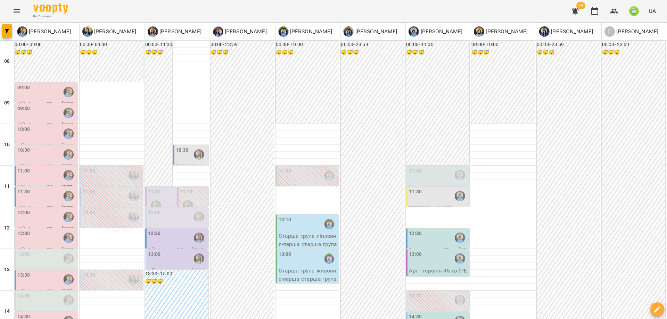
click at [192, 267] on p "Абілітолог 30 хв - Леон Царик" at bounding box center [177, 275] width 59 height 16
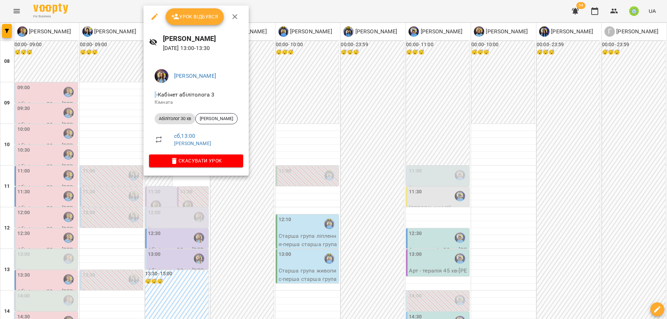
click at [385, 208] on div at bounding box center [333, 159] width 667 height 319
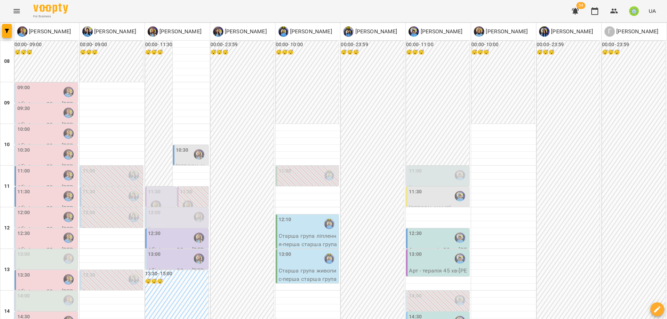
click at [151, 230] on div "12:30" at bounding box center [154, 238] width 13 height 16
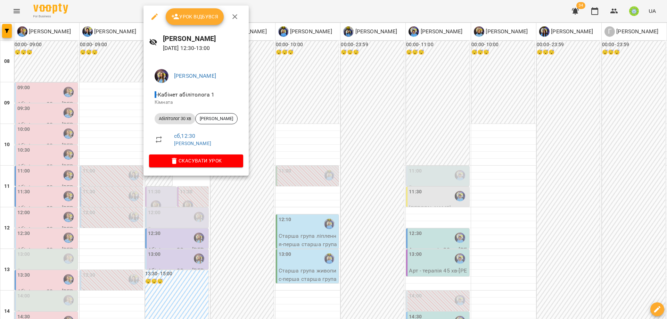
click at [313, 226] on div at bounding box center [333, 159] width 667 height 319
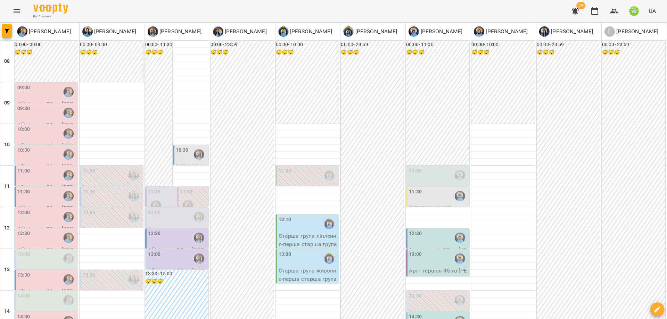
click at [166, 251] on div "13:00" at bounding box center [177, 259] width 59 height 16
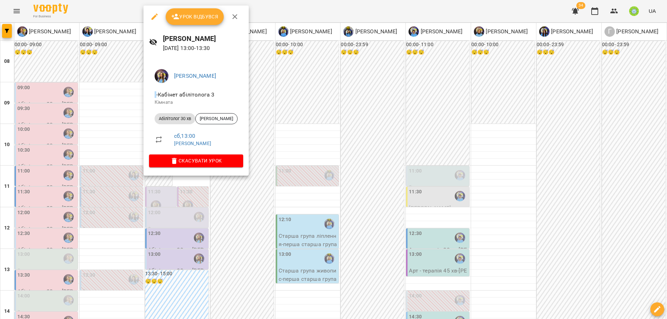
drag, startPoint x: 301, startPoint y: 218, endPoint x: 332, endPoint y: 211, distance: 31.2
click at [301, 218] on div at bounding box center [333, 159] width 667 height 319
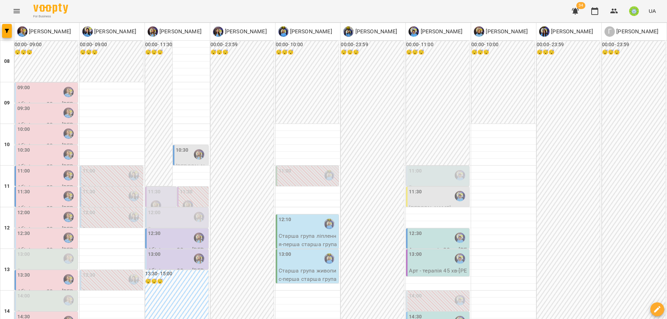
scroll to position [131, 0]
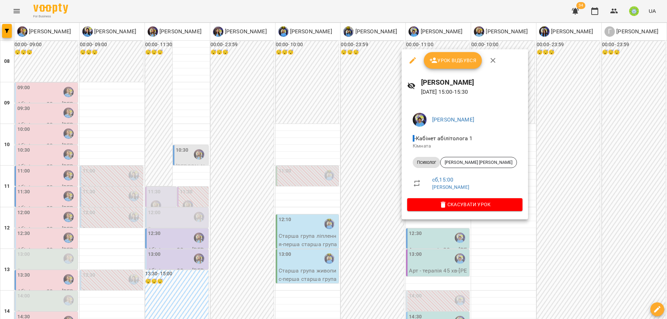
click at [572, 200] on div at bounding box center [333, 159] width 667 height 319
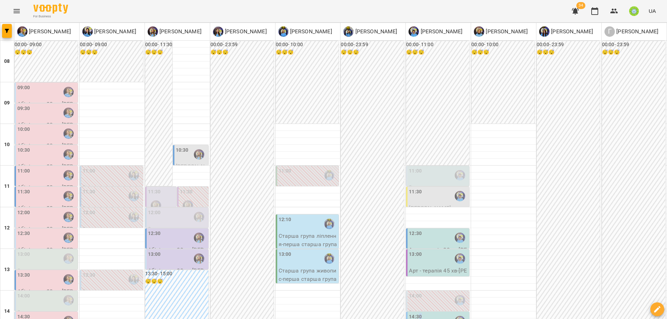
click at [416, 313] on label "14:30" at bounding box center [415, 317] width 13 height 8
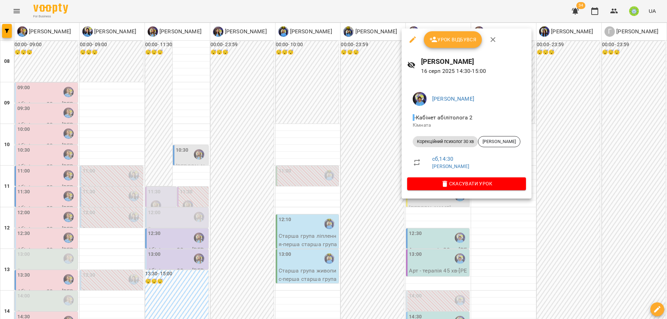
click at [317, 211] on div at bounding box center [333, 159] width 667 height 319
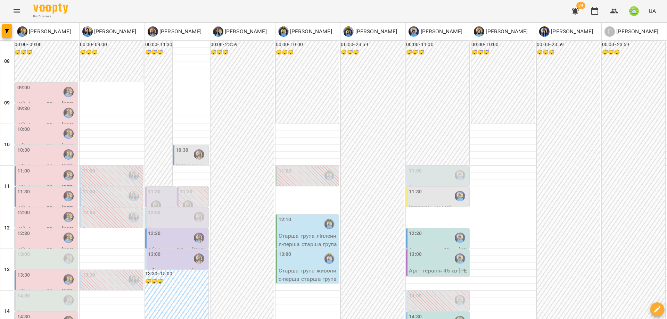
scroll to position [59, 0]
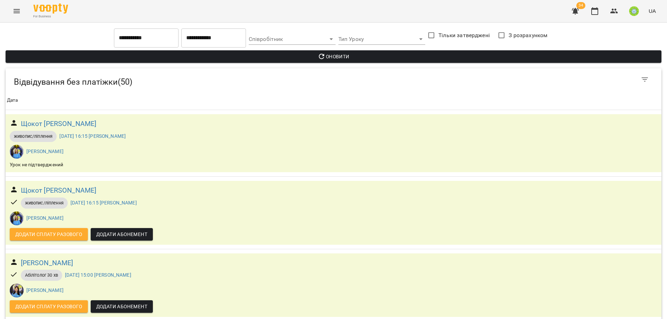
scroll to position [2579, 0]
click at [18, 9] on icon "Menu" at bounding box center [16, 11] width 8 height 8
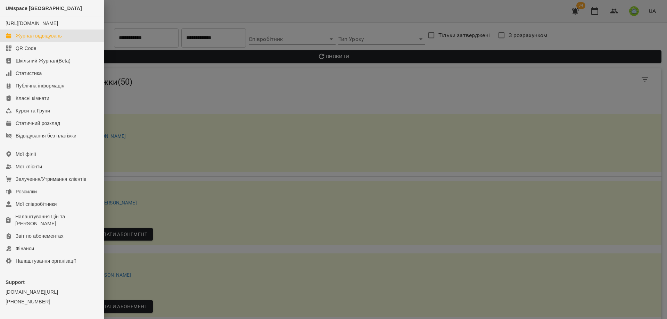
click at [50, 39] on div "Журнал відвідувань" at bounding box center [39, 35] width 46 height 7
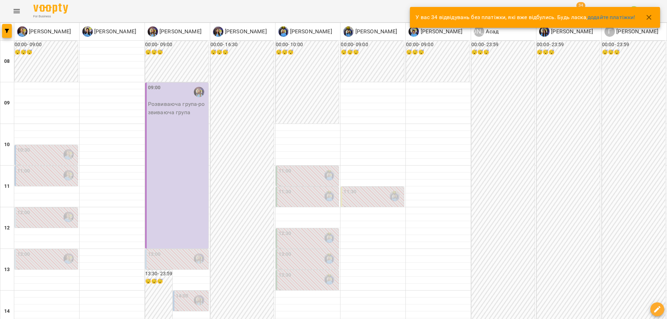
drag, startPoint x: 316, startPoint y: 275, endPoint x: 315, endPoint y: 278, distance: 3.6
drag, startPoint x: 304, startPoint y: 286, endPoint x: 308, endPoint y: 282, distance: 5.4
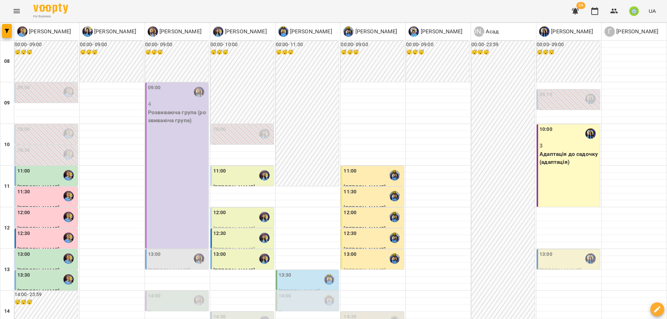
scroll to position [210, 0]
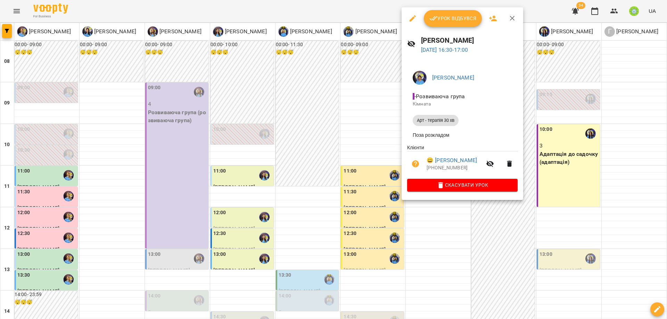
click at [434, 235] on div at bounding box center [333, 159] width 667 height 319
